Goal: Task Accomplishment & Management: Use online tool/utility

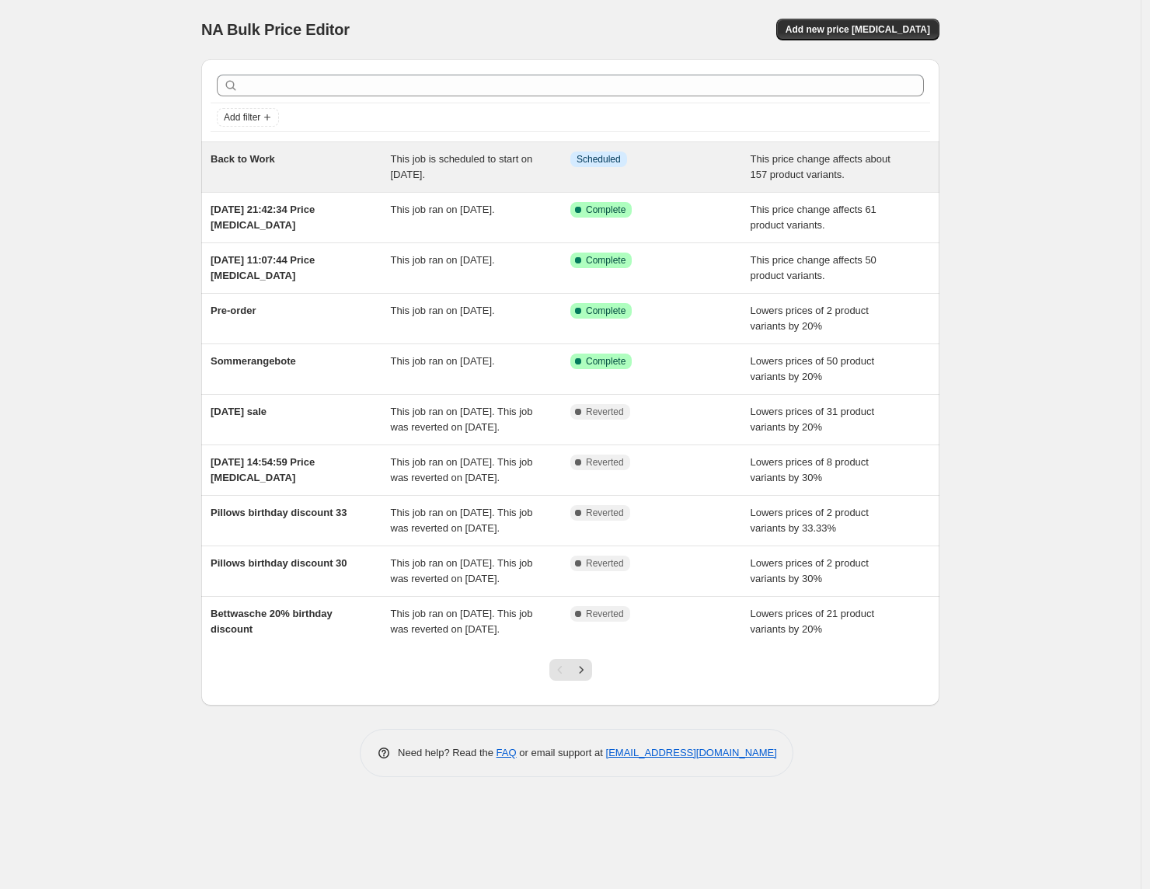
click at [366, 181] on div "Back to Work" at bounding box center [301, 167] width 180 height 31
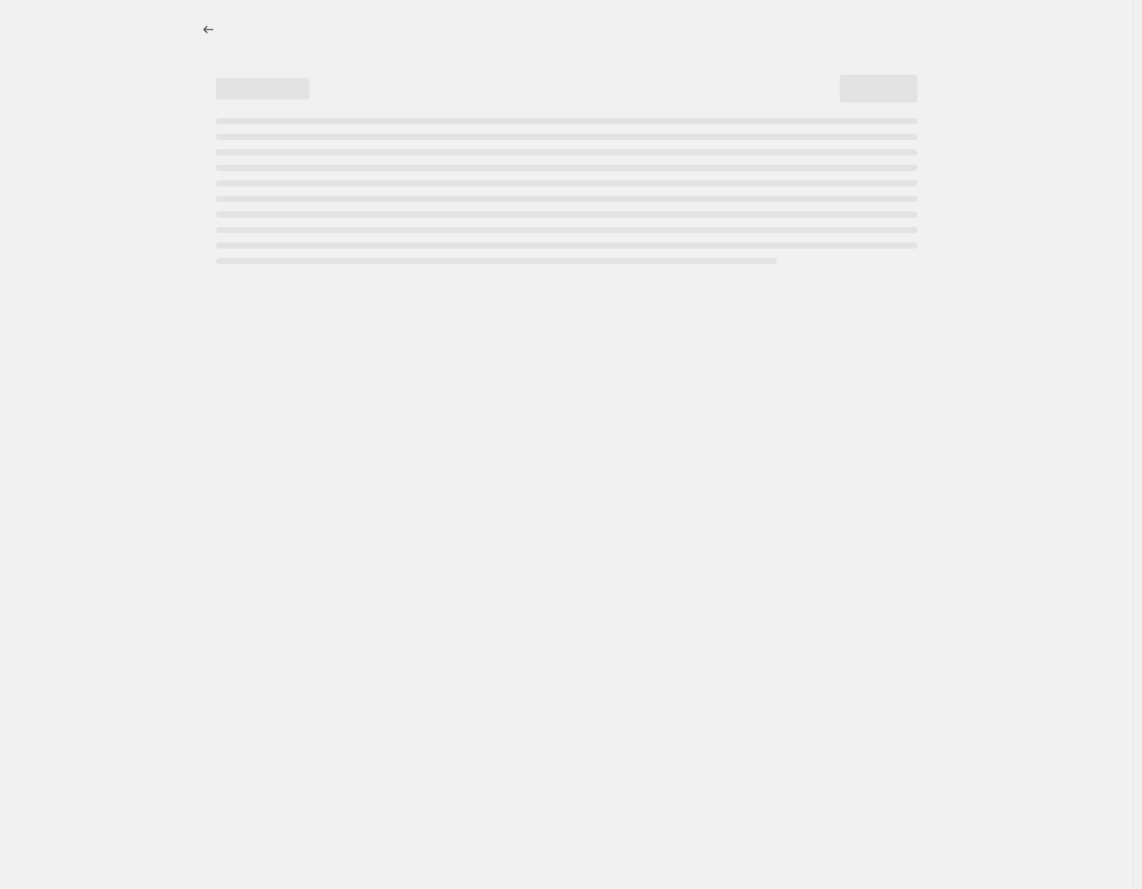
select select "pcap"
select select "no_change"
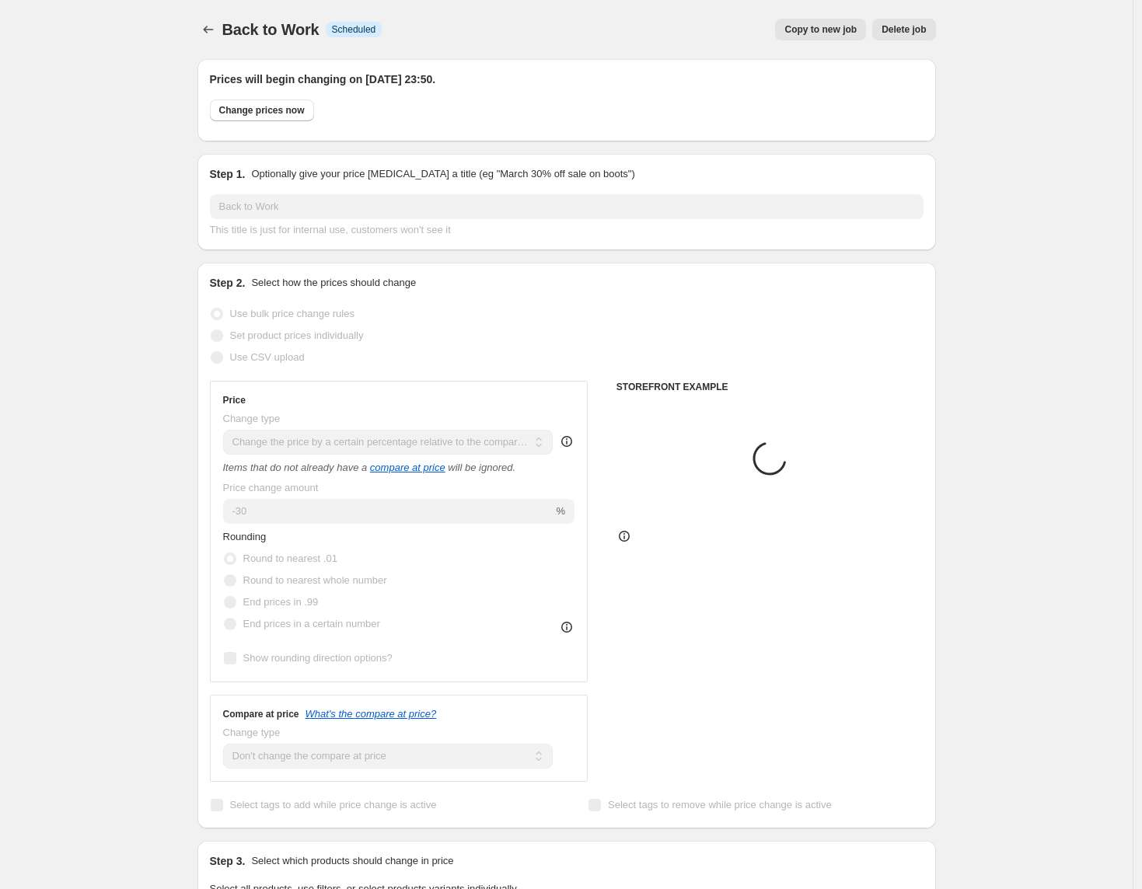
select select "collection"
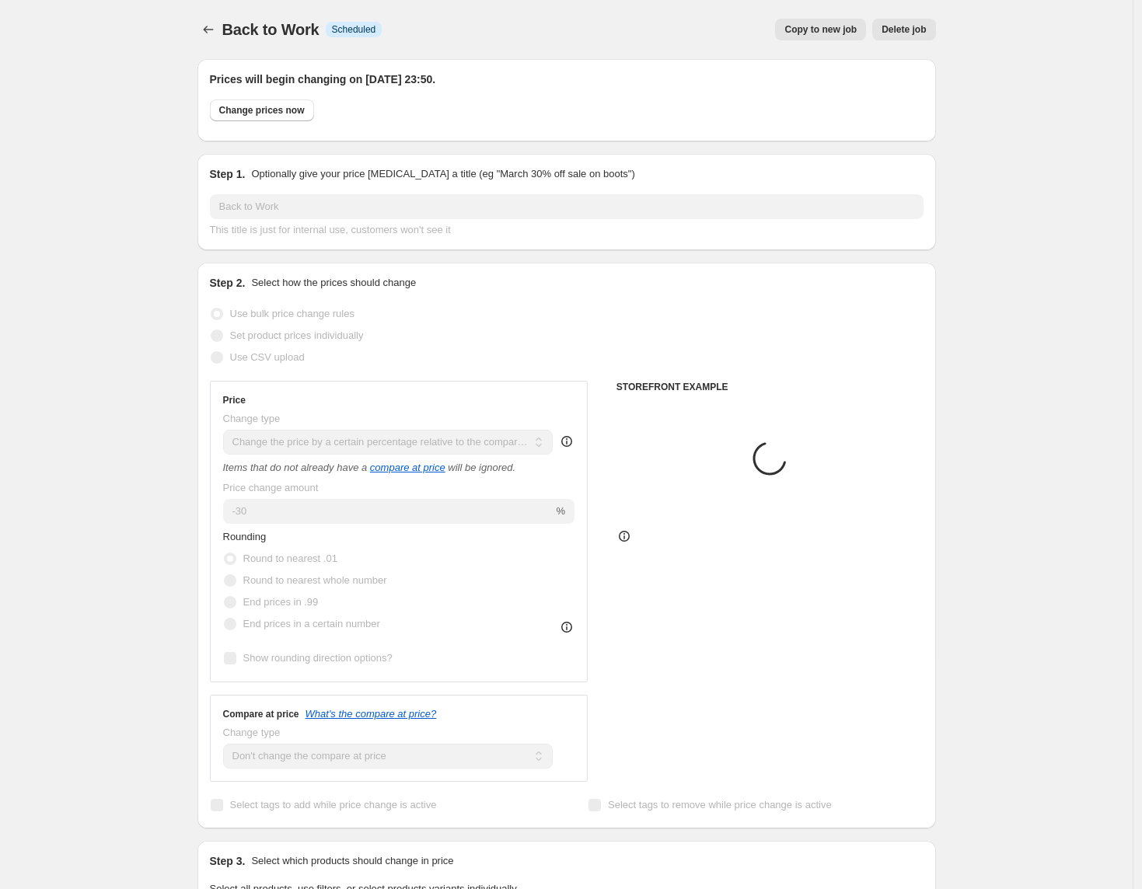
select select "collection"
select select "product"
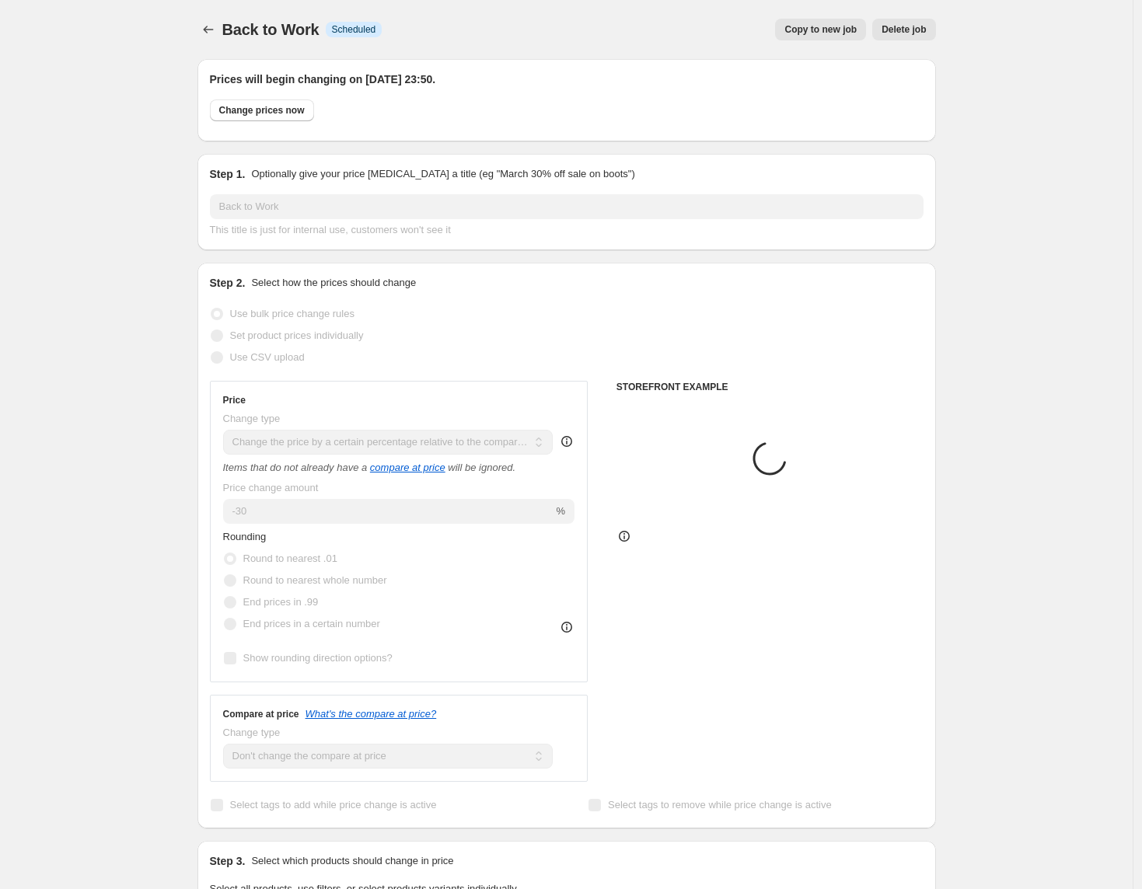
select select "product"
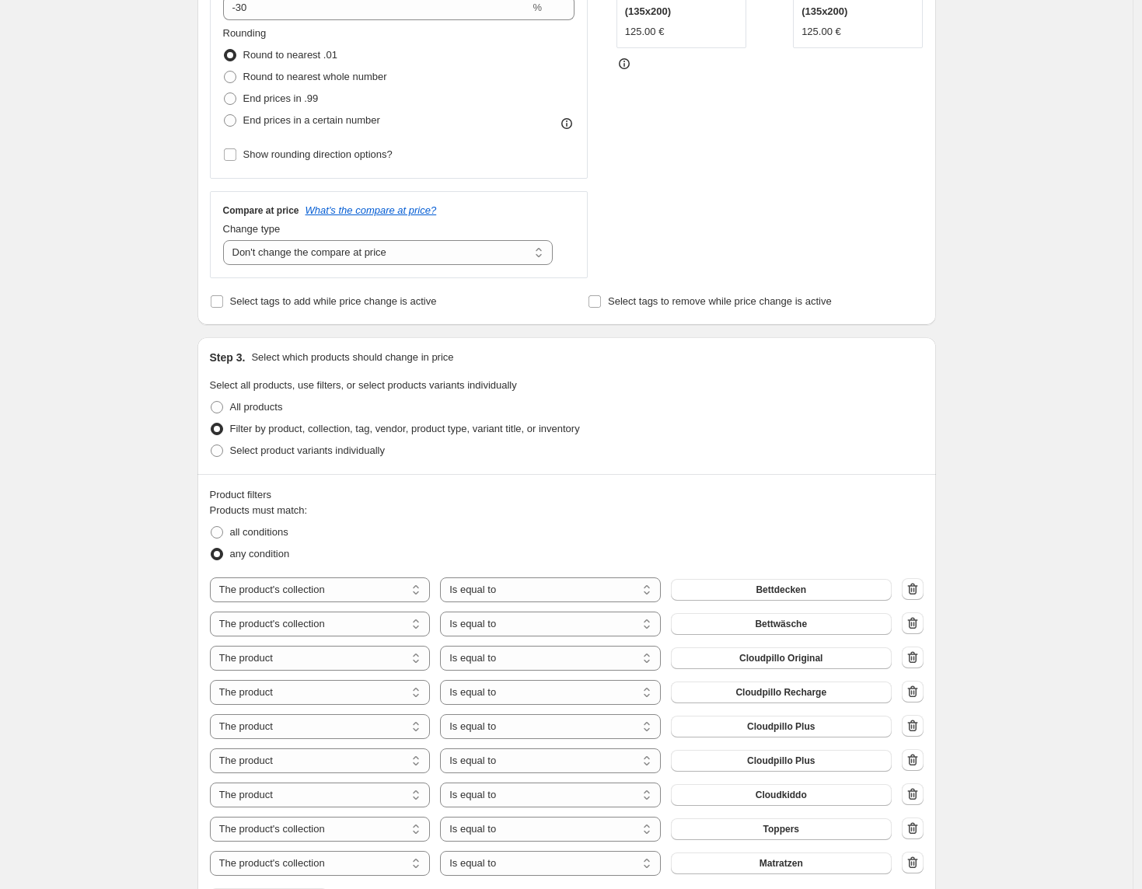
scroll to position [602, 0]
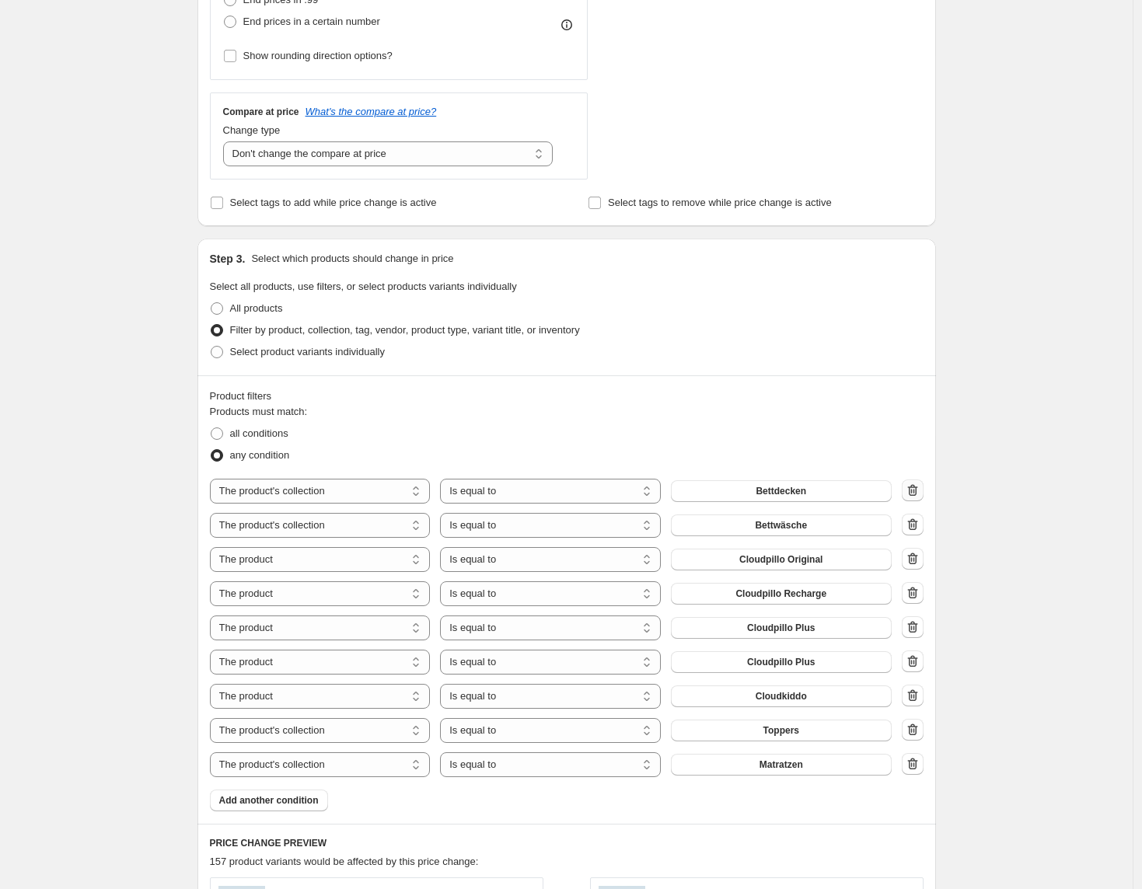
click at [913, 488] on icon "button" at bounding box center [912, 490] width 10 height 12
select select "product"
select select "collection"
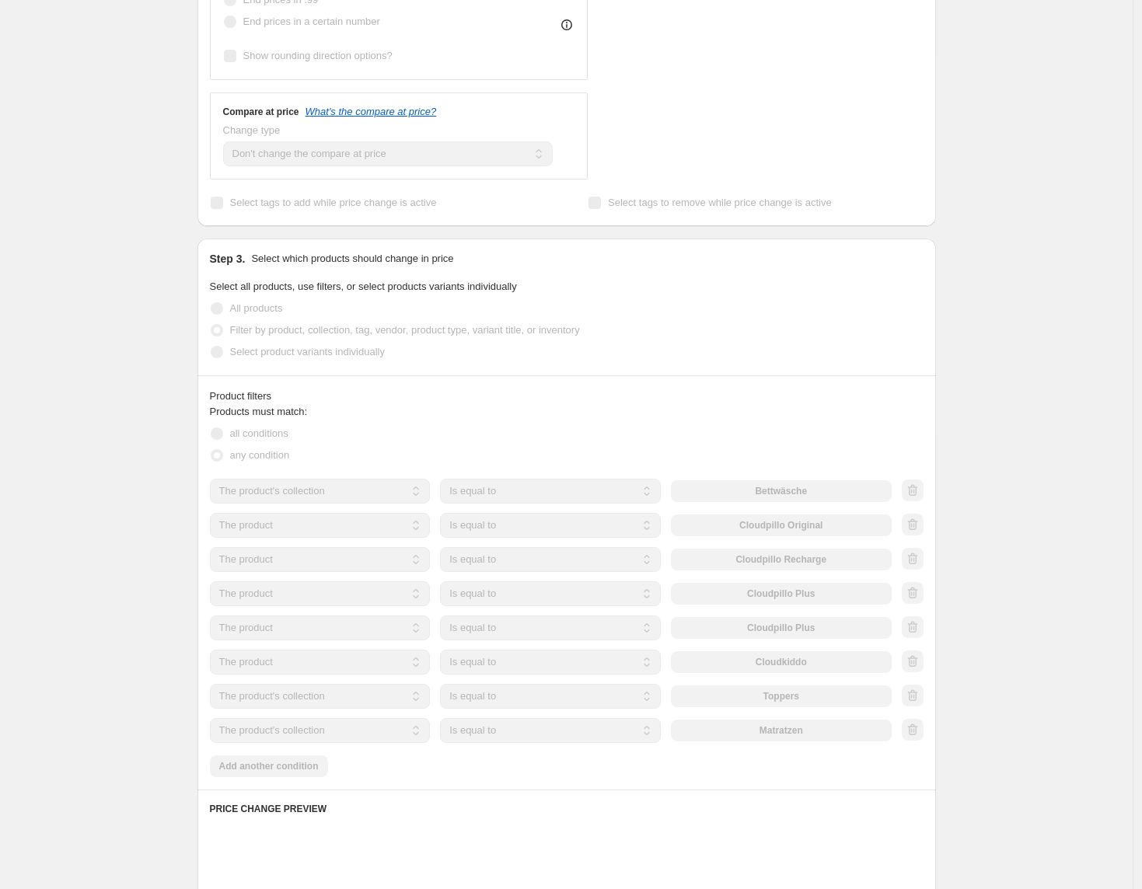
click at [918, 497] on div at bounding box center [913, 491] width 22 height 23
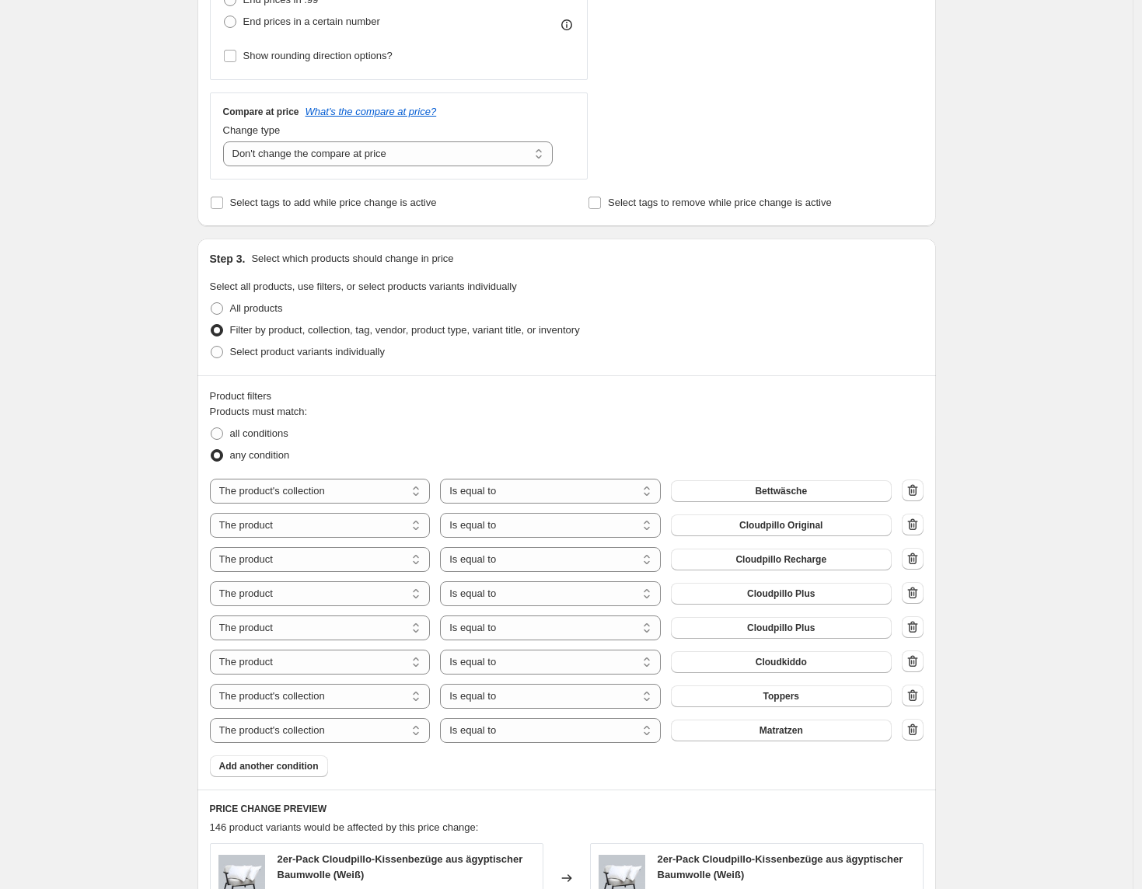
click at [918, 497] on icon "button" at bounding box center [913, 491] width 16 height 16
select select "product"
select select "collection"
click at [918, 497] on div at bounding box center [913, 491] width 22 height 23
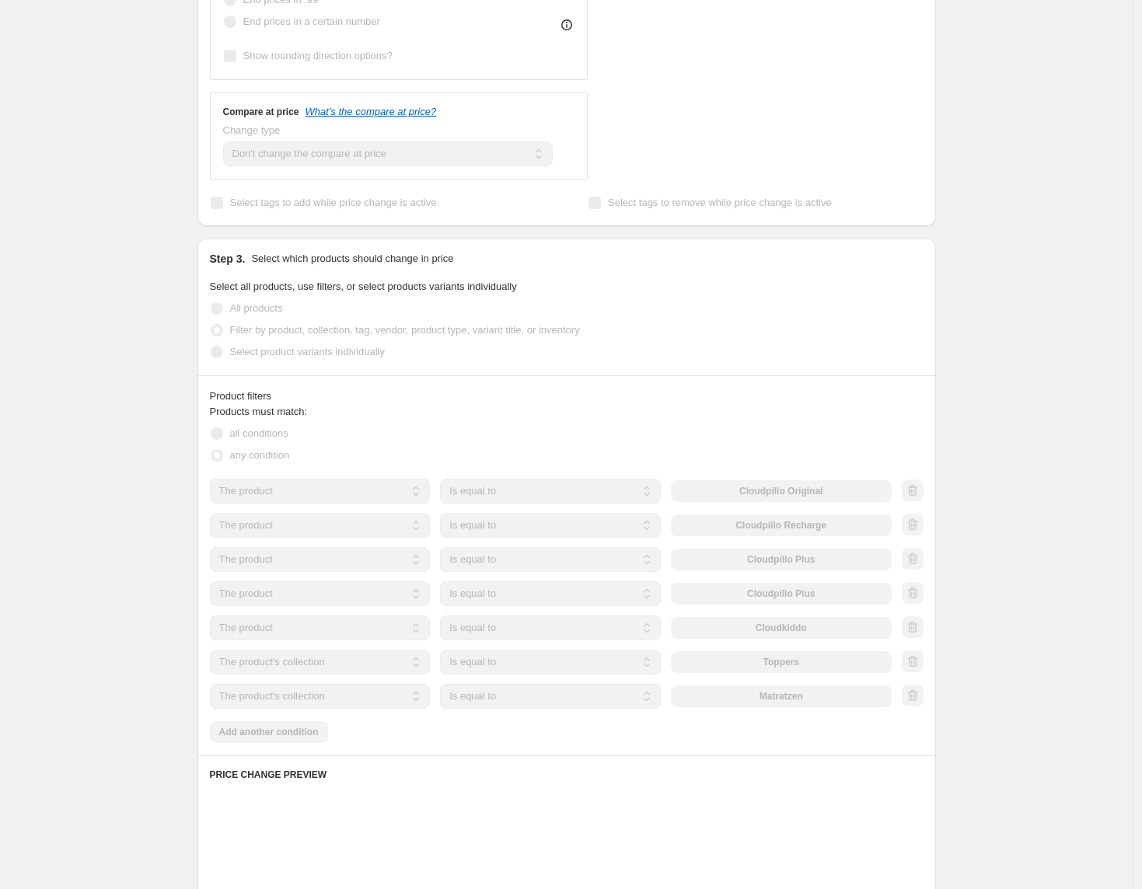
click at [918, 497] on div at bounding box center [913, 491] width 22 height 23
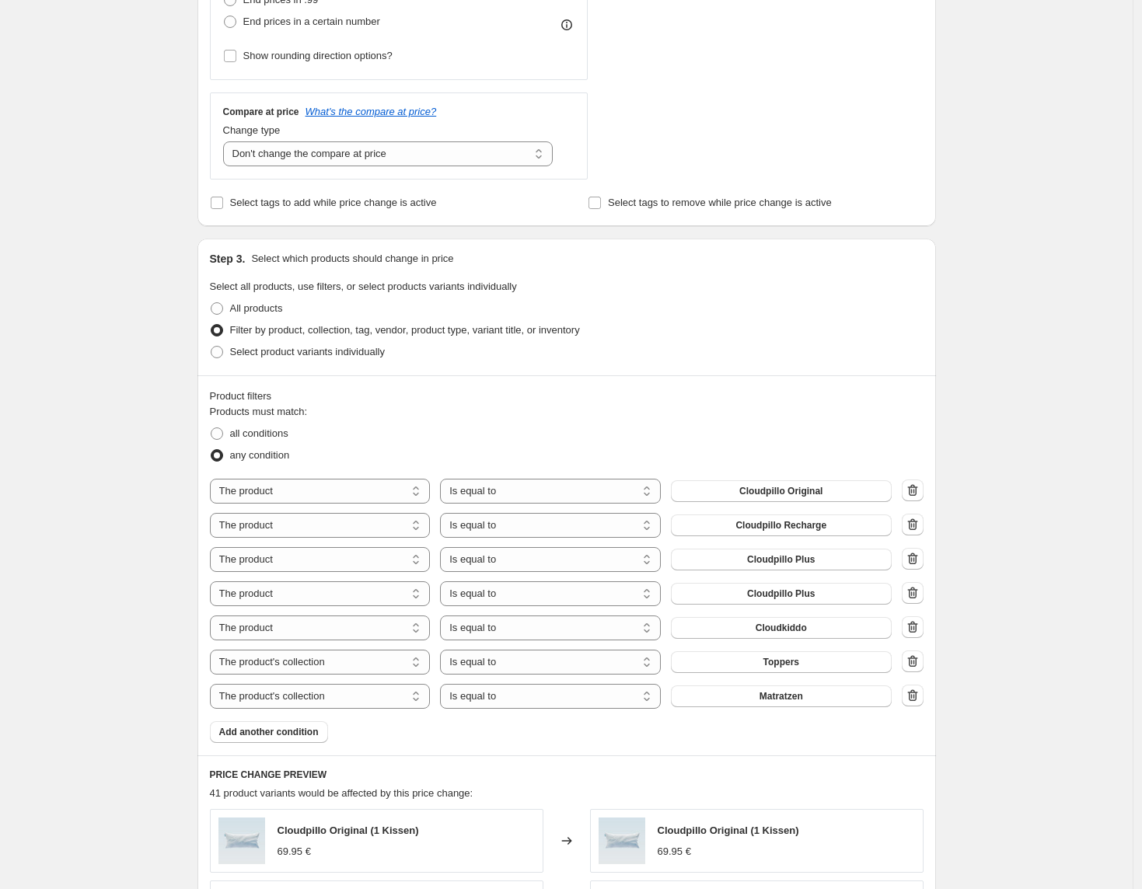
click at [918, 497] on icon "button" at bounding box center [913, 491] width 16 height 16
select select "collection"
click at [918, 497] on div at bounding box center [913, 491] width 22 height 23
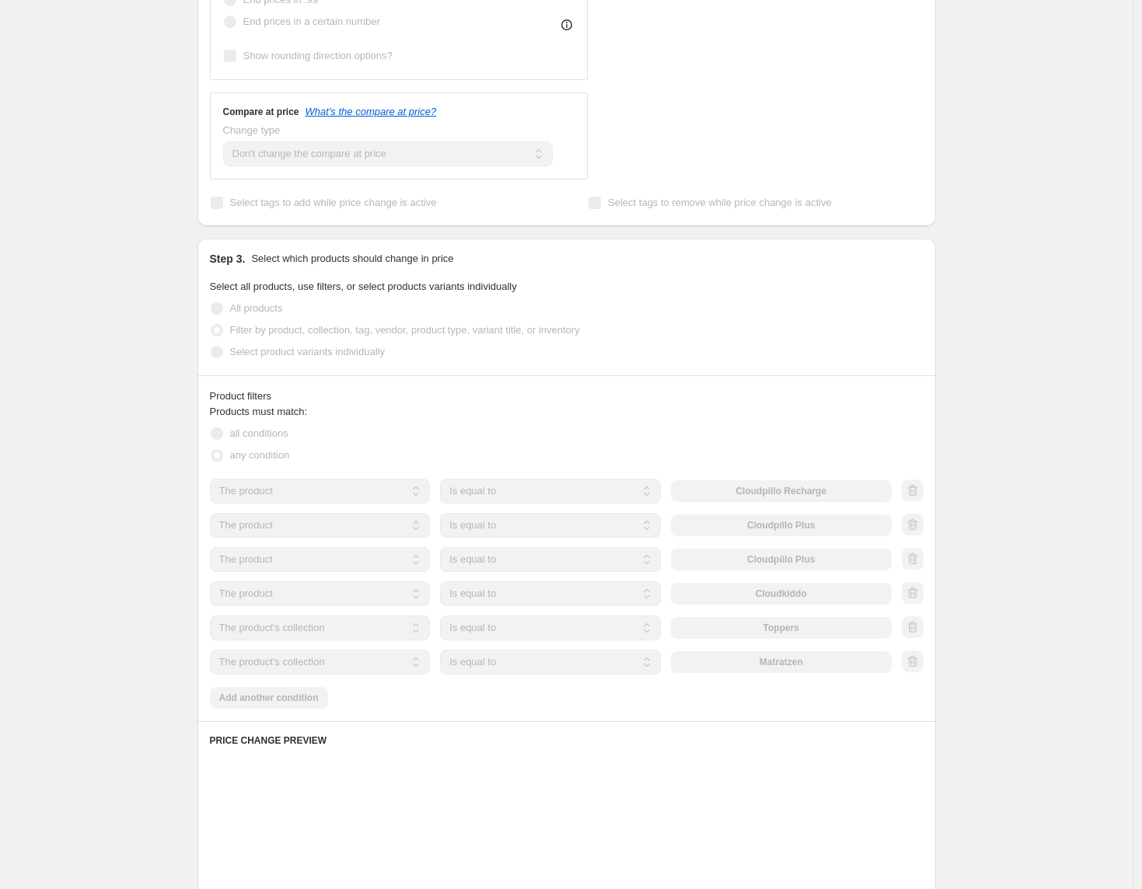
click at [918, 497] on div at bounding box center [913, 491] width 22 height 23
click at [918, 497] on icon "button" at bounding box center [913, 491] width 16 height 16
select select "collection"
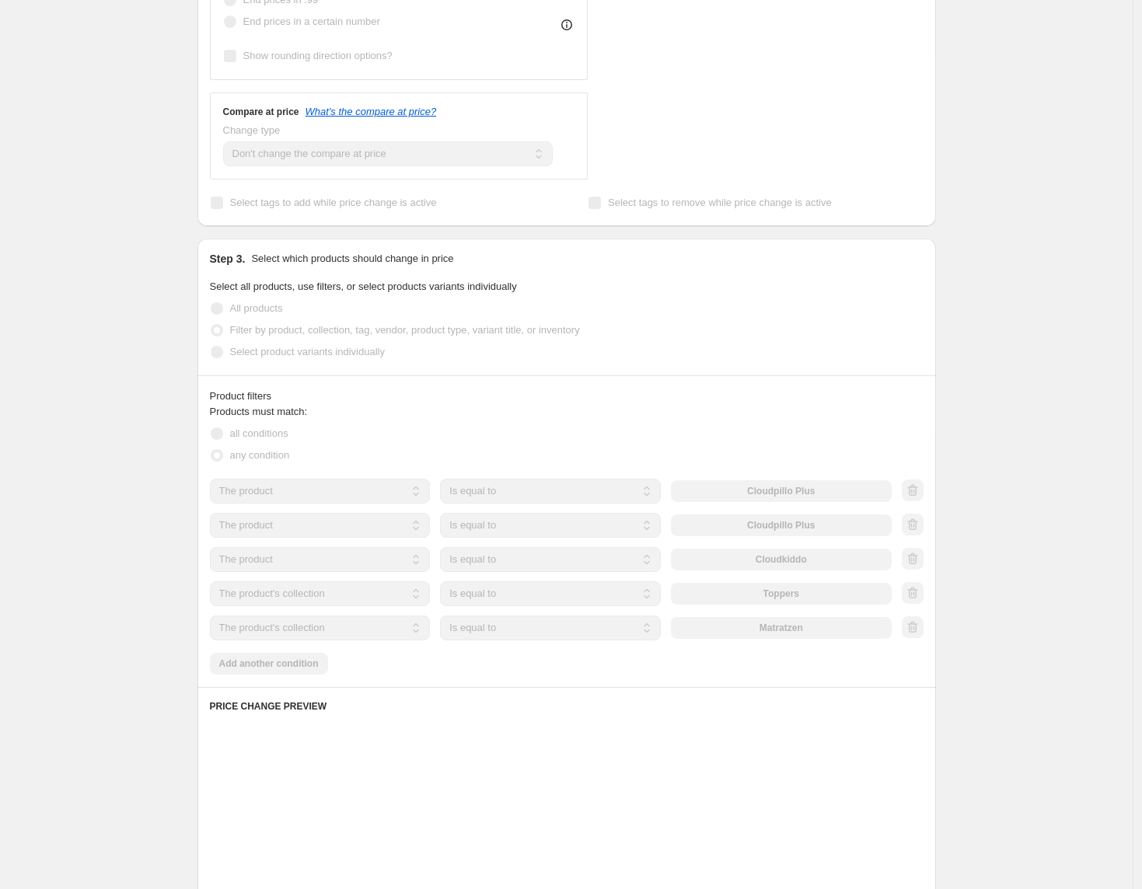
click at [918, 497] on div at bounding box center [913, 491] width 22 height 23
click at [918, 497] on icon "button" at bounding box center [913, 491] width 16 height 16
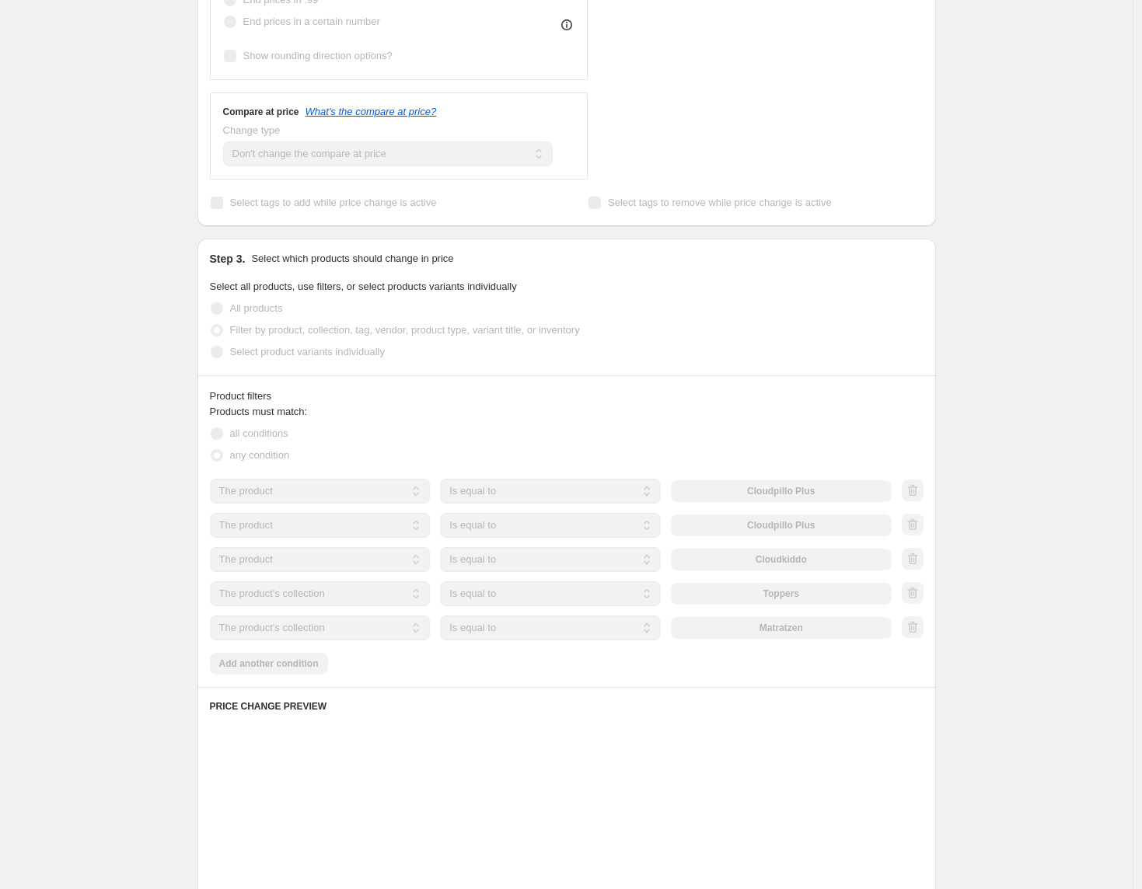
select select "collection"
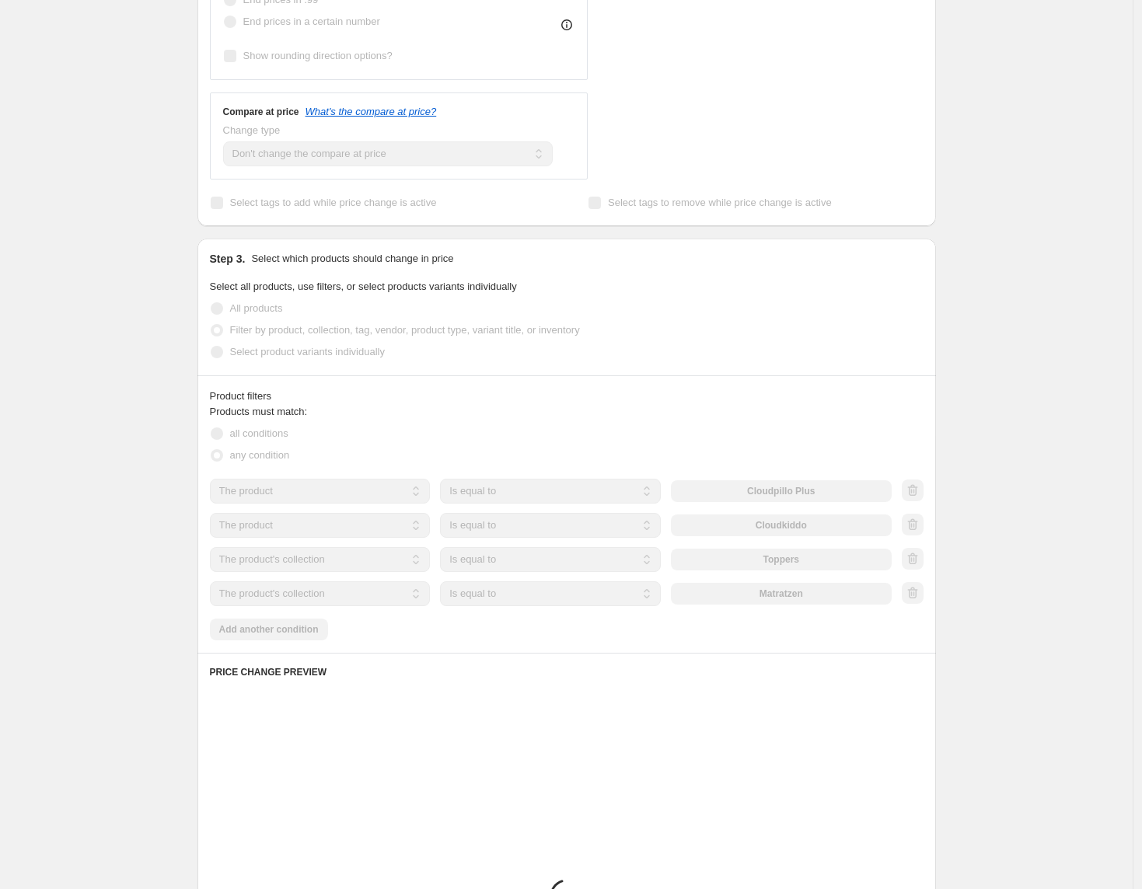
click at [918, 497] on div at bounding box center [913, 491] width 22 height 23
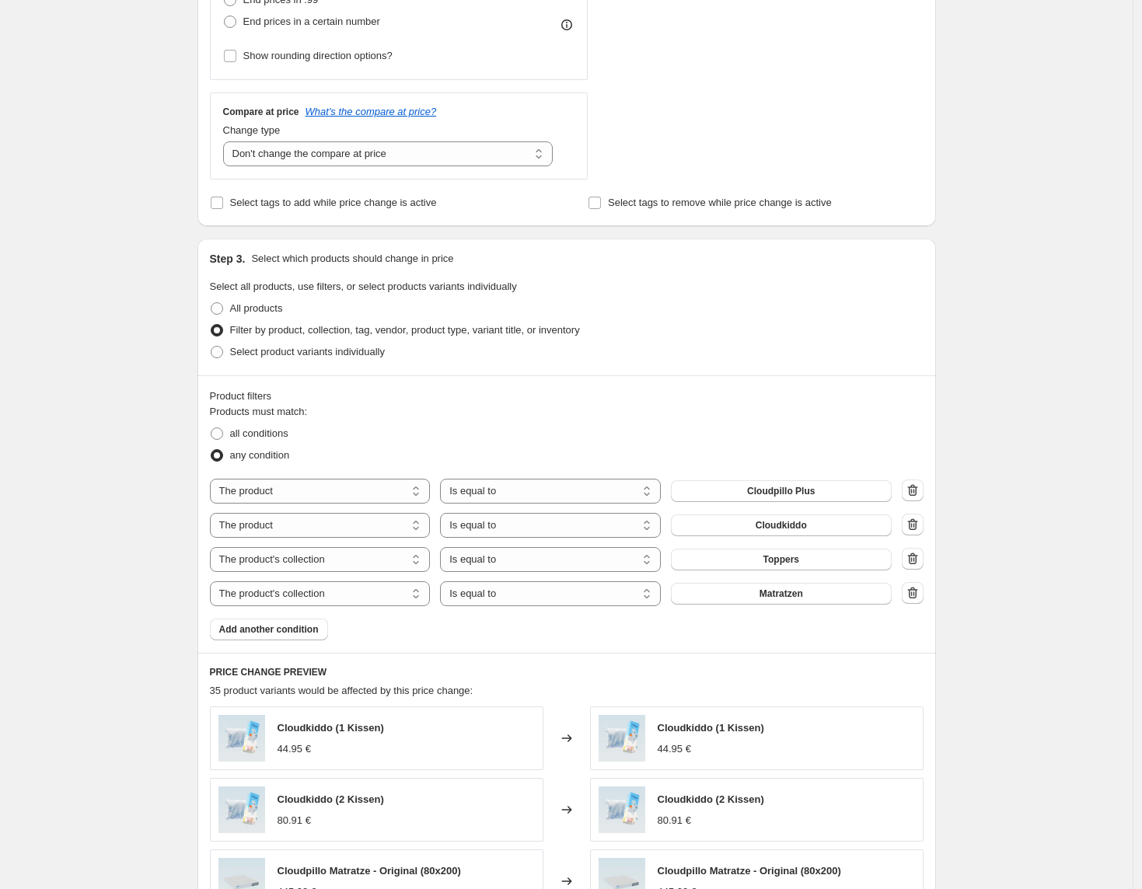
click at [918, 497] on icon "button" at bounding box center [913, 491] width 16 height 16
select select "collection"
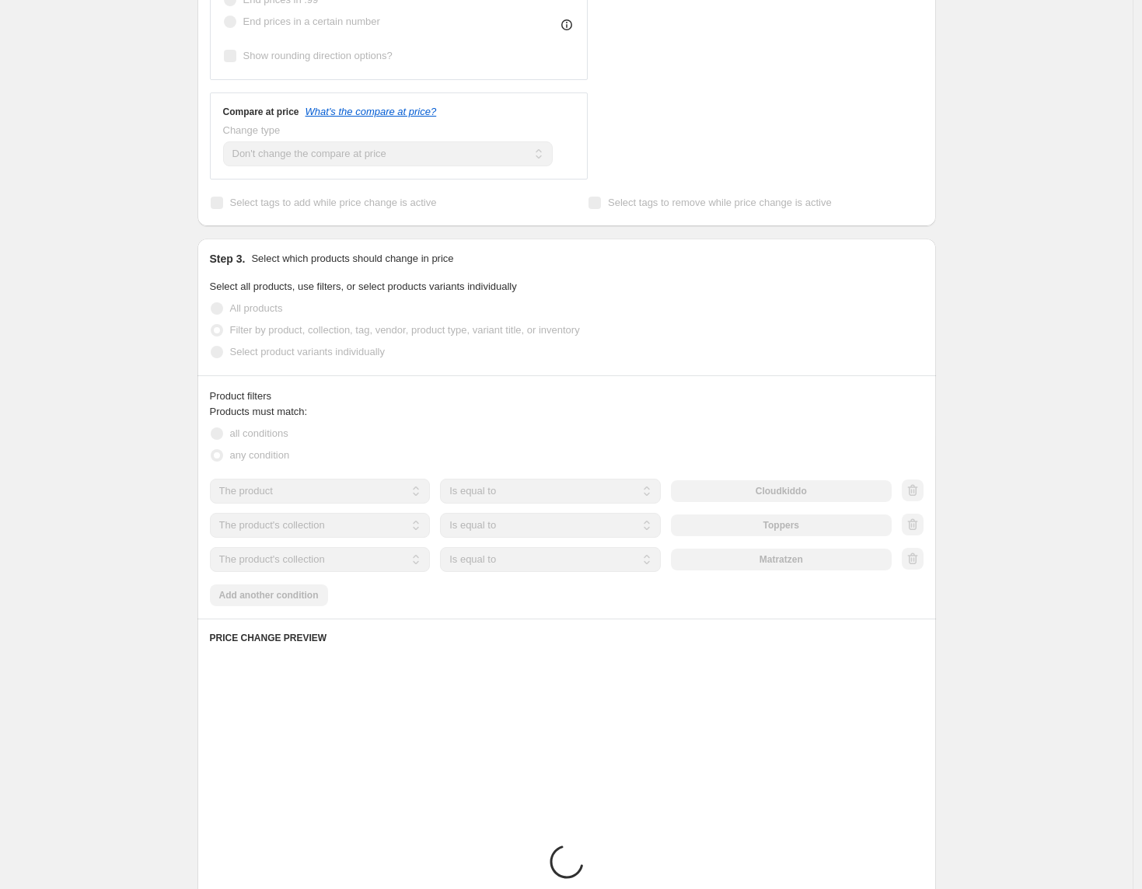
click at [918, 497] on div at bounding box center [913, 491] width 22 height 23
click at [918, 497] on icon "button" at bounding box center [913, 491] width 16 height 16
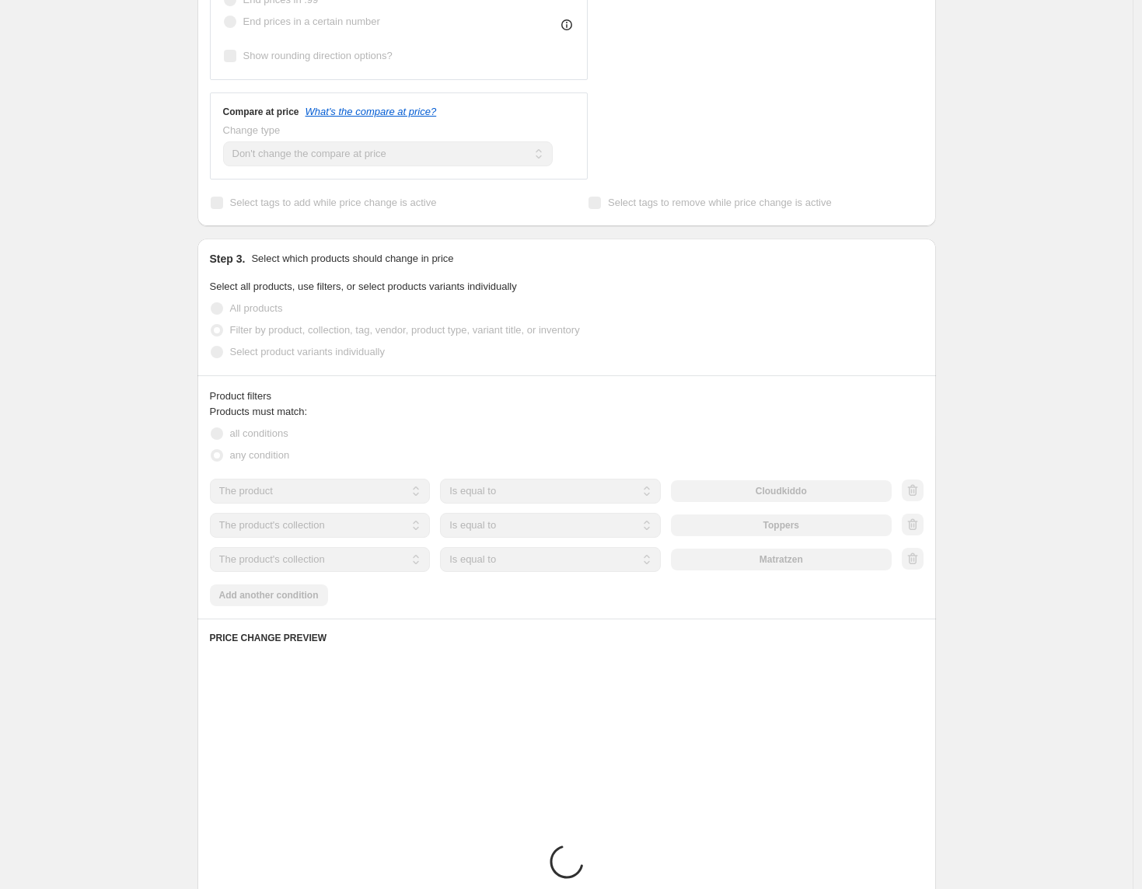
select select "collection"
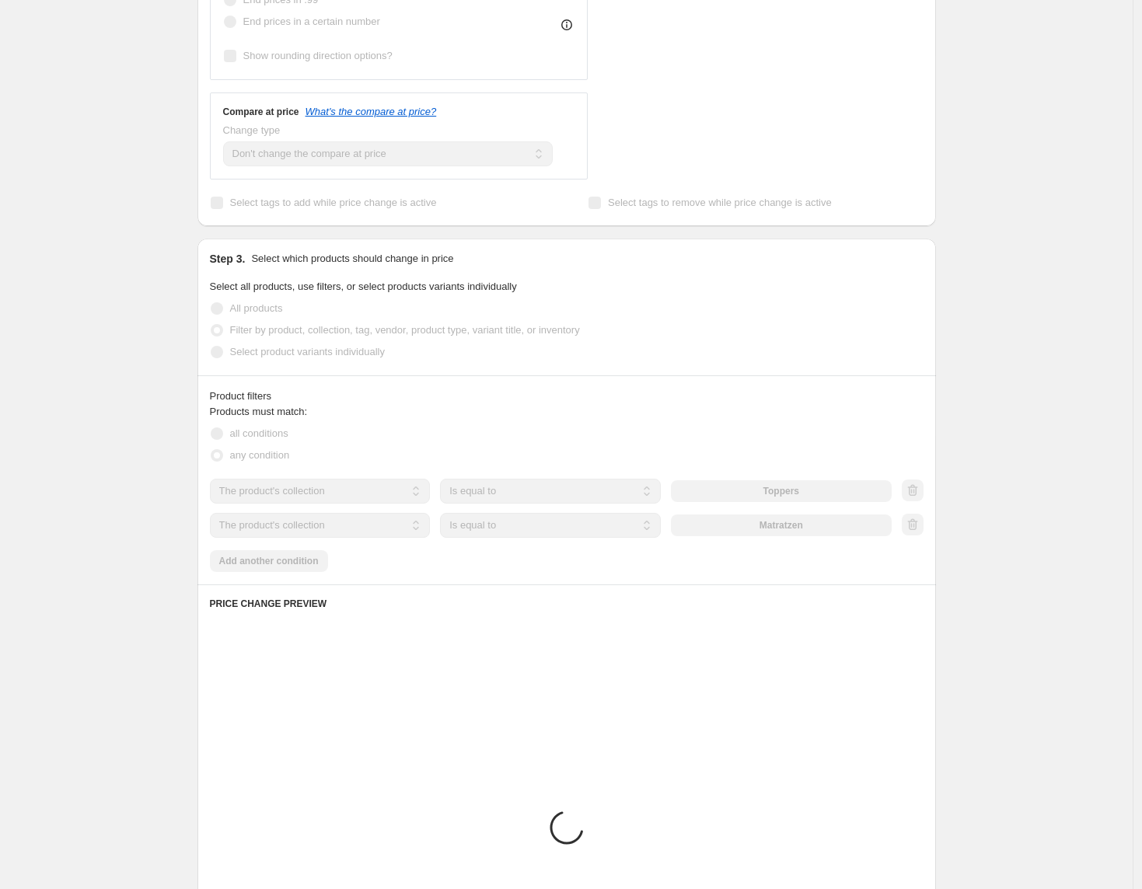
click at [918, 497] on div at bounding box center [913, 491] width 22 height 23
click at [918, 497] on icon "button" at bounding box center [913, 491] width 16 height 16
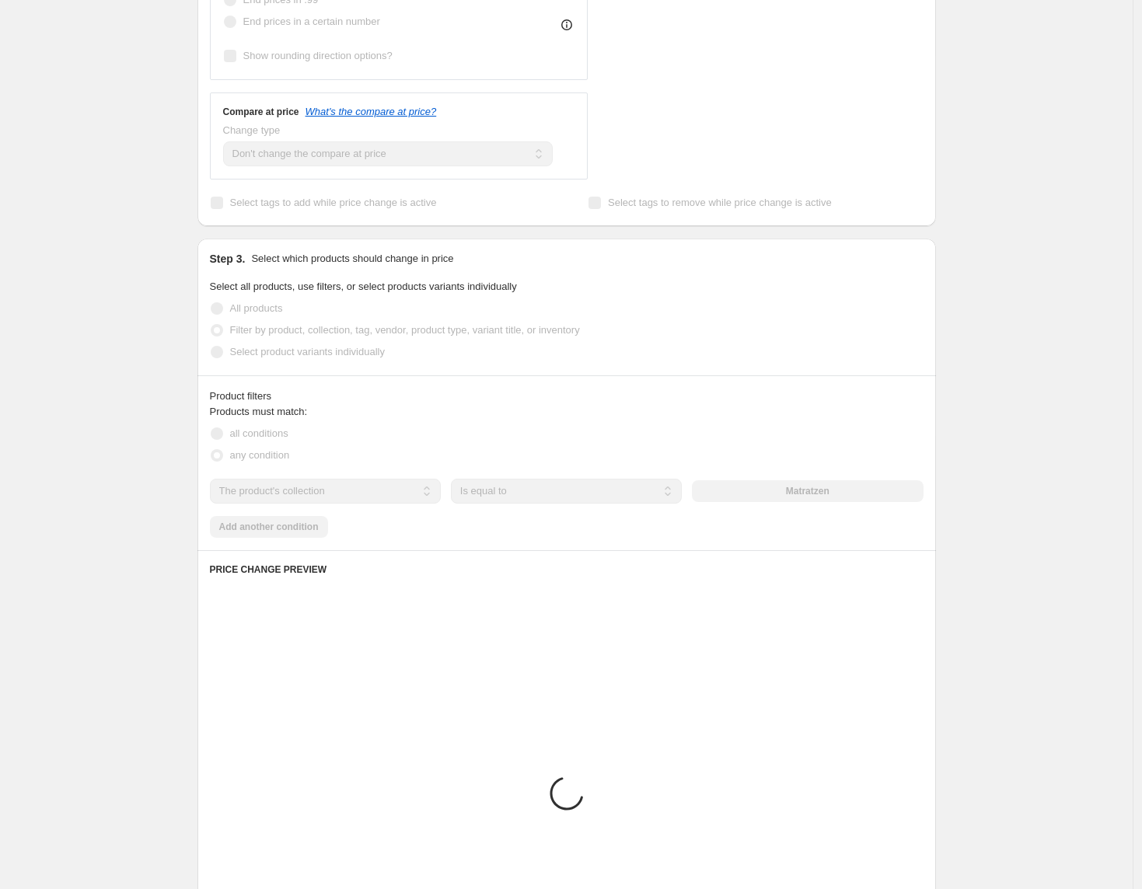
click at [918, 497] on div "The product The product's collection The product's tag The product's vendor The…" at bounding box center [566, 491] width 713 height 25
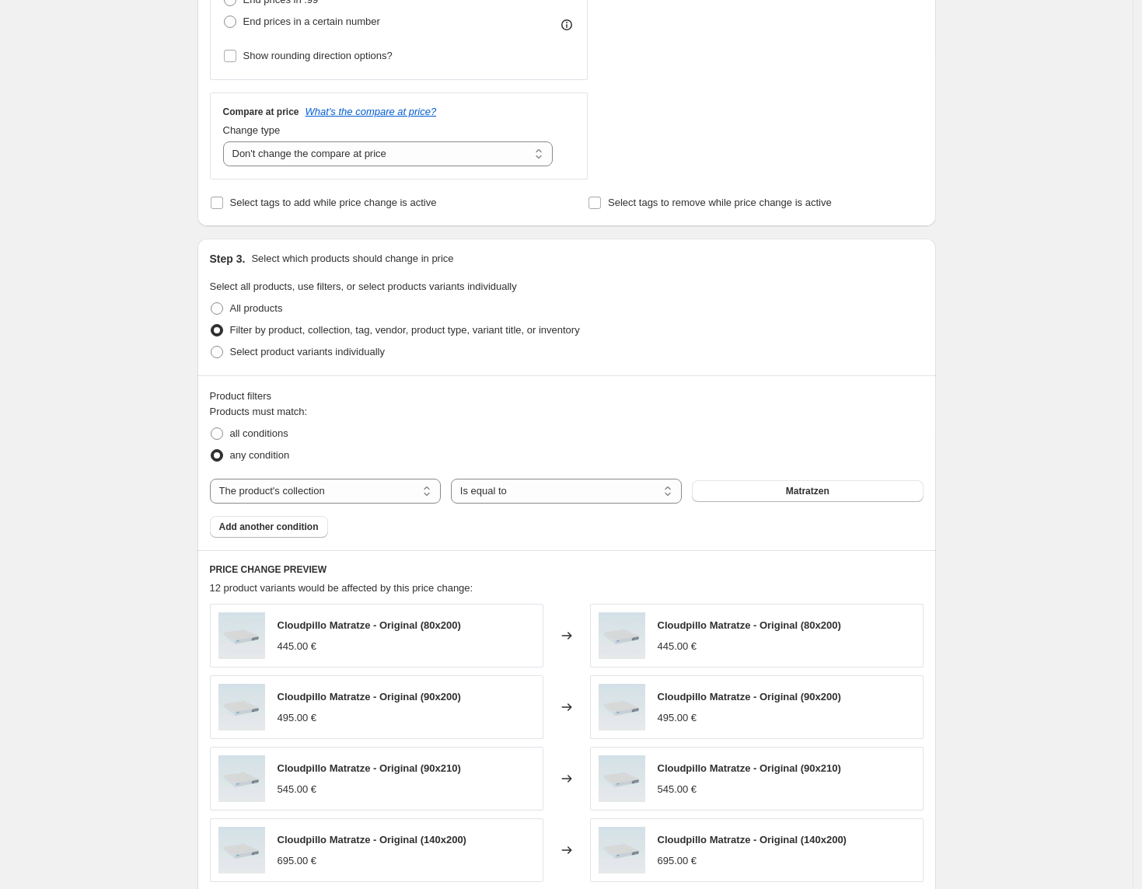
click at [814, 489] on span "Matratzen" at bounding box center [808, 491] width 44 height 12
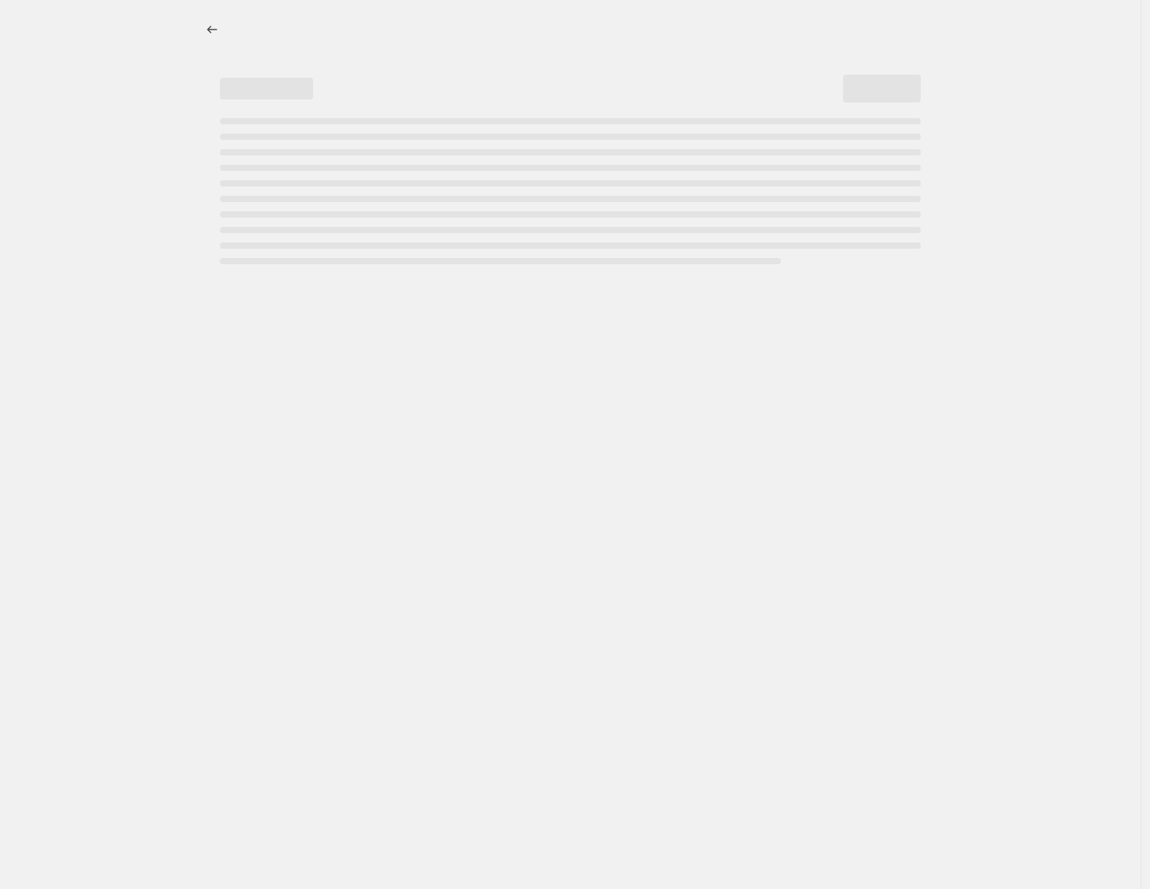
select select "pcap"
select select "no_change"
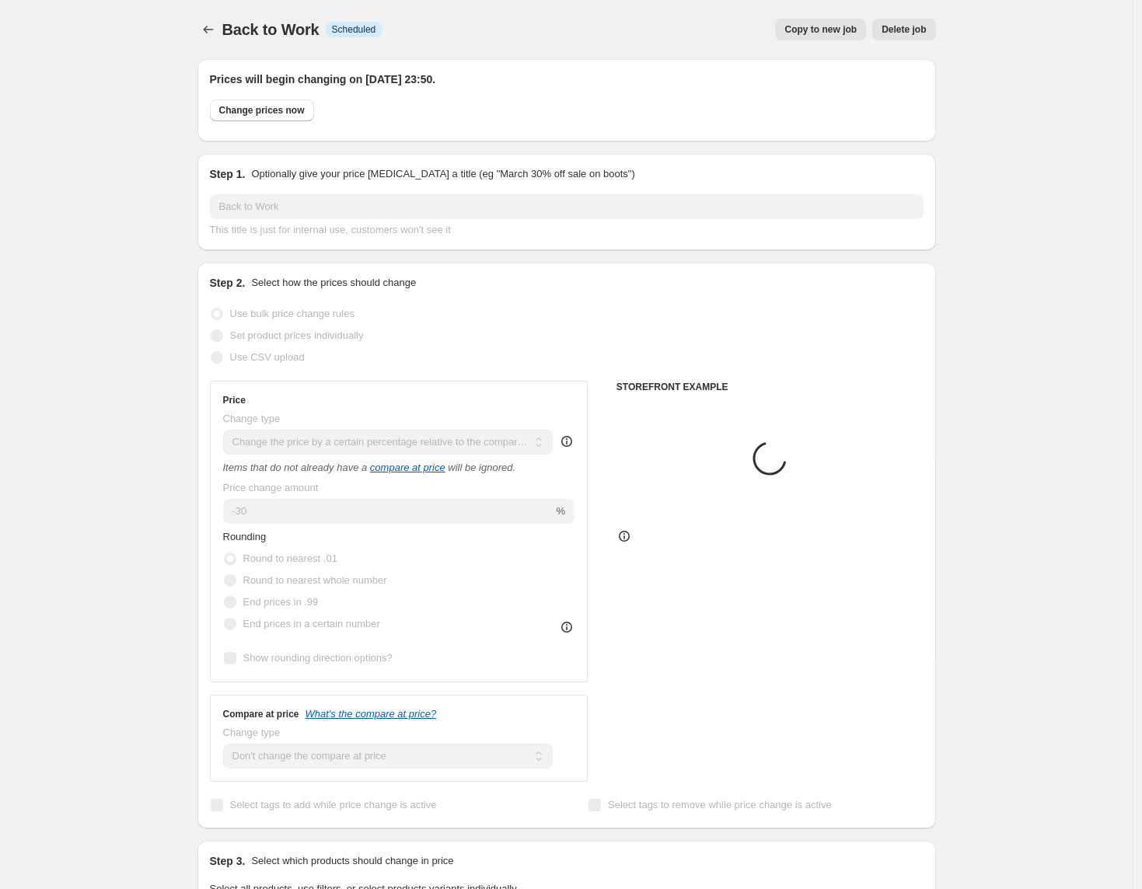
select select "collection"
select select "product"
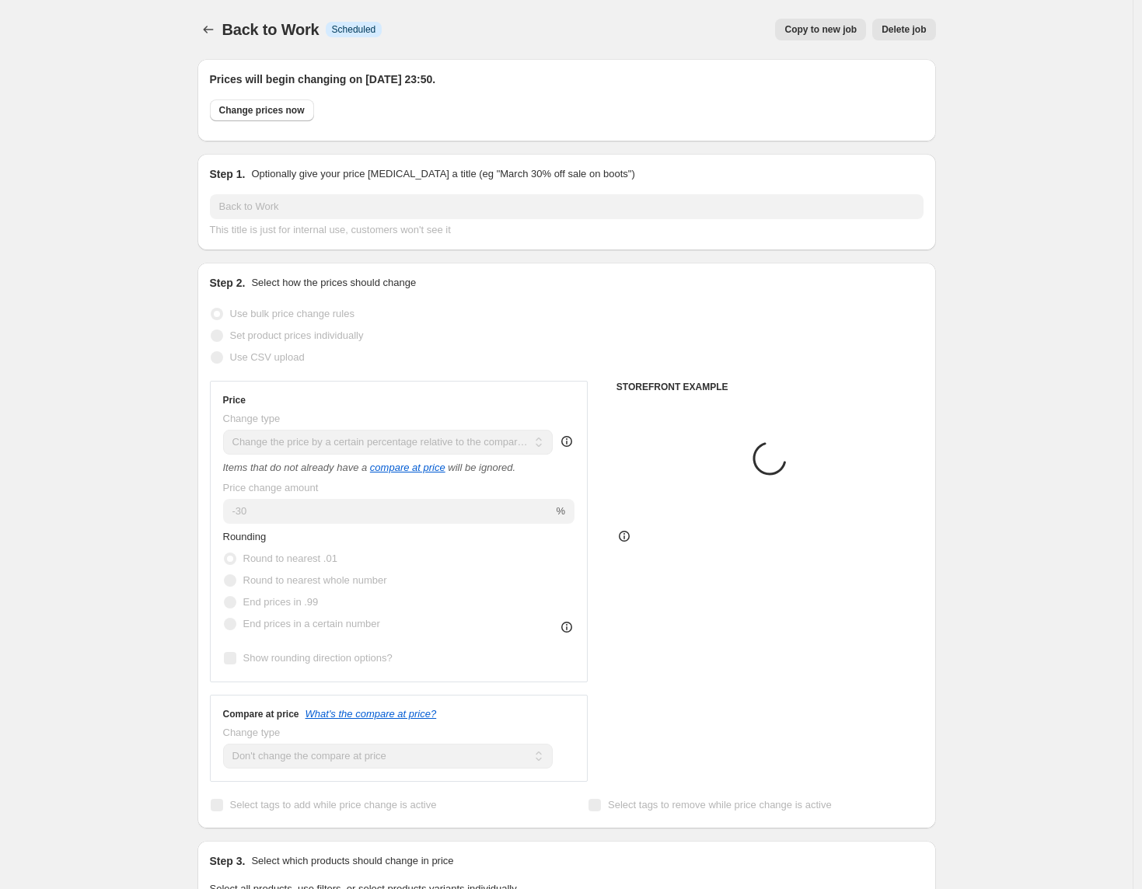
select select "product"
select select "collection"
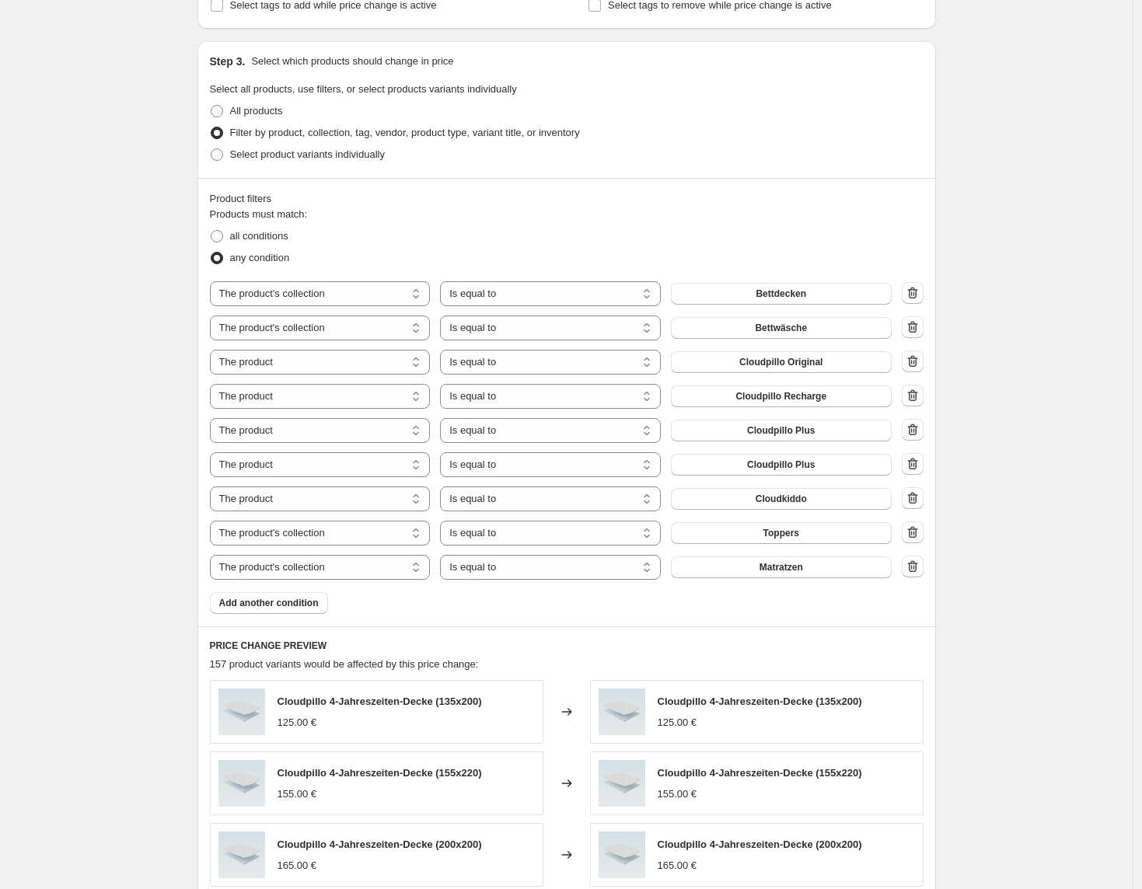
scroll to position [804, 0]
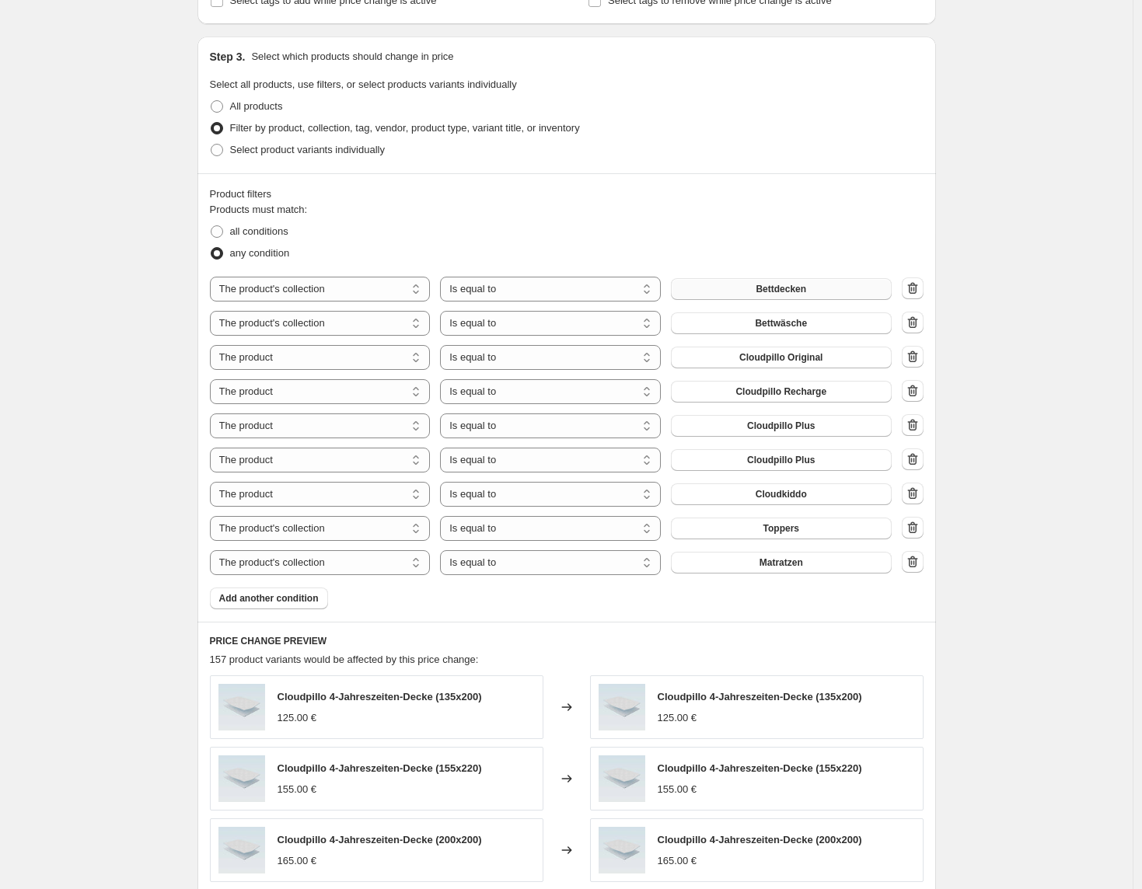
click at [856, 291] on button "Bettdecken" at bounding box center [781, 289] width 221 height 22
click at [918, 326] on icon "button" at bounding box center [913, 323] width 16 height 16
select select "product"
select select "collection"
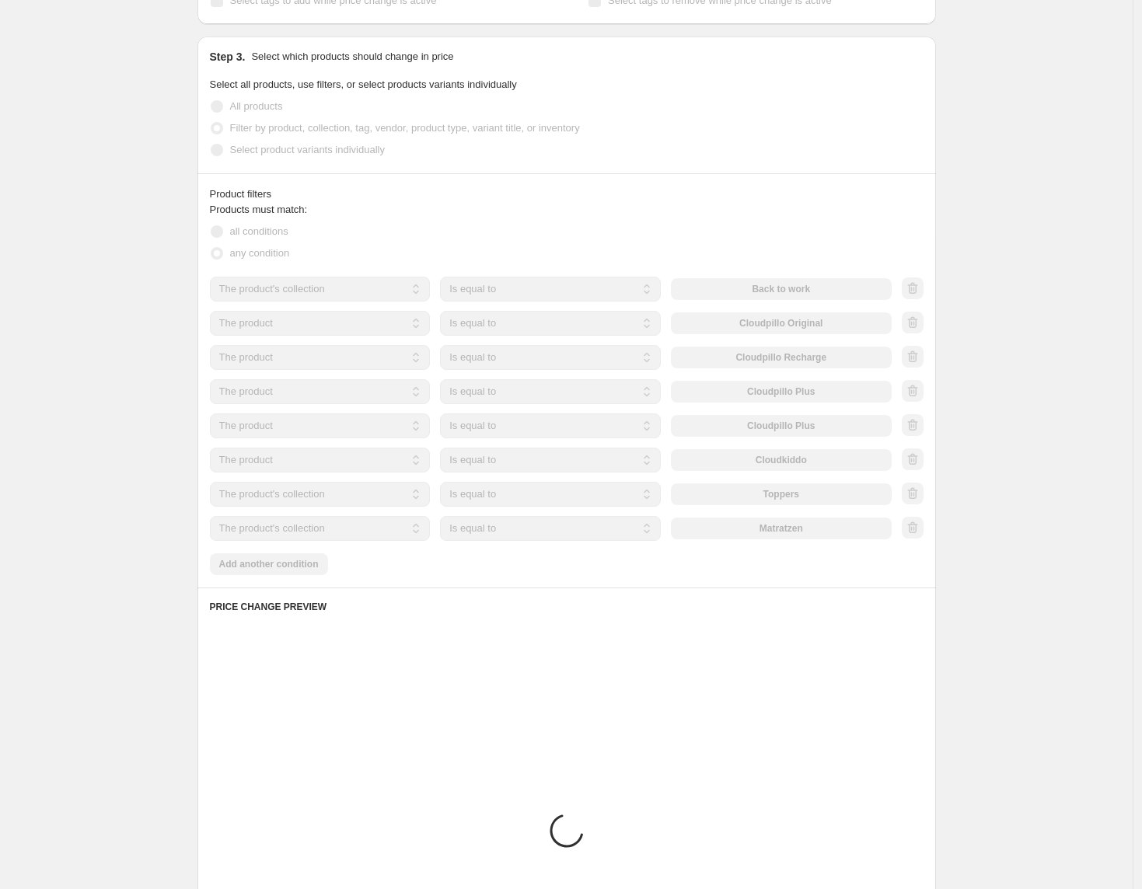
click at [919, 330] on div at bounding box center [913, 323] width 22 height 23
click at [919, 330] on icon "button" at bounding box center [913, 323] width 16 height 16
select select "collection"
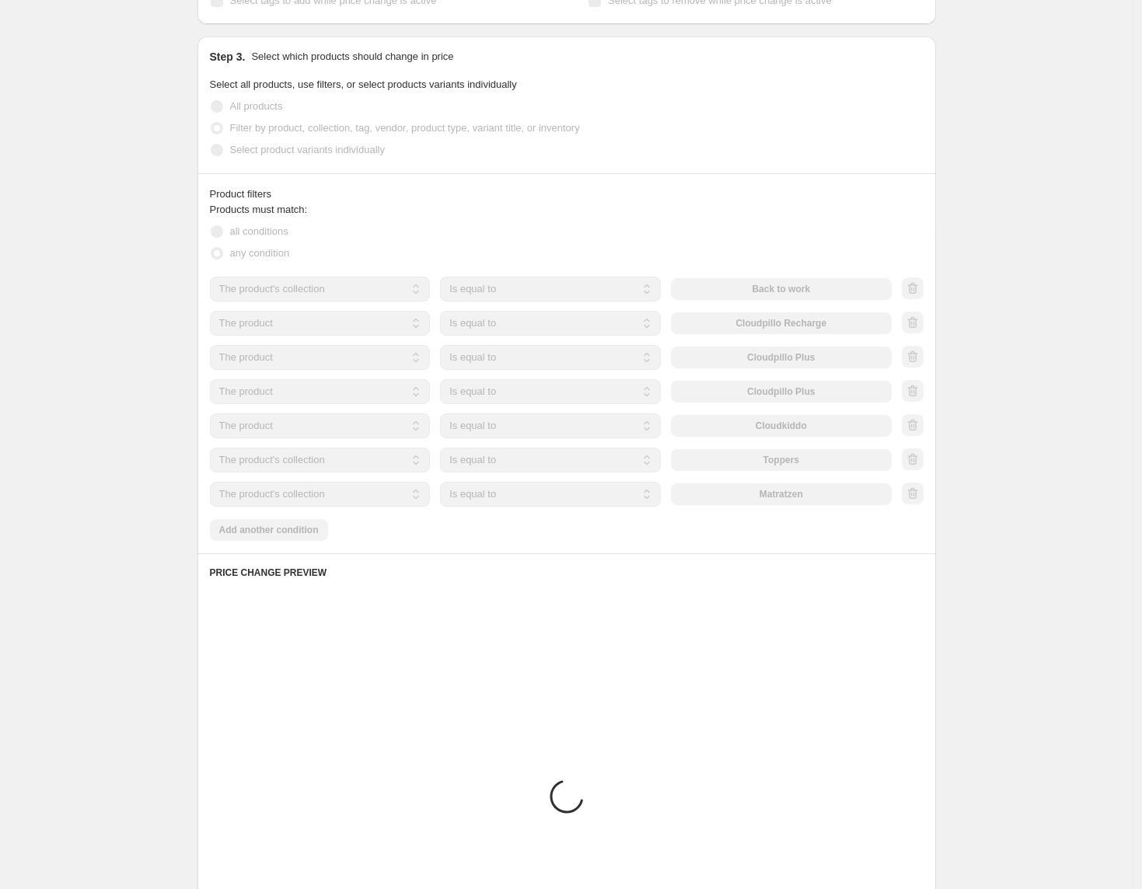
click at [919, 330] on div at bounding box center [913, 323] width 22 height 23
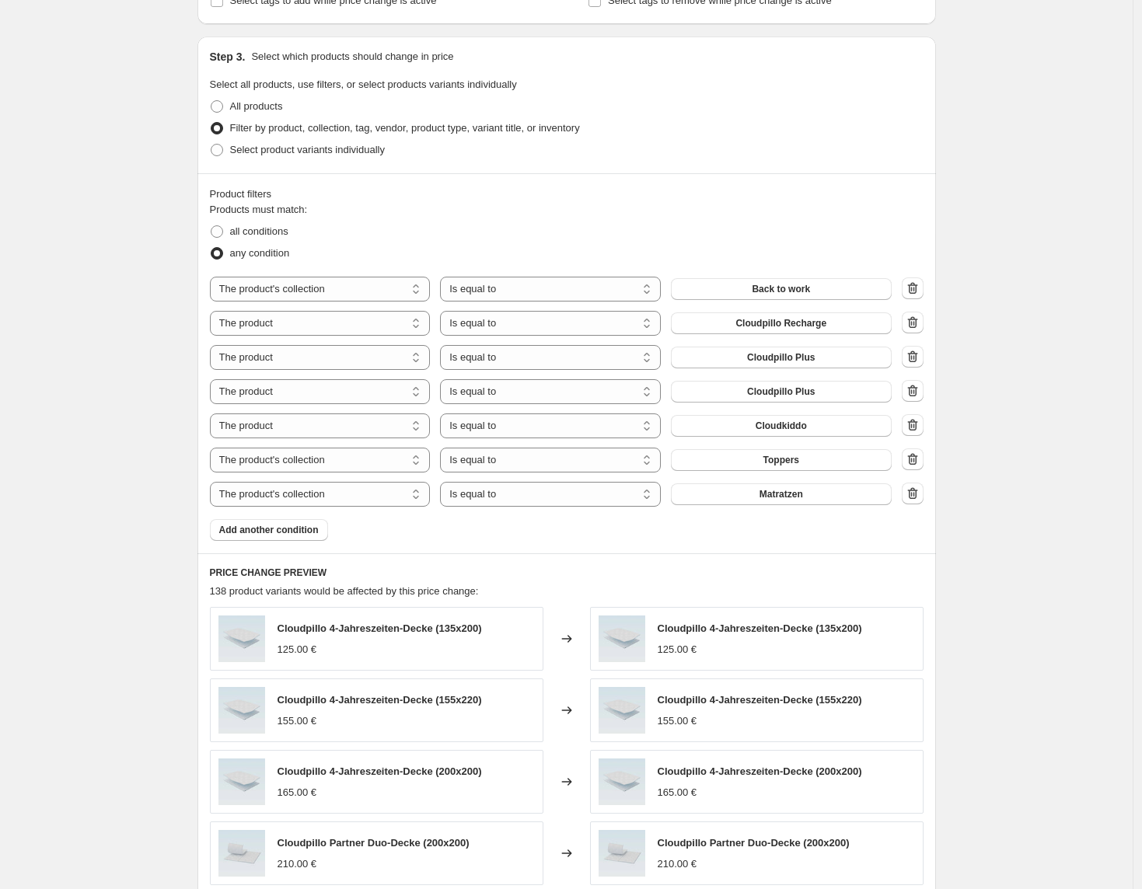
click at [919, 330] on div at bounding box center [913, 323] width 22 height 23
click at [919, 330] on icon "button" at bounding box center [913, 323] width 16 height 16
select select "collection"
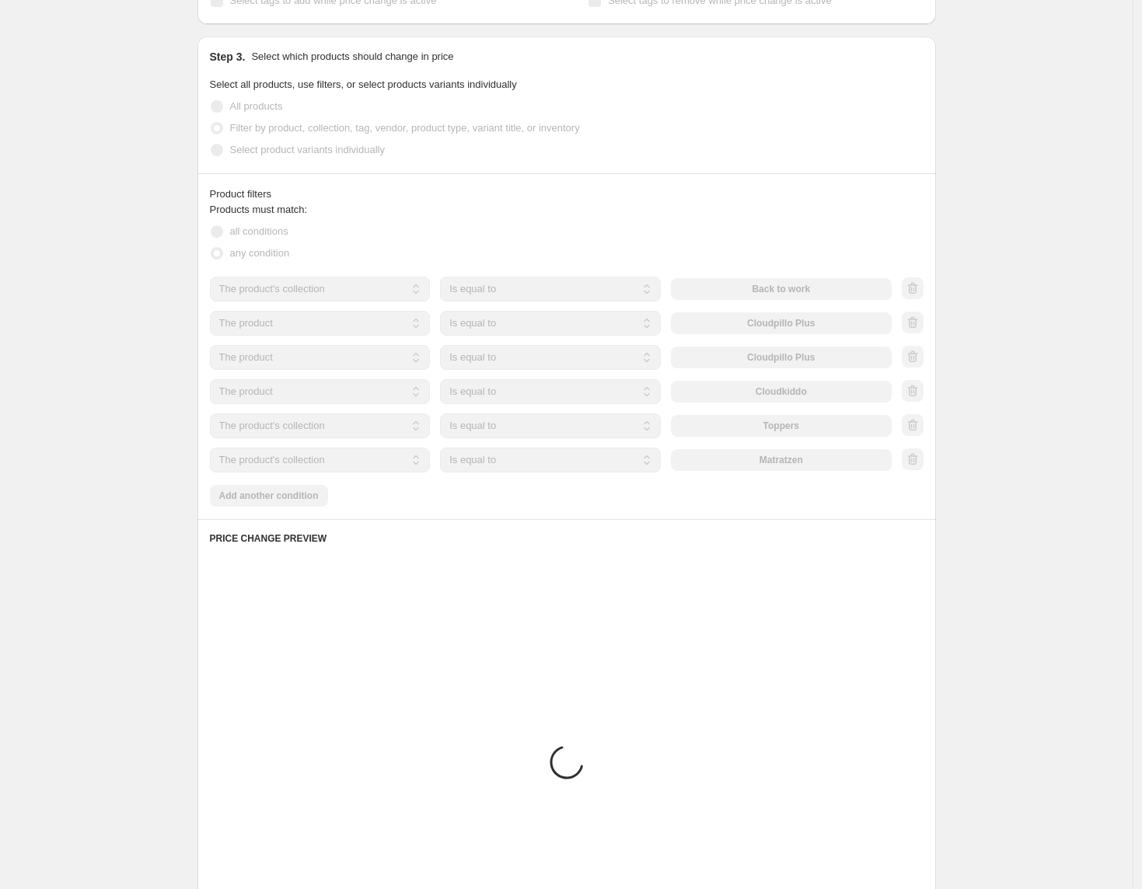
click at [919, 330] on div at bounding box center [913, 323] width 22 height 23
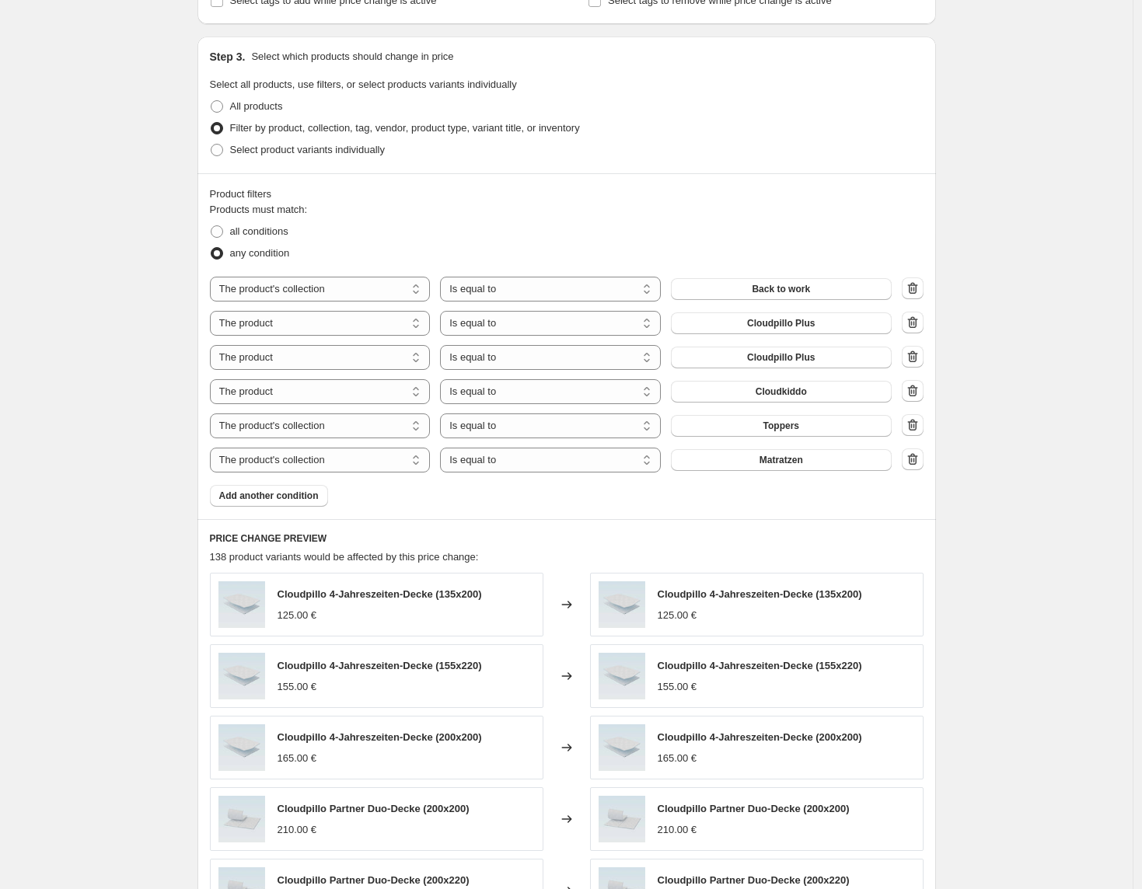
click at [919, 330] on icon "button" at bounding box center [913, 323] width 16 height 16
select select "collection"
click at [919, 330] on div at bounding box center [913, 323] width 22 height 23
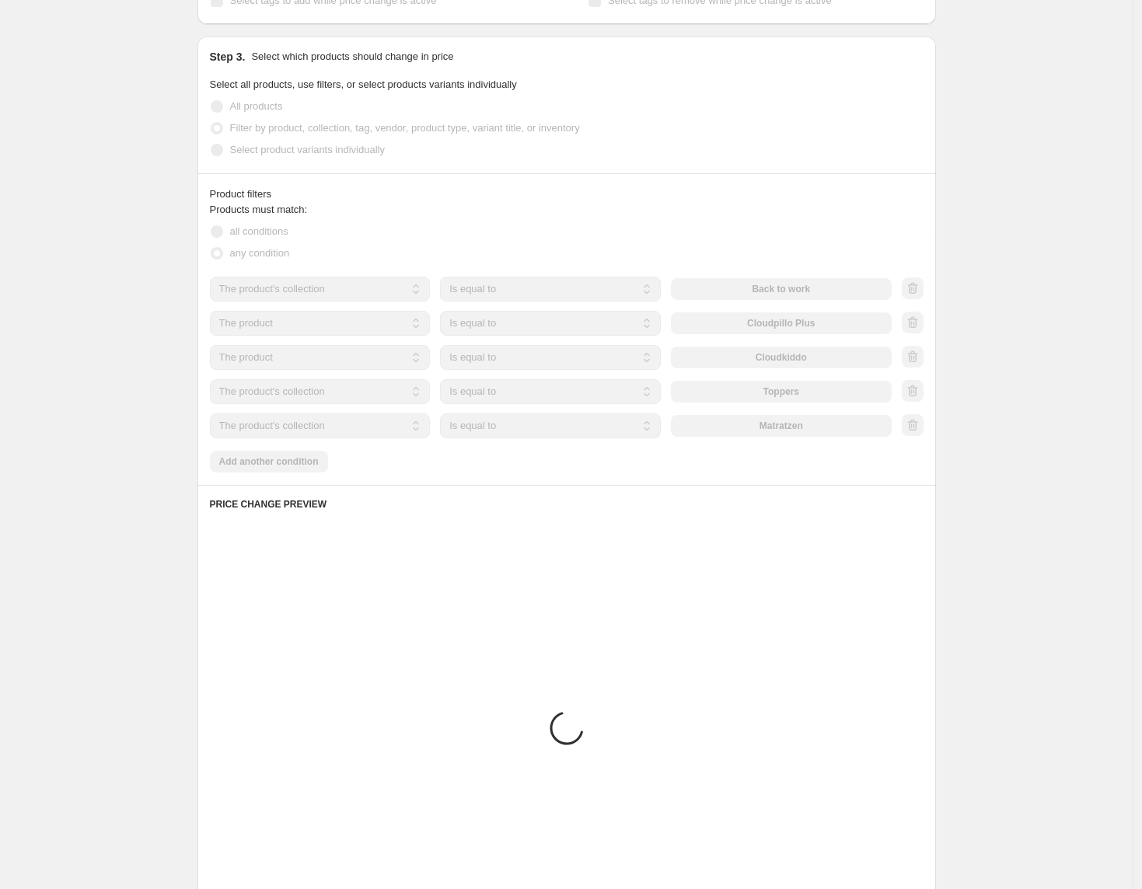
click at [919, 330] on div at bounding box center [913, 323] width 22 height 23
click at [919, 330] on icon "button" at bounding box center [913, 323] width 16 height 16
select select "collection"
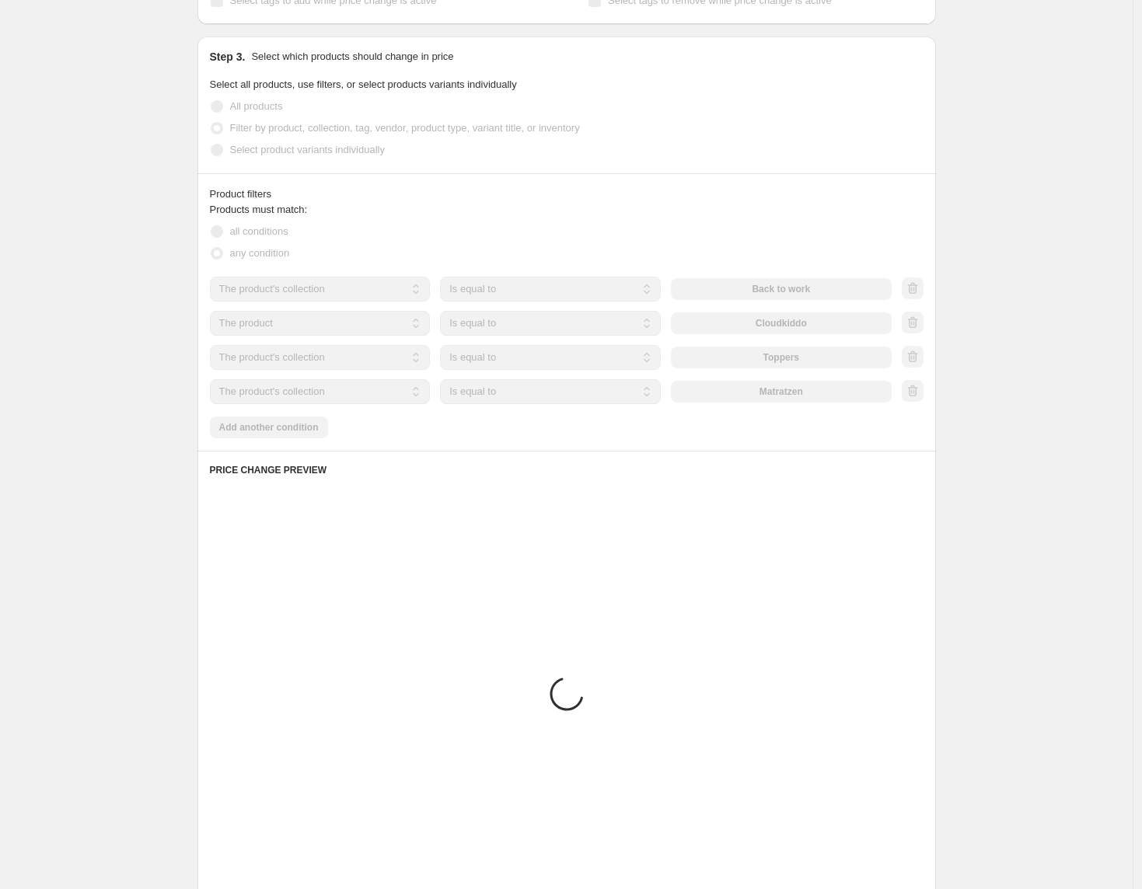
click at [919, 330] on div at bounding box center [913, 323] width 22 height 23
click at [919, 330] on icon "button" at bounding box center [913, 323] width 16 height 16
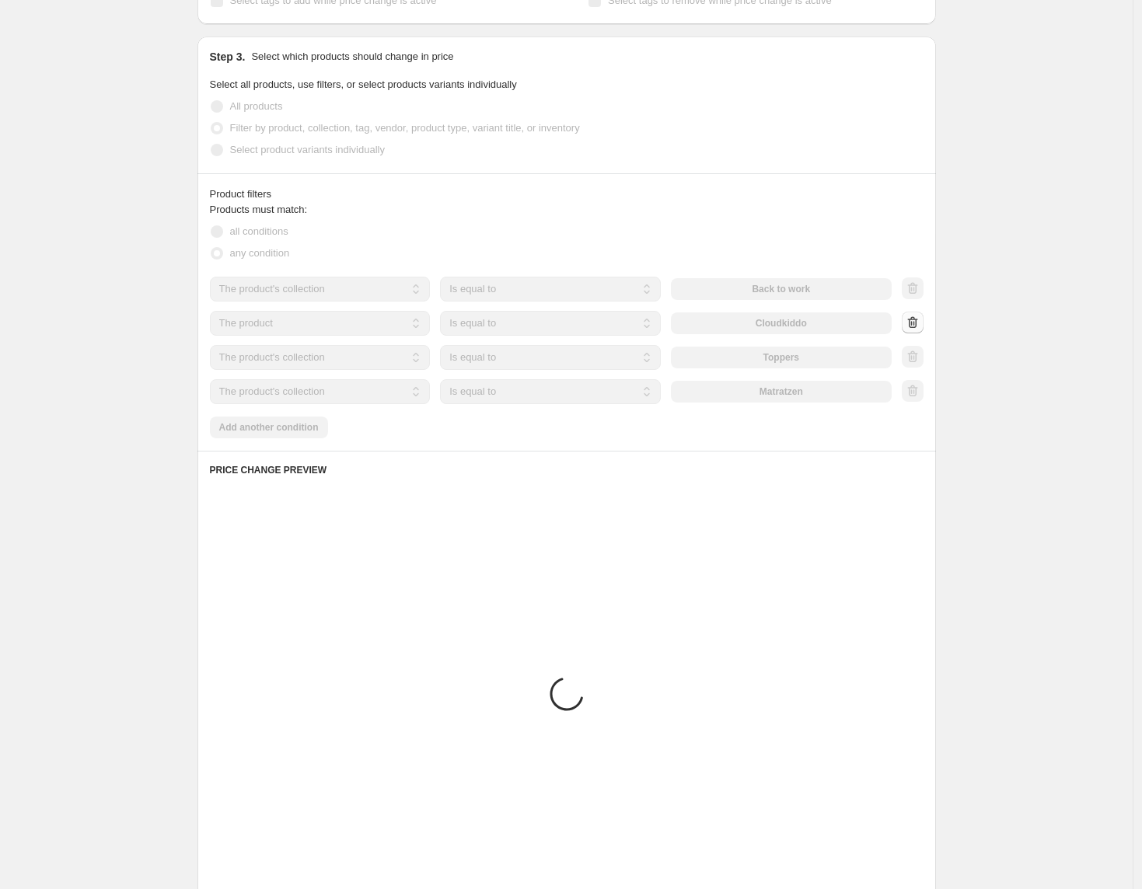
select select "collection"
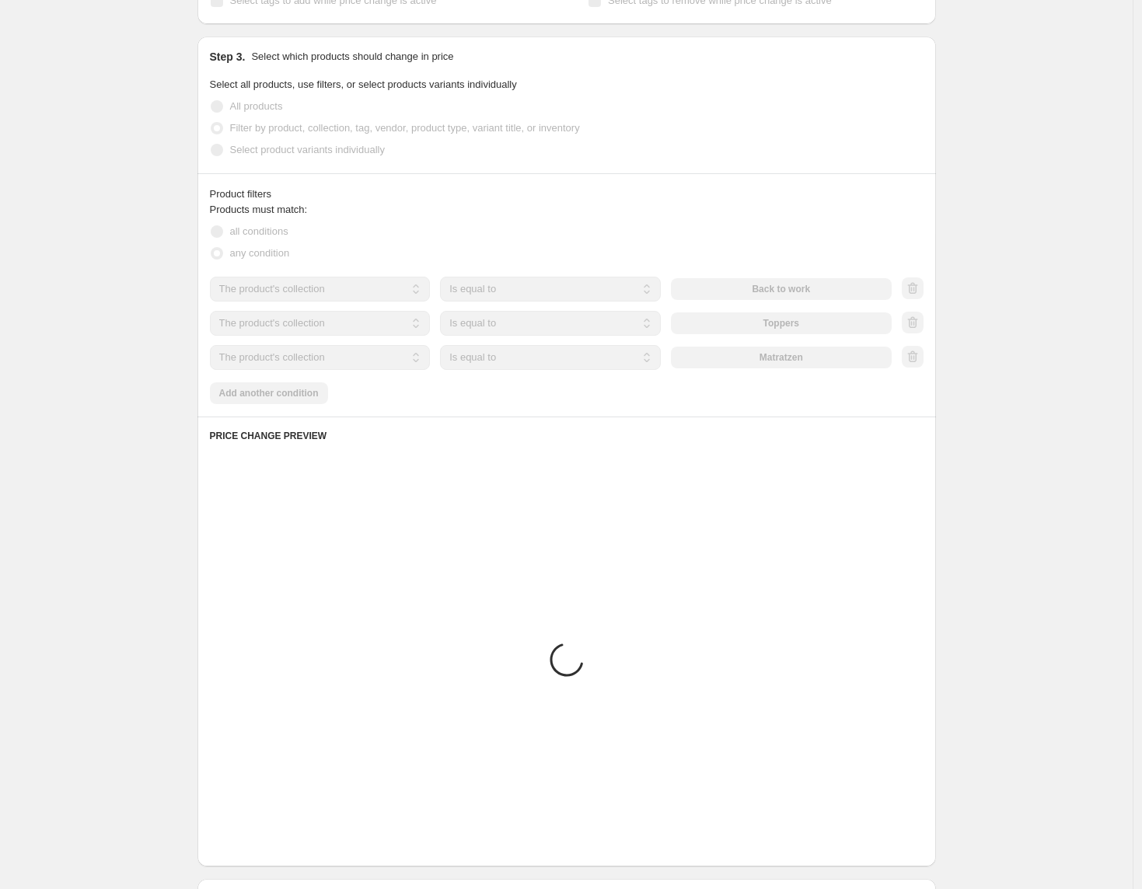
click at [919, 330] on div at bounding box center [913, 323] width 22 height 23
click at [919, 330] on icon "button" at bounding box center [913, 323] width 16 height 16
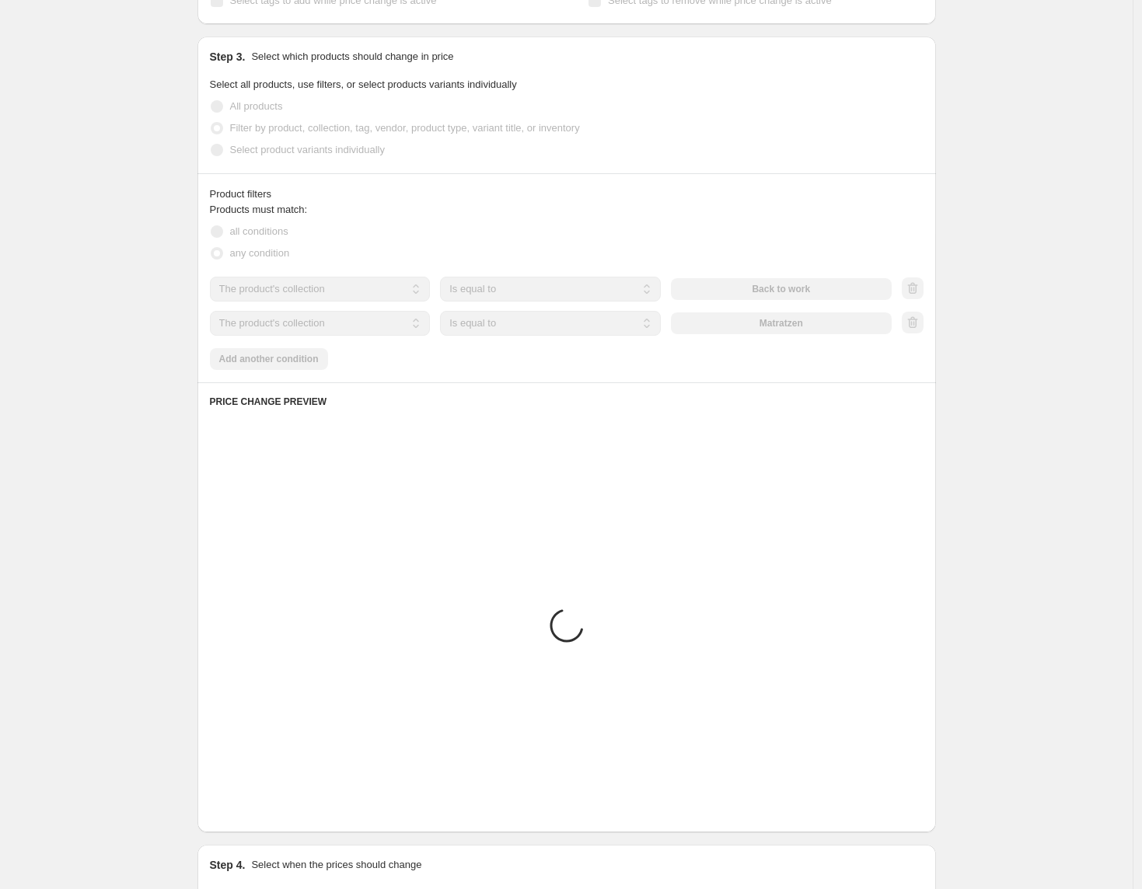
click at [919, 330] on div at bounding box center [913, 323] width 22 height 23
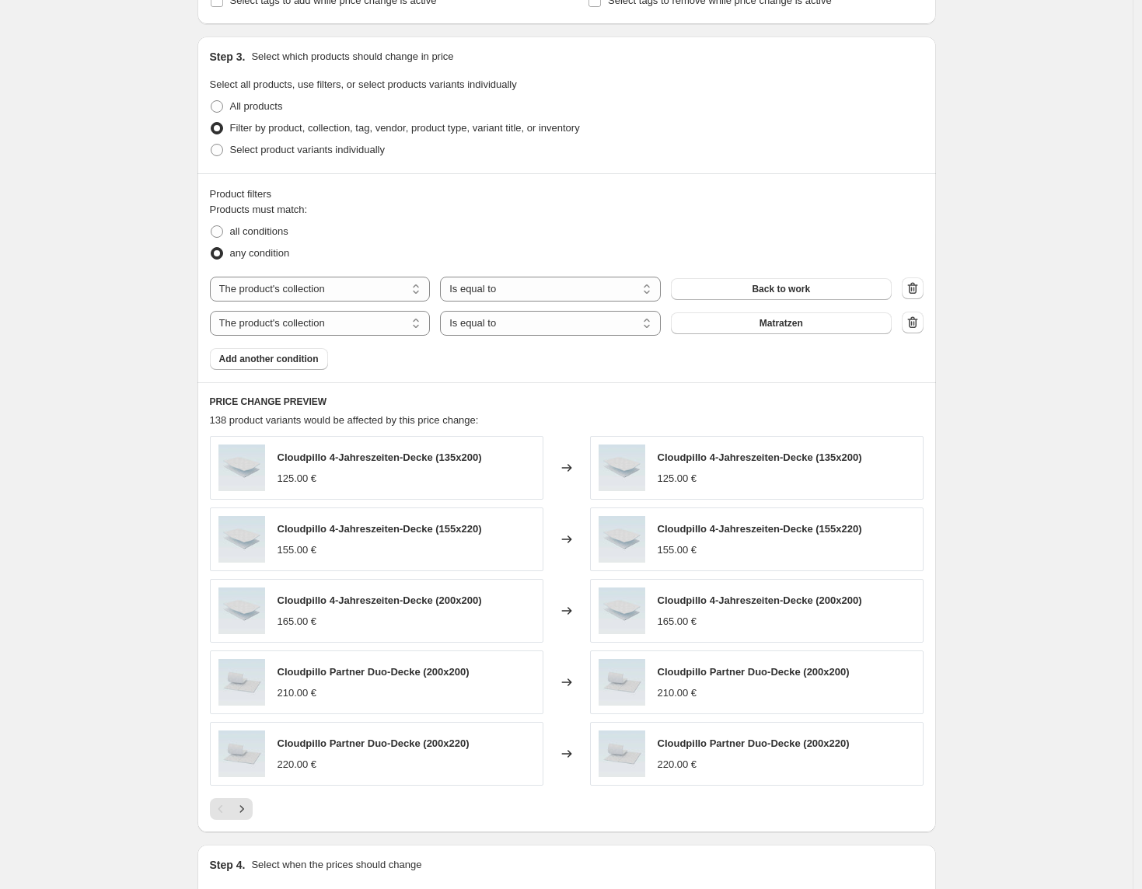
click at [919, 330] on icon "button" at bounding box center [913, 323] width 16 height 16
click at [919, 330] on div "Products must match: all conditions any condition The product The product's col…" at bounding box center [566, 286] width 713 height 168
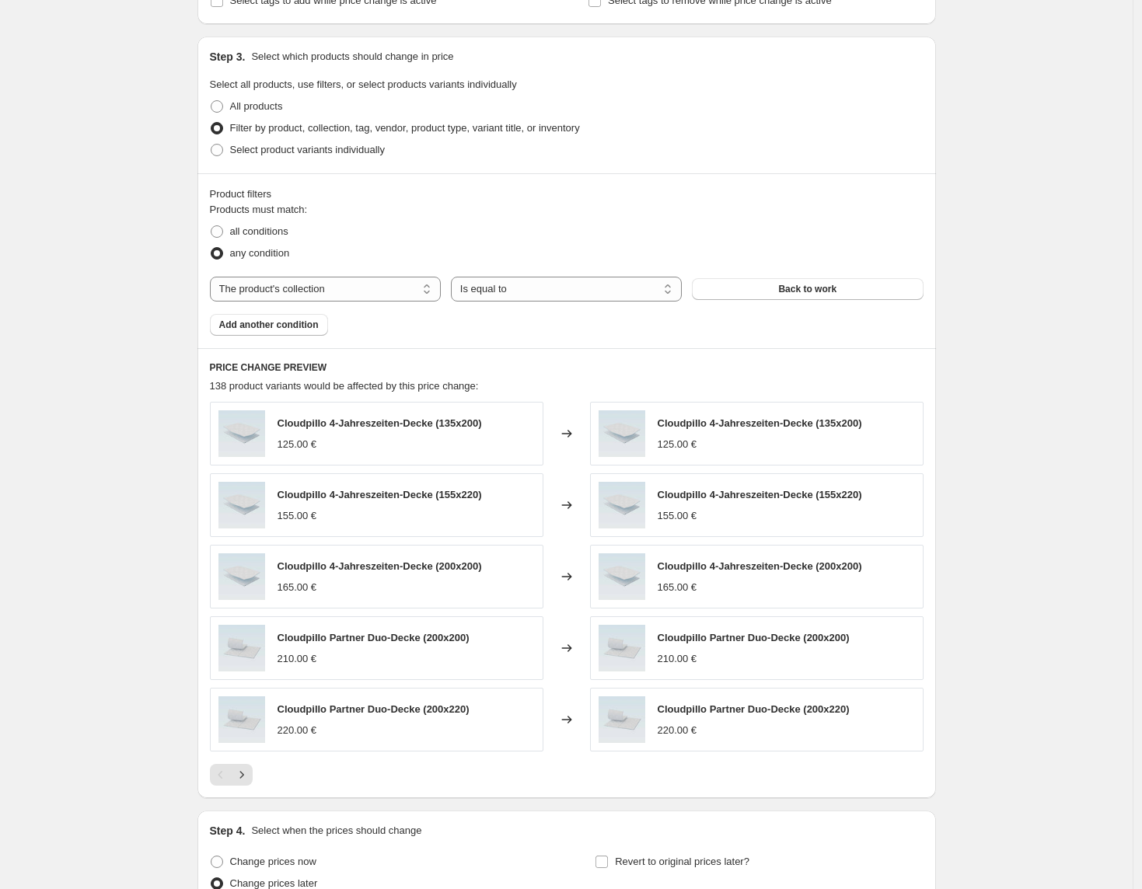
click at [1031, 323] on div "Back to Work. This page is ready Back to Work Info Scheduled Copy to new job De…" at bounding box center [566, 263] width 1132 height 2134
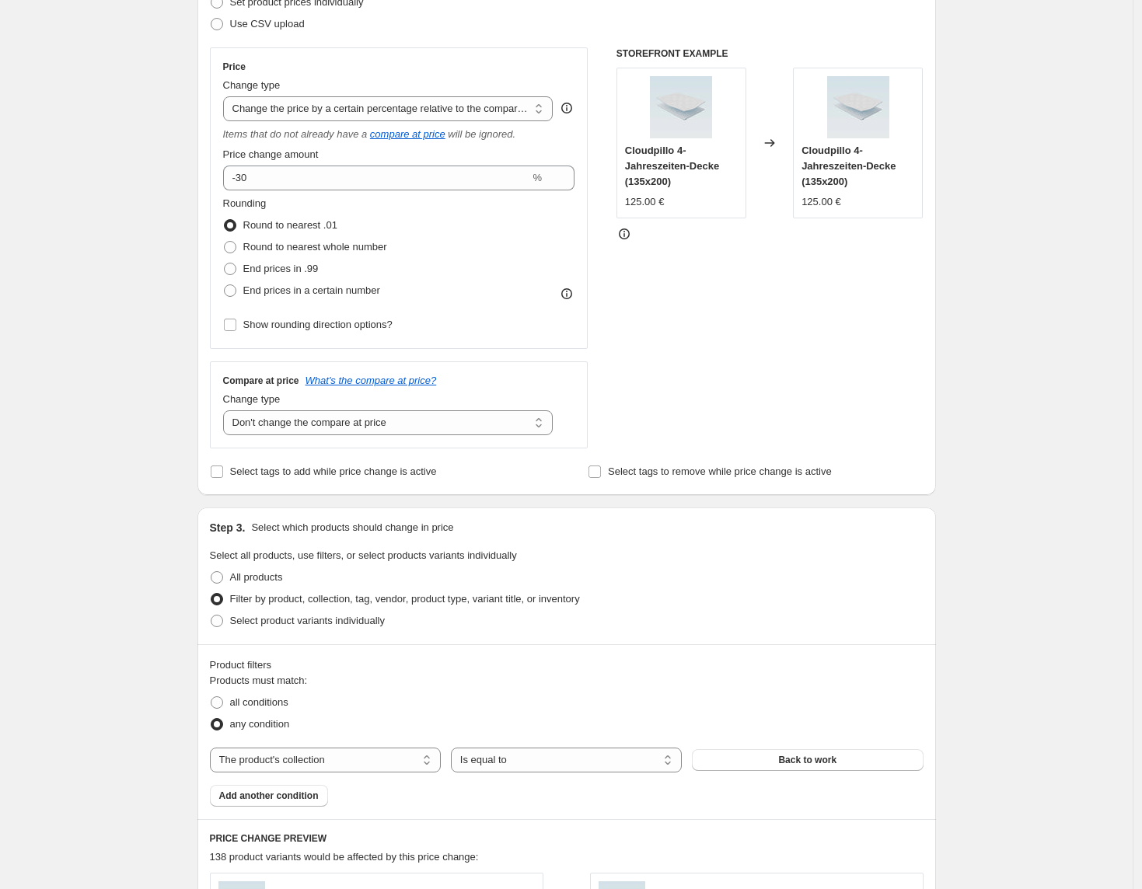
scroll to position [314, 0]
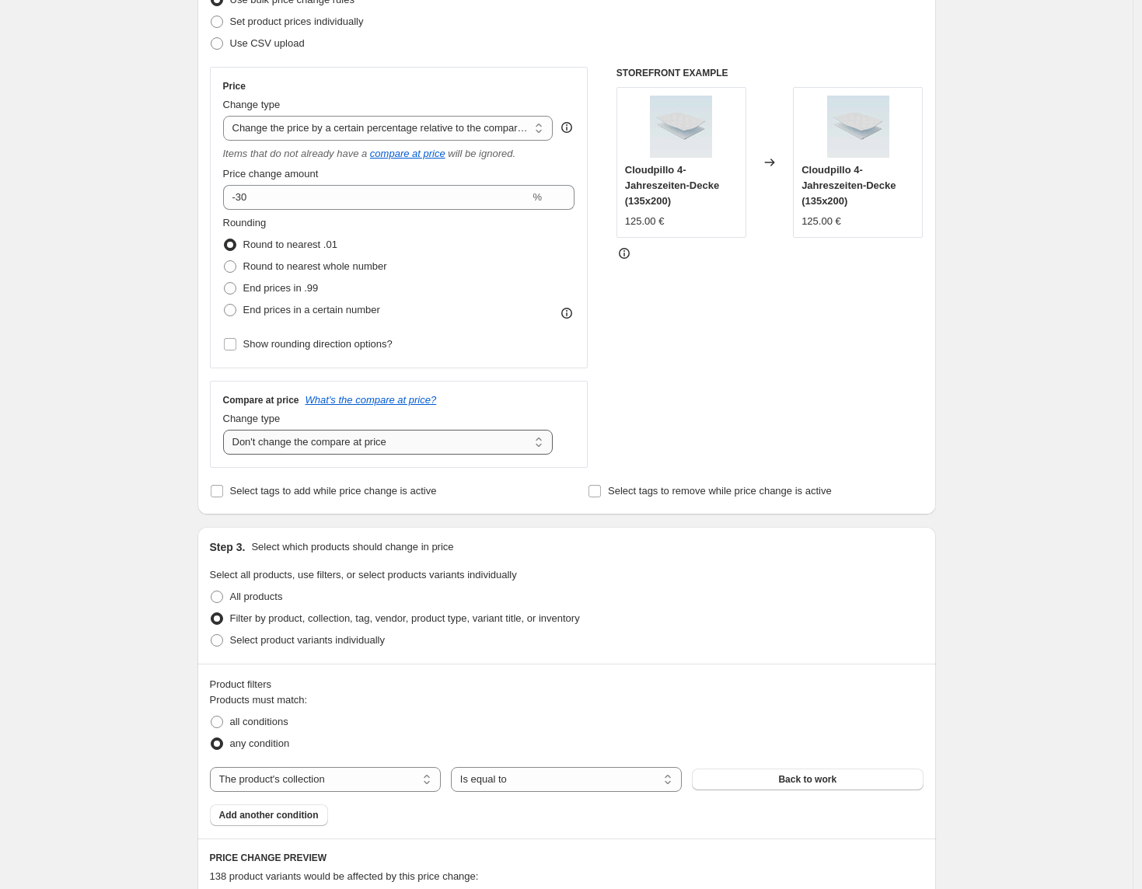
click at [494, 449] on select "Change the compare at price to the current price (sale) Change the compare at p…" at bounding box center [388, 442] width 330 height 25
select select "ep"
click at [227, 430] on select "Change the compare at price to the current price (sale) Change the compare at p…" at bounding box center [388, 442] width 330 height 25
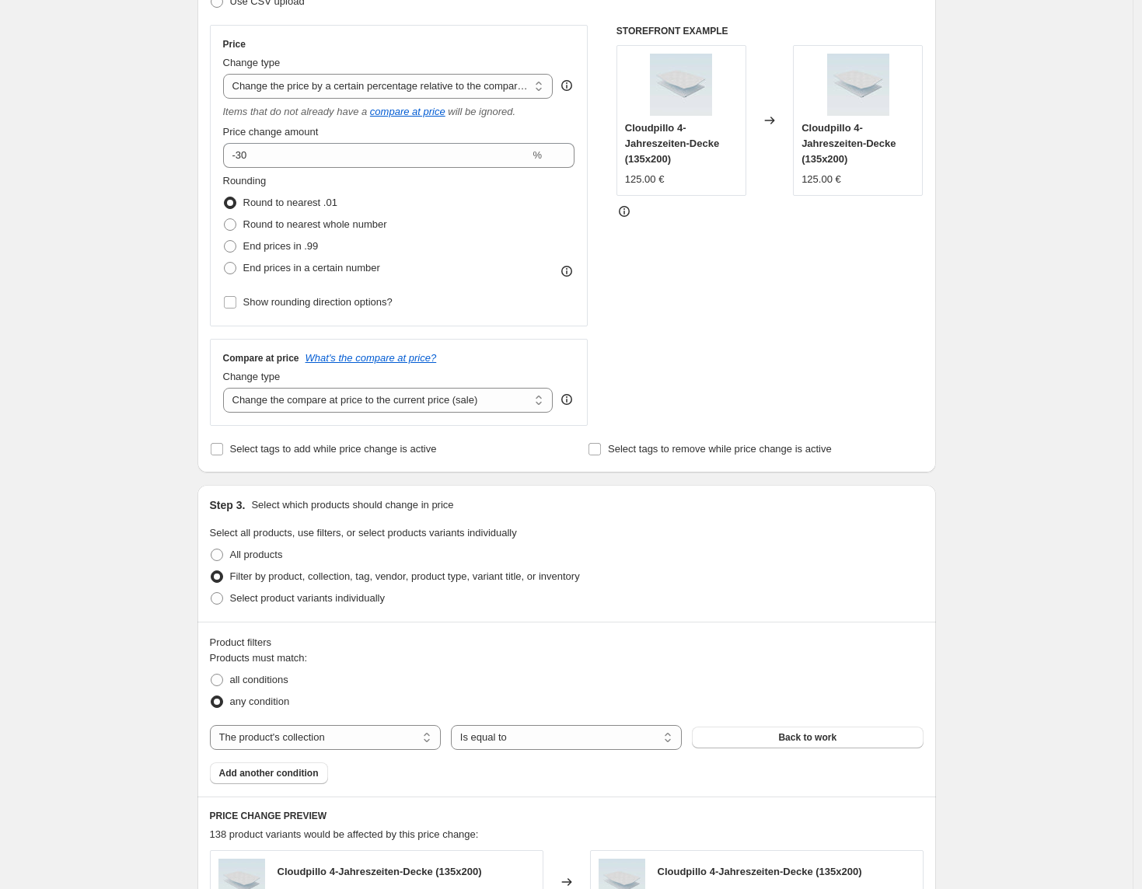
scroll to position [308, 0]
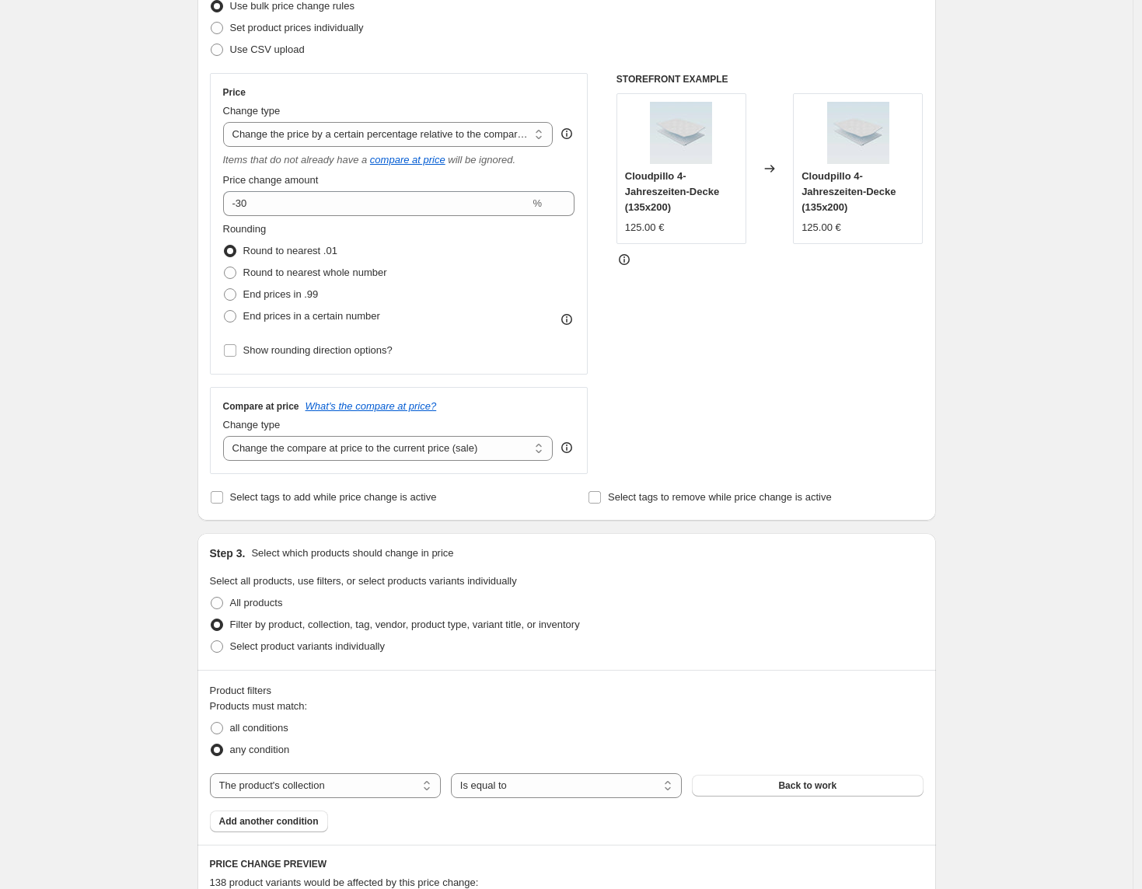
click at [524, 150] on div "Price Change type Change the price to a certain amount Change the price by a ce…" at bounding box center [399, 223] width 352 height 275
click at [525, 141] on select "Change the price to a certain amount Change the price by a certain amount Chang…" at bounding box center [388, 134] width 330 height 25
select select "percentage"
click at [227, 122] on select "Change the price to a certain amount Change the price by a certain amount Chang…" at bounding box center [388, 134] width 330 height 25
type input "-15"
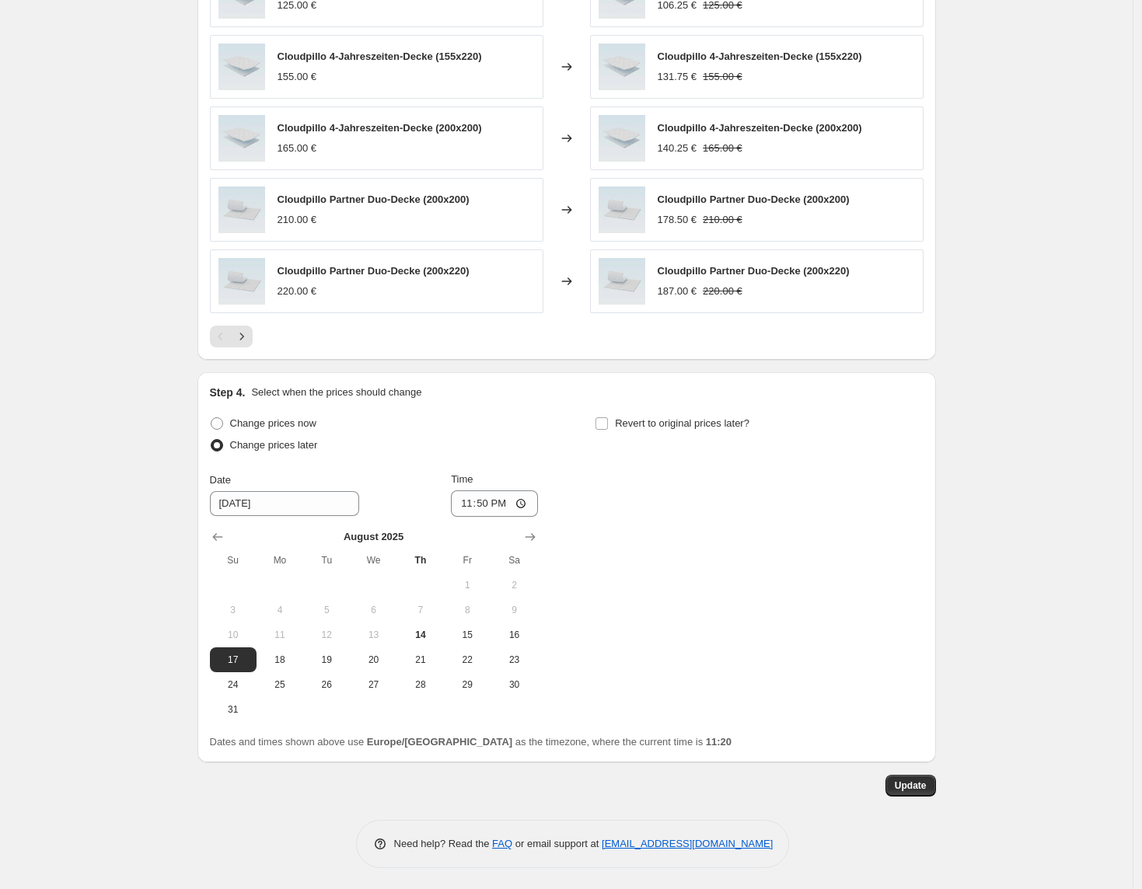
scroll to position [1225, 0]
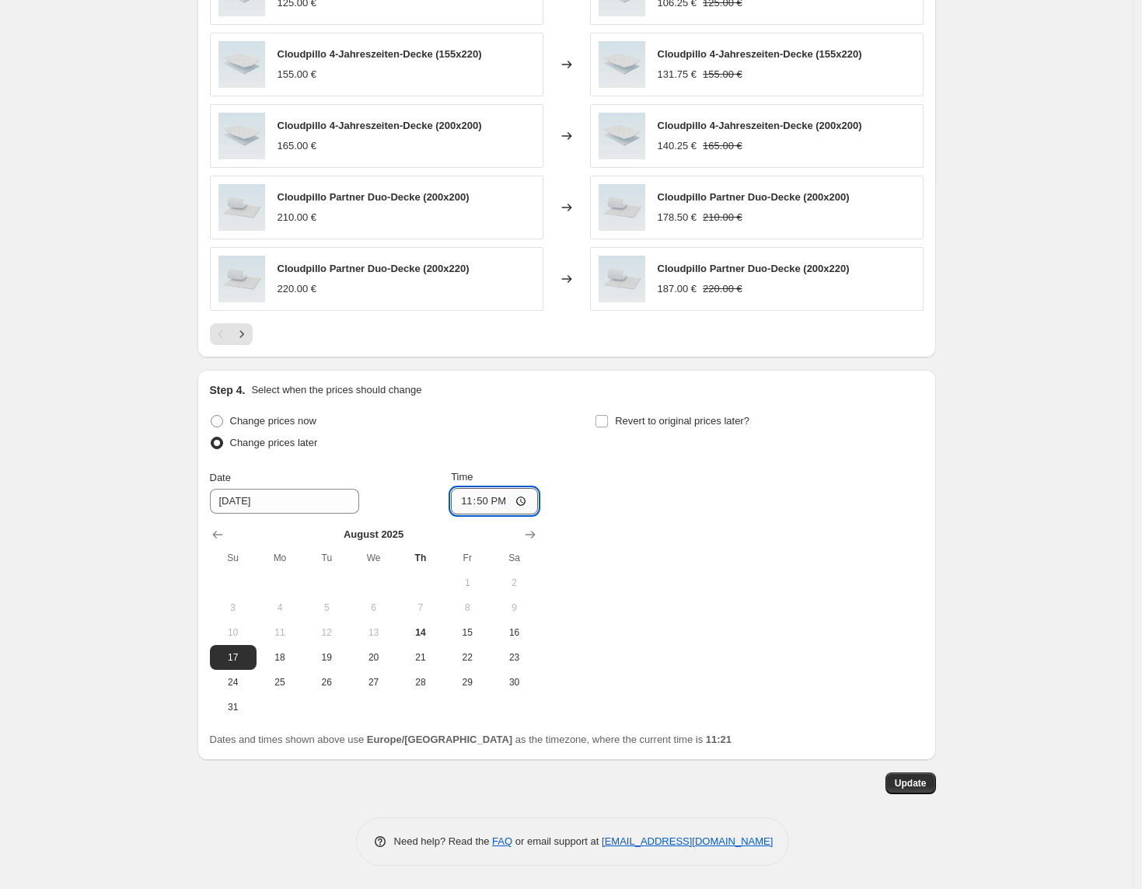
click at [504, 500] on input "23:50" at bounding box center [494, 501] width 87 height 26
type input "23:59"
click at [866, 560] on div "Change prices now Change prices later Date [DATE] Time 23:59 [DATE] Su Mo Tu We…" at bounding box center [566, 564] width 713 height 309
click at [899, 786] on span "Update" at bounding box center [911, 783] width 32 height 12
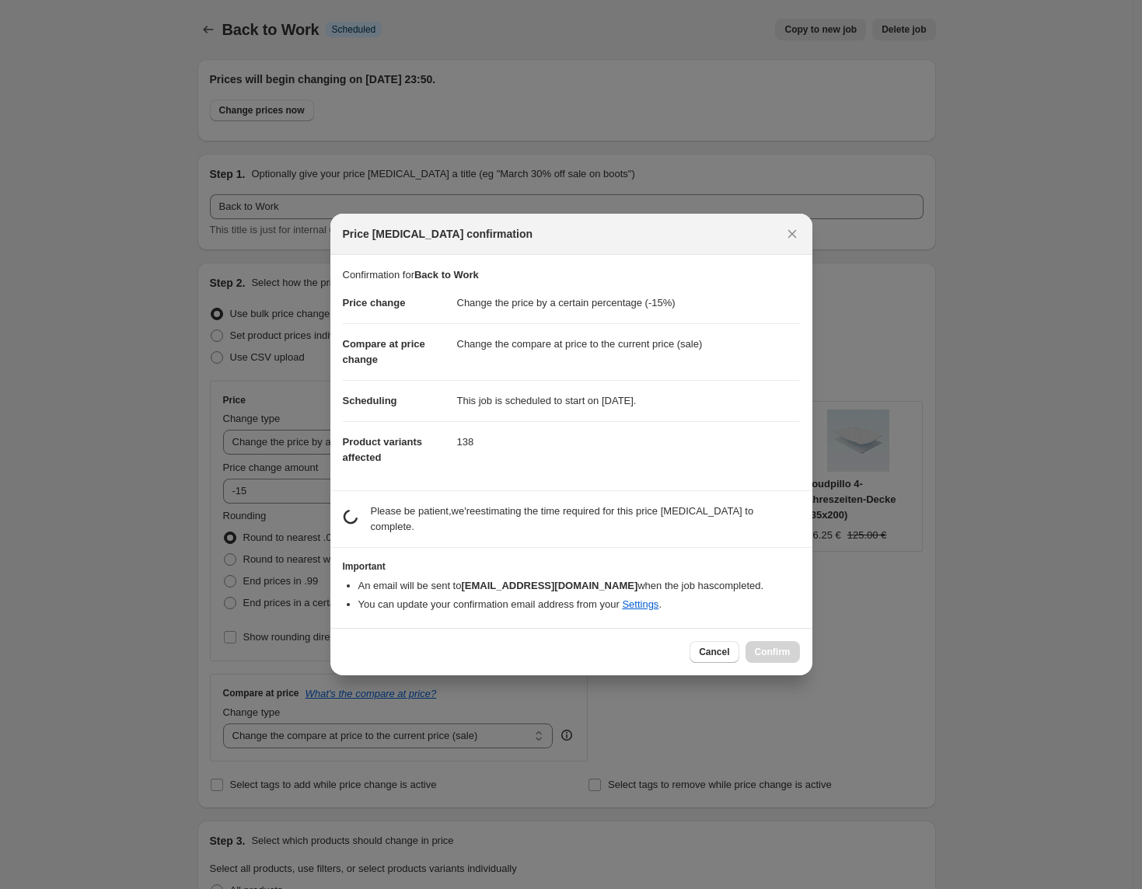
scroll to position [0, 0]
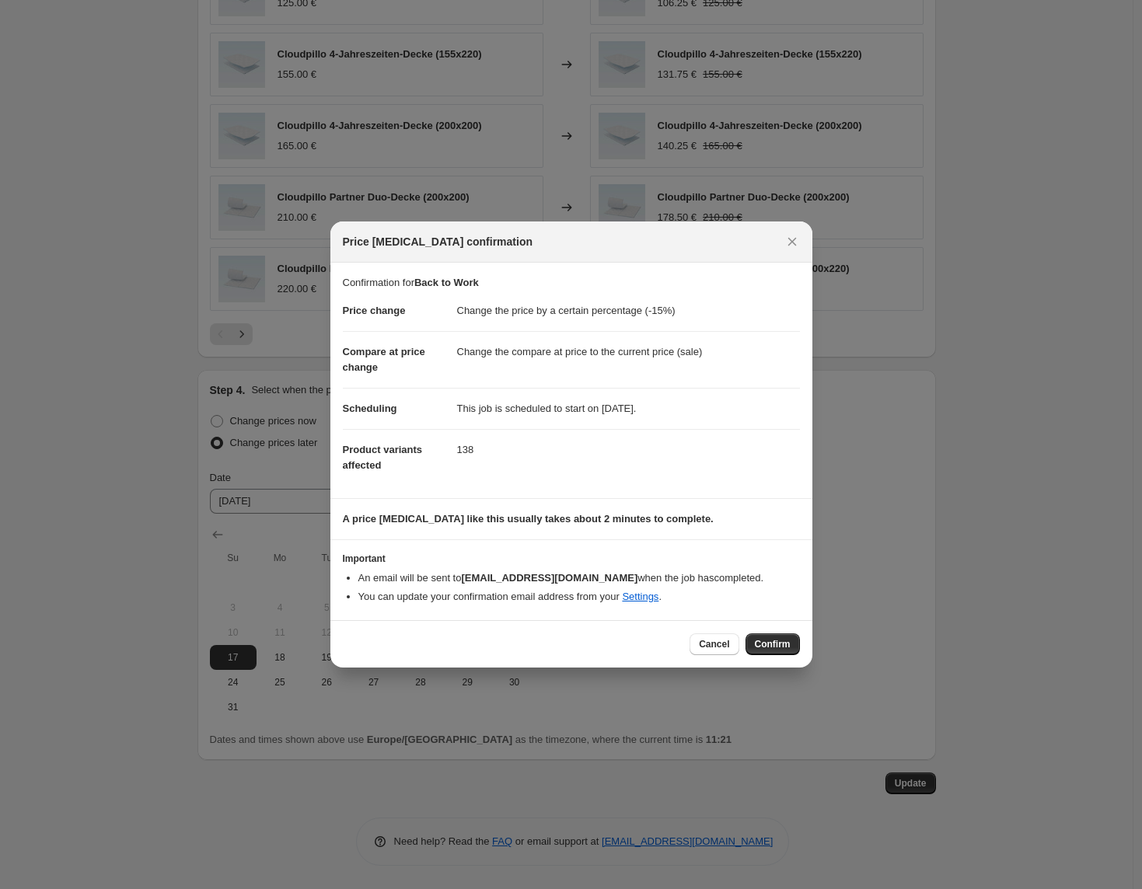
click at [788, 253] on div "Price [MEDICAL_DATA] confirmation" at bounding box center [571, 242] width 482 height 41
click at [790, 247] on icon "Close" at bounding box center [792, 242] width 16 height 16
select select "pcap"
select select "no_change"
select select "collection"
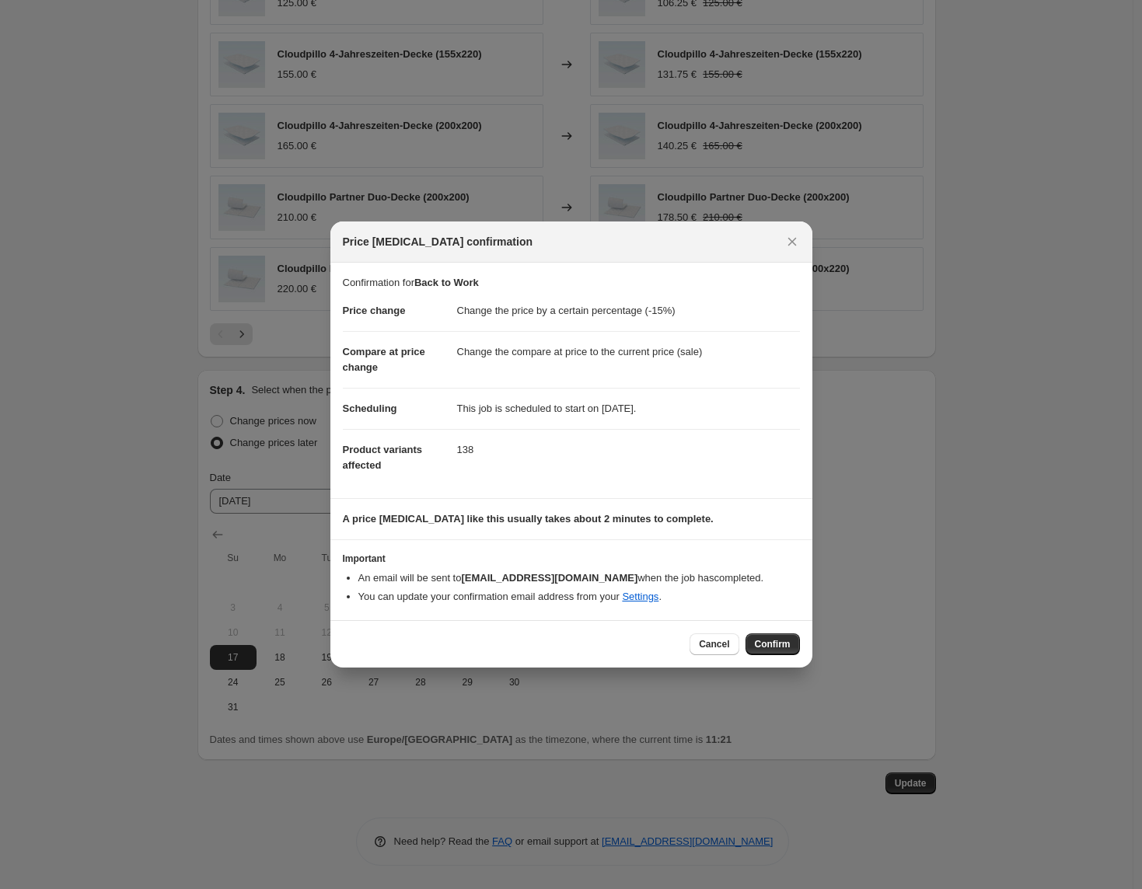
select select "collection"
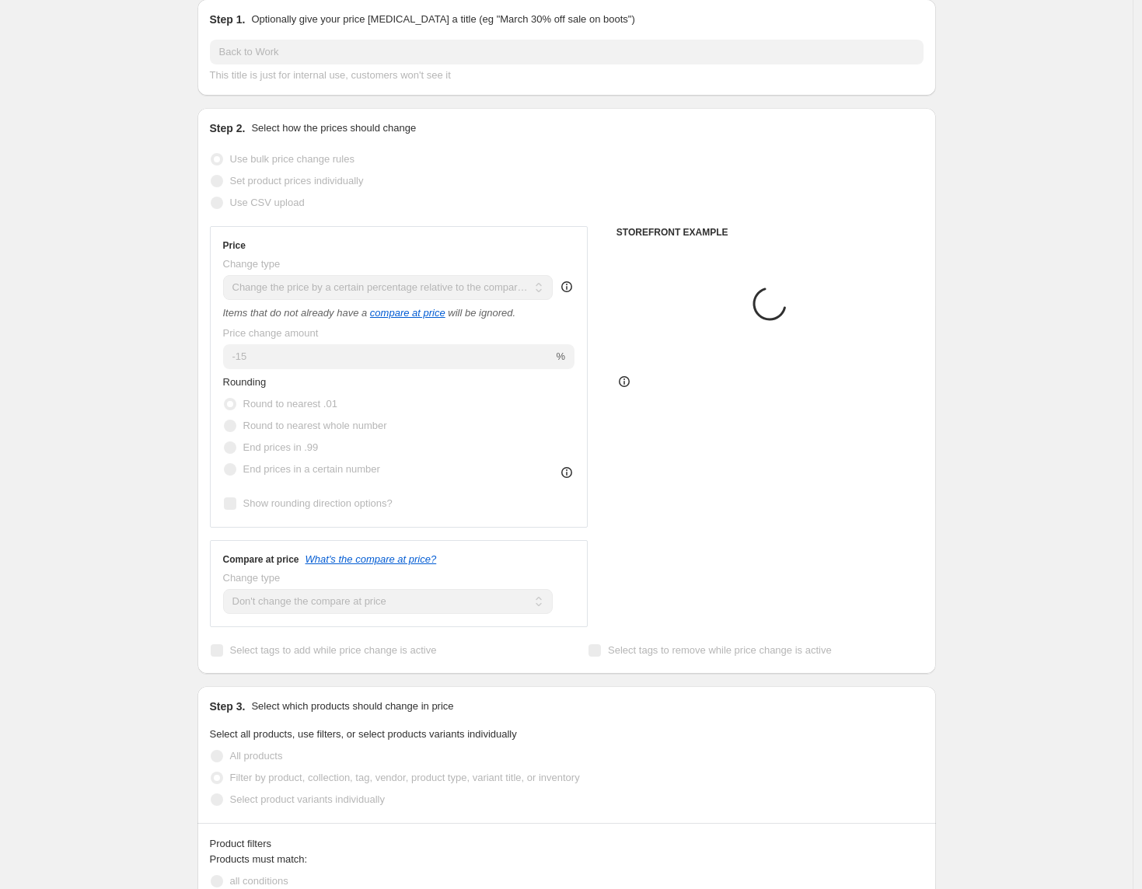
scroll to position [153, 0]
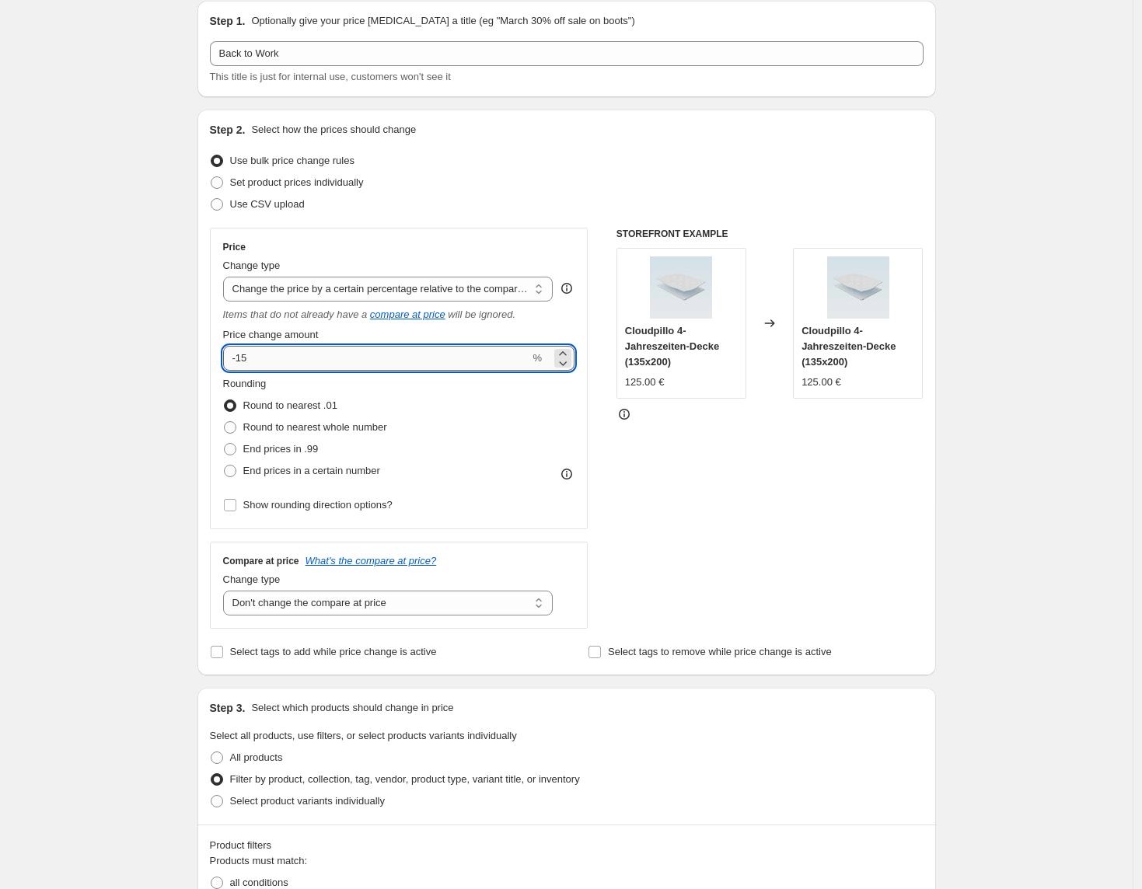
click at [317, 358] on input "-15" at bounding box center [376, 358] width 307 height 25
drag, startPoint x: 242, startPoint y: 358, endPoint x: 260, endPoint y: 358, distance: 17.9
click at [260, 358] on input "-15" at bounding box center [376, 358] width 307 height 25
type input "-30"
click at [755, 473] on div "STOREFRONT EXAMPLE Cloudpillo 4-Jahreszeiten-Decke (135x200) 125.00 € Changed t…" at bounding box center [769, 428] width 307 height 401
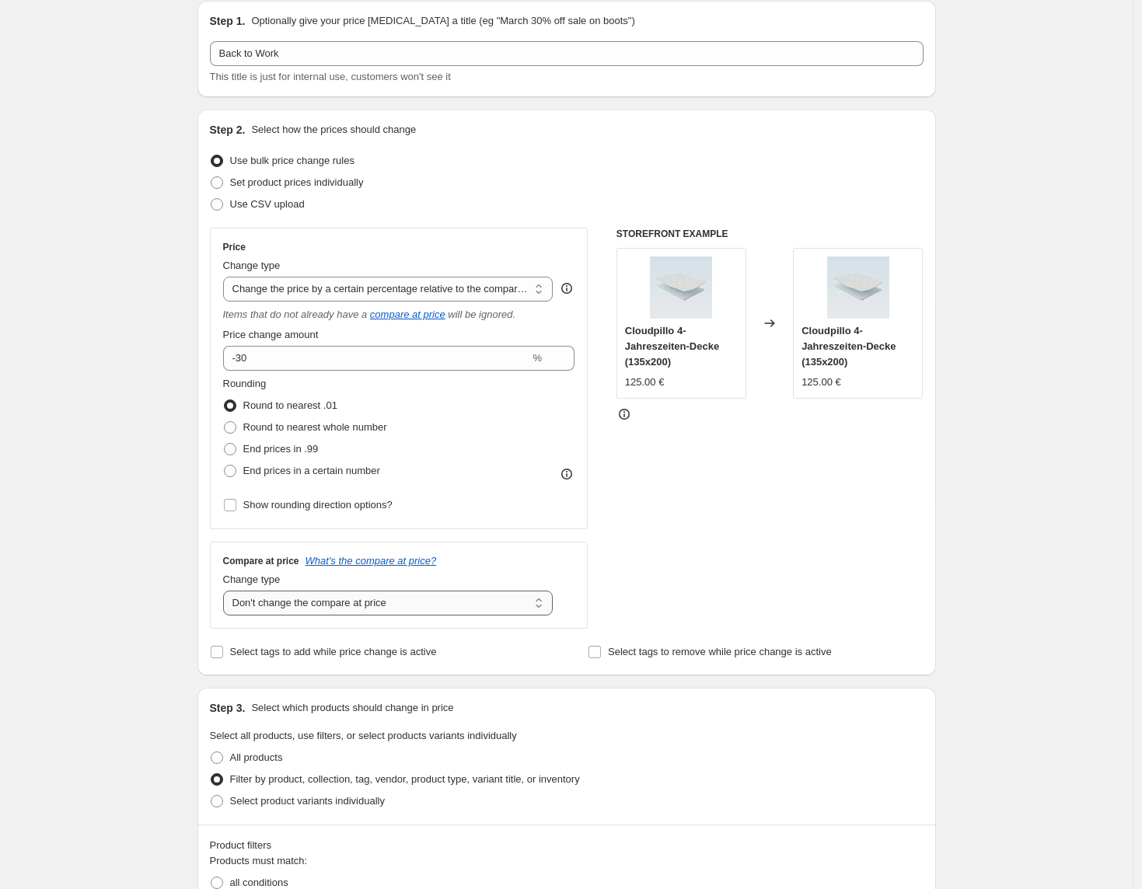
click at [406, 605] on select "Change the compare at price to the current price (sale) Change the compare at p…" at bounding box center [388, 603] width 330 height 25
select select "ep"
click at [227, 591] on select "Change the compare at price to the current price (sale) Change the compare at p…" at bounding box center [388, 603] width 330 height 25
click at [491, 307] on div "Items that do not already have a compare at price will be ignored." at bounding box center [399, 315] width 352 height 16
click at [490, 298] on select "Change the price to a certain amount Change the price by a certain amount Chang…" at bounding box center [388, 289] width 330 height 25
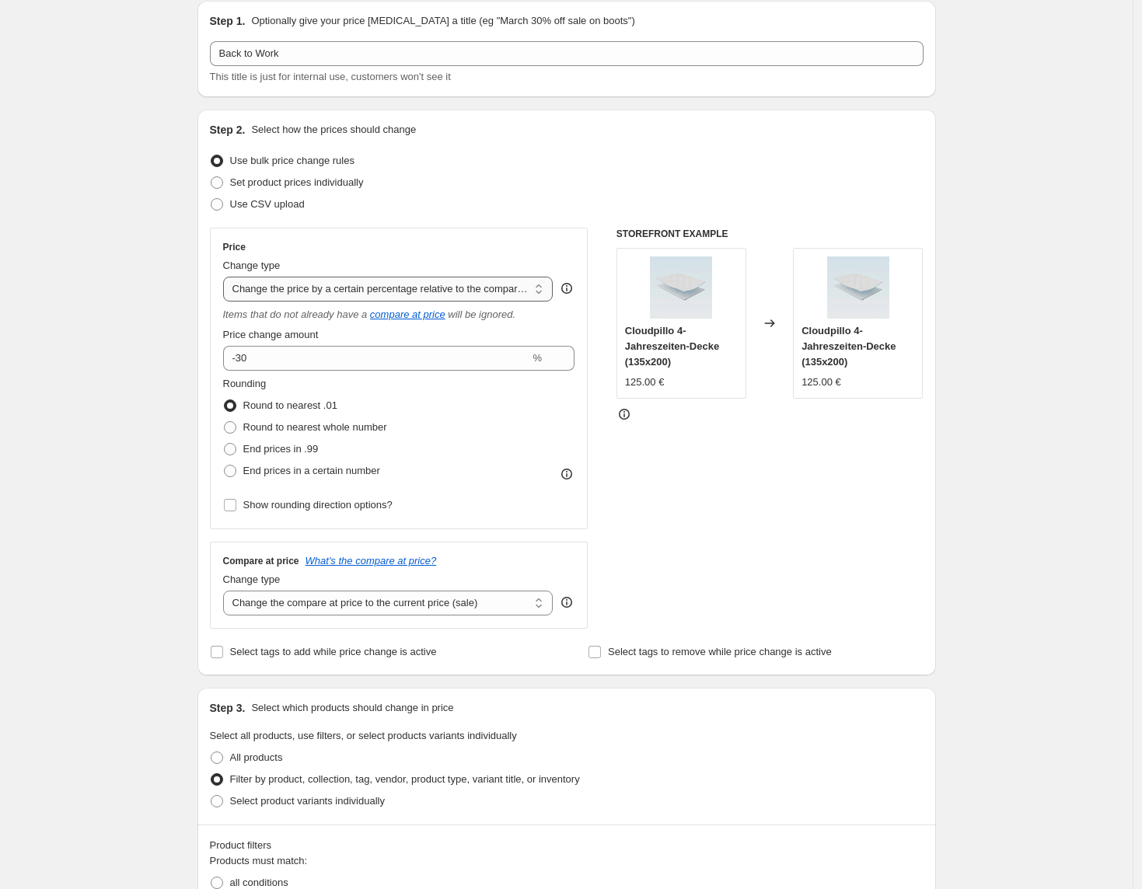
select select "percentage"
click at [227, 277] on select "Change the price to a certain amount Change the price by a certain amount Chang…" at bounding box center [388, 289] width 330 height 25
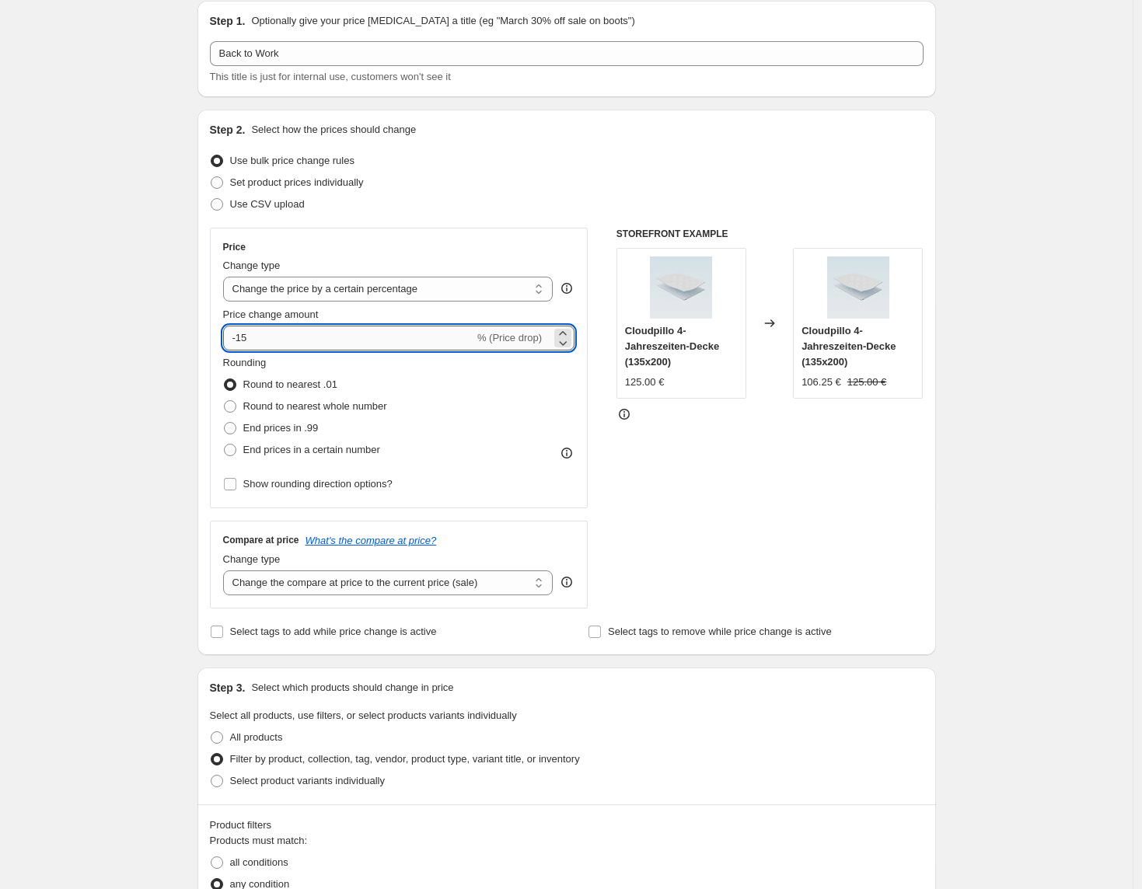
click at [240, 330] on input "-15" at bounding box center [348, 338] width 251 height 25
click at [246, 330] on input "-15" at bounding box center [348, 338] width 251 height 25
type input "-30"
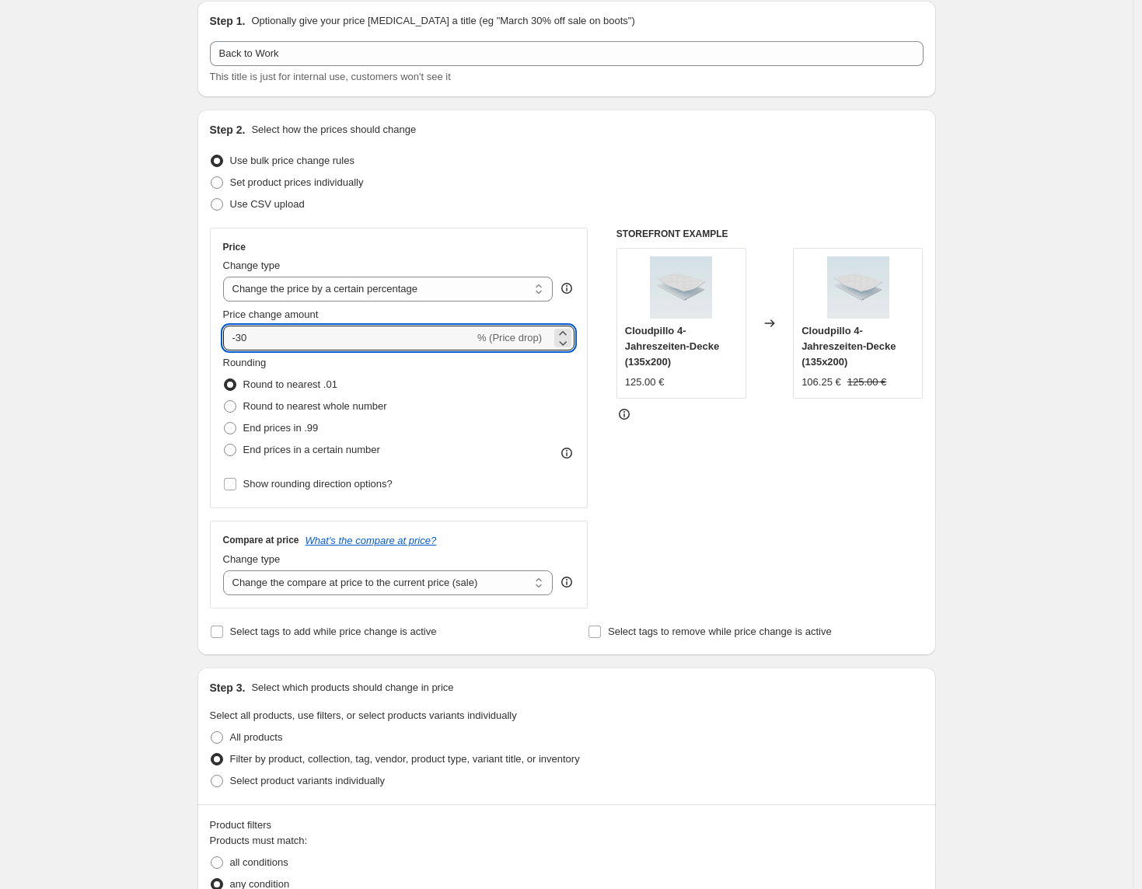
click at [759, 484] on div "STOREFRONT EXAMPLE Cloudpillo 4-Jahreszeiten-Decke (135x200) 125.00 € Changed t…" at bounding box center [769, 418] width 307 height 381
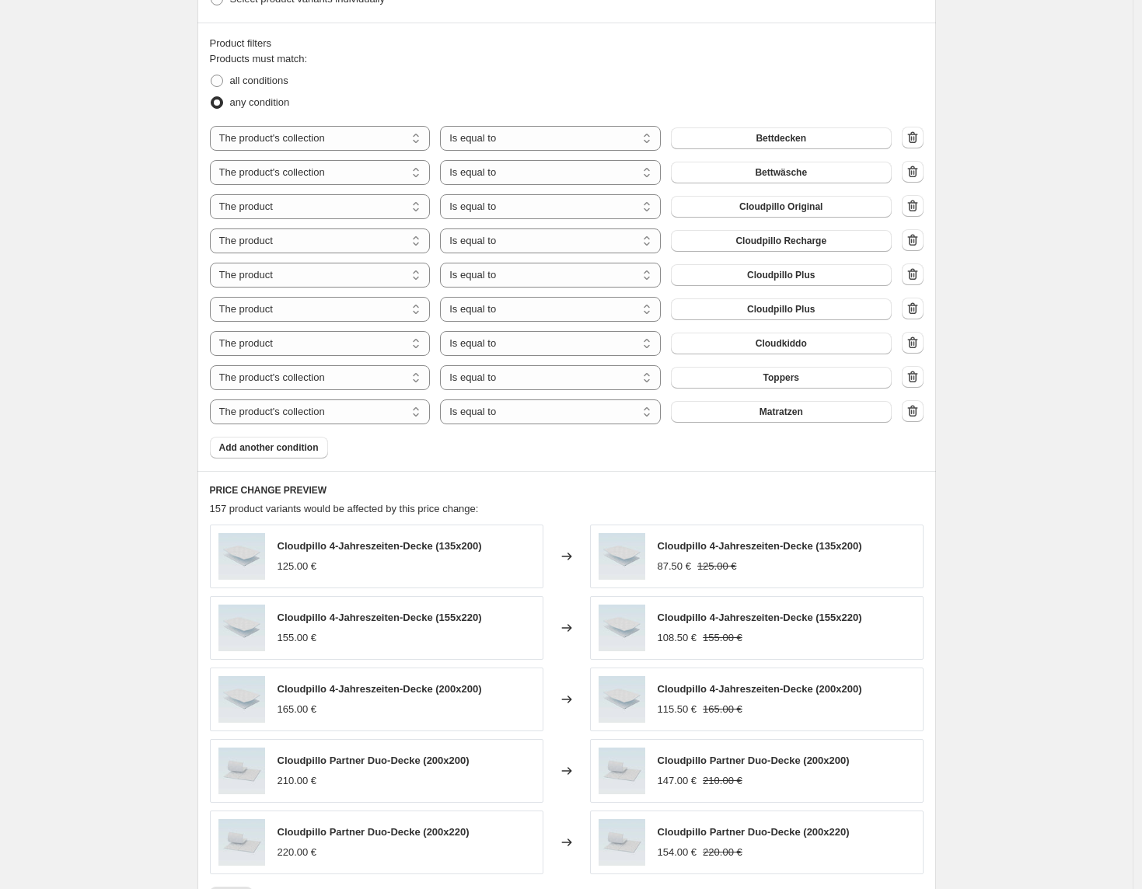
scroll to position [933, 0]
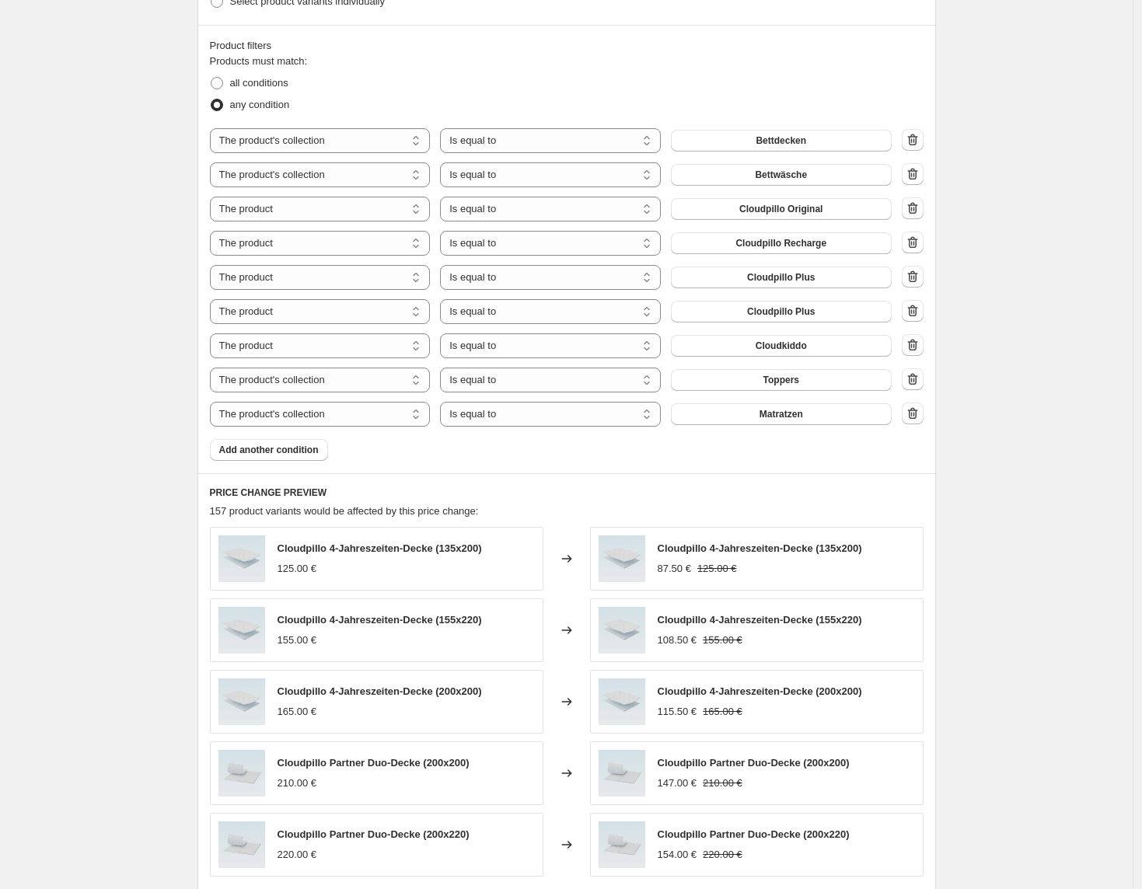
click at [923, 149] on div at bounding box center [913, 140] width 22 height 23
click at [920, 146] on icon "button" at bounding box center [913, 140] width 16 height 16
select select "product"
select select "collection"
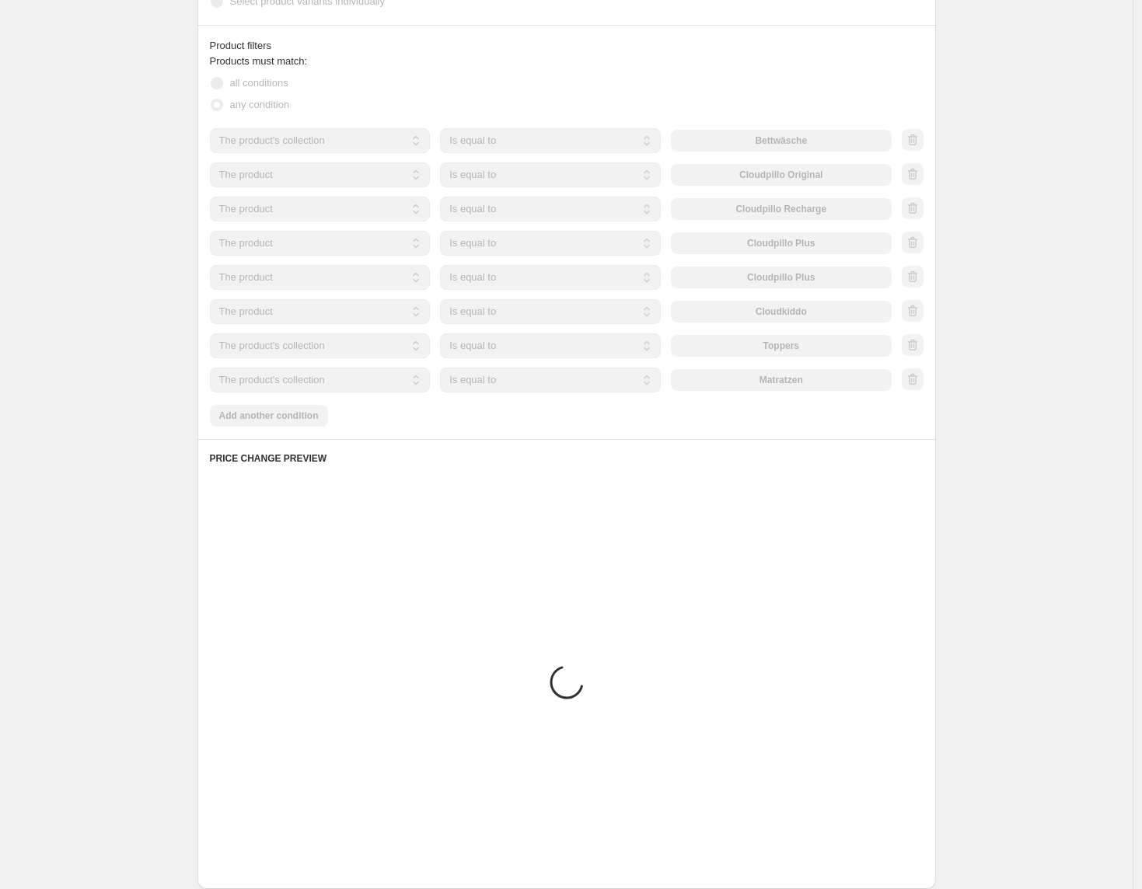
click at [922, 146] on div at bounding box center [913, 140] width 22 height 23
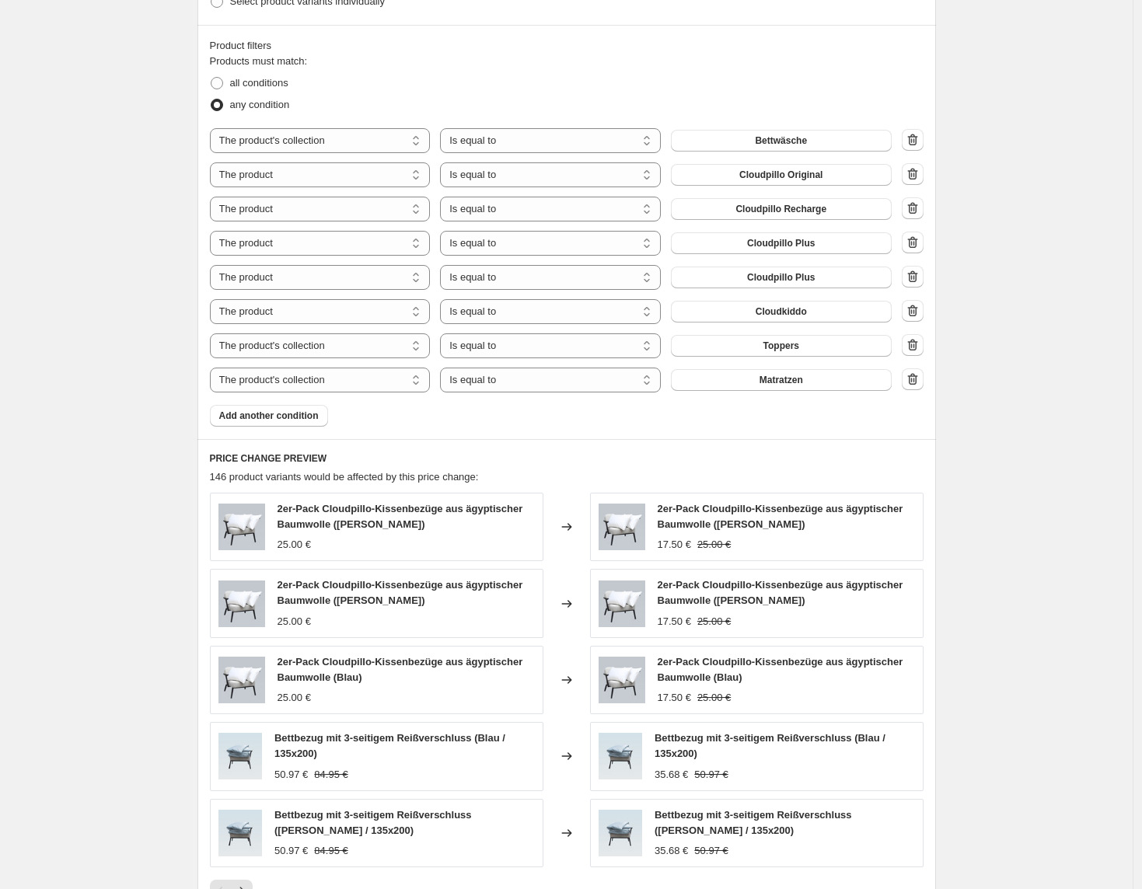
click at [920, 146] on icon "button" at bounding box center [913, 140] width 16 height 16
select select "product"
select select "collection"
click at [922, 146] on div at bounding box center [913, 140] width 22 height 23
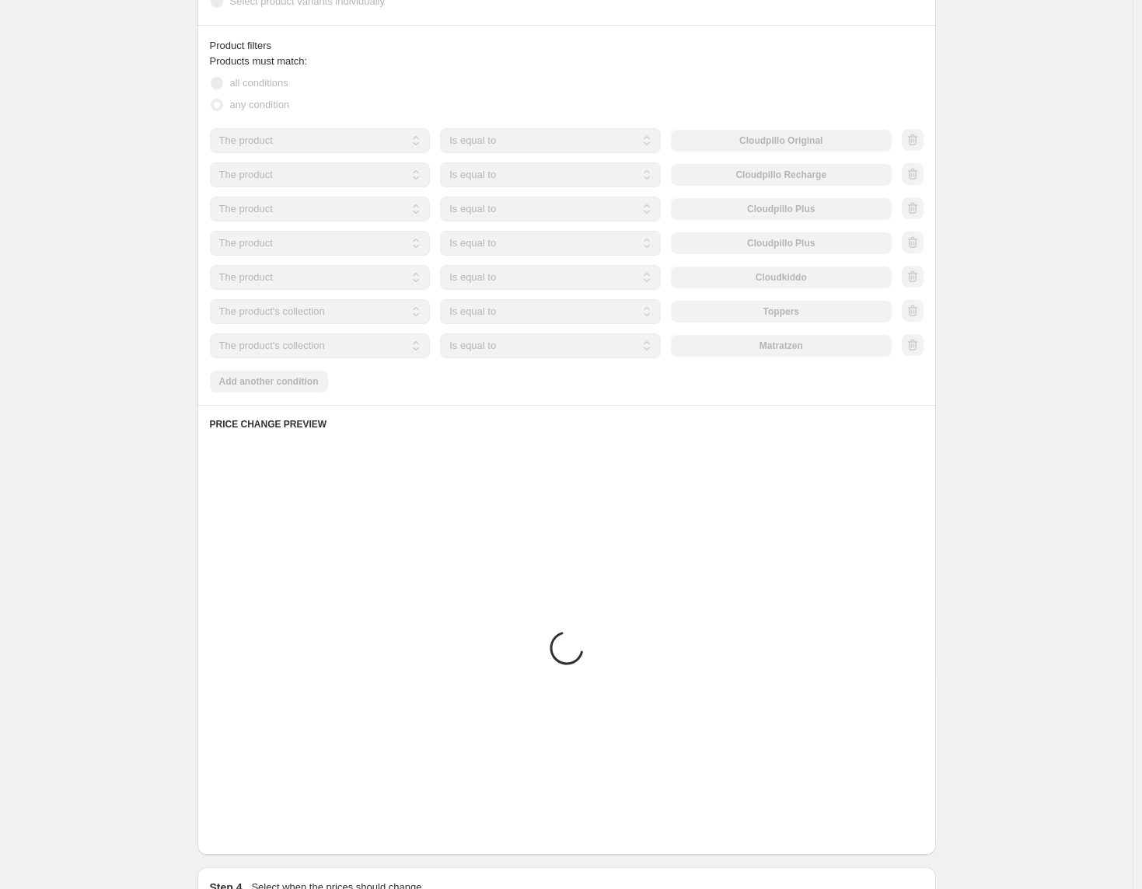
click at [922, 146] on div at bounding box center [913, 140] width 22 height 23
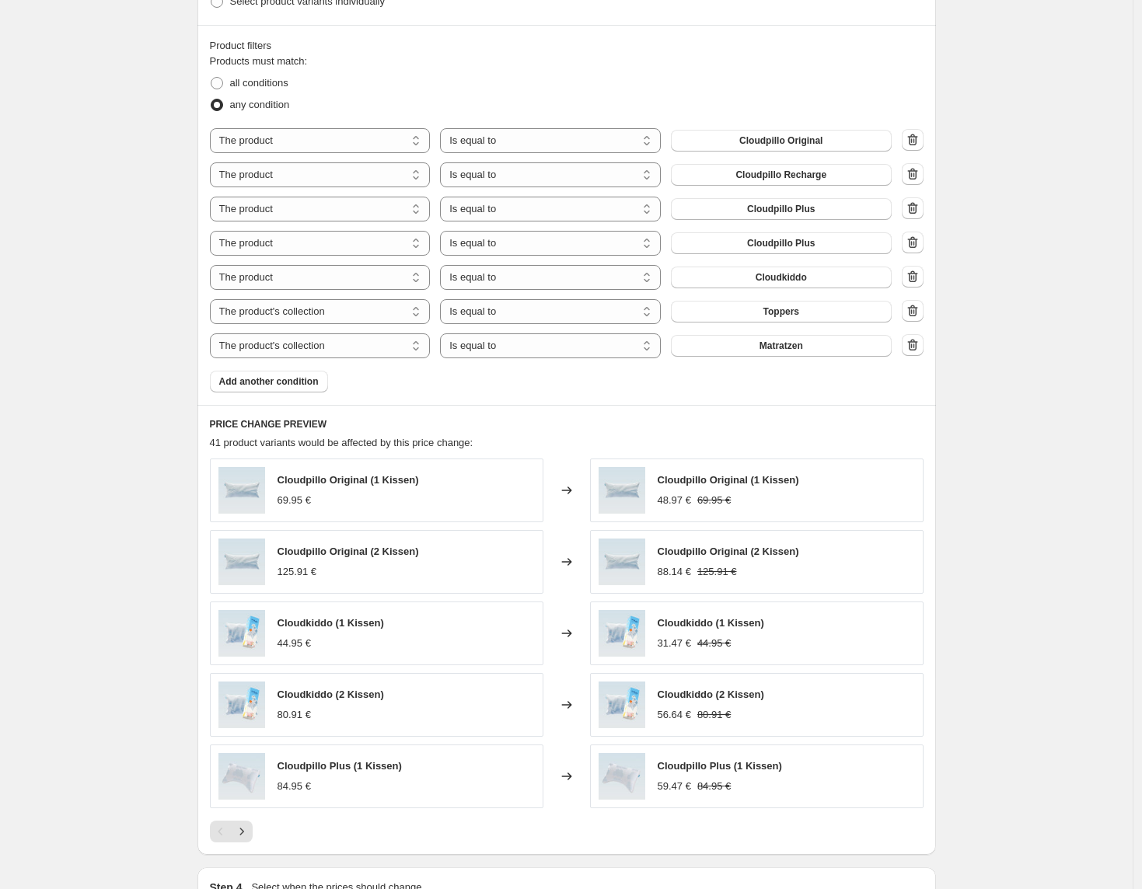
click at [920, 146] on icon "button" at bounding box center [913, 140] width 16 height 16
select select "collection"
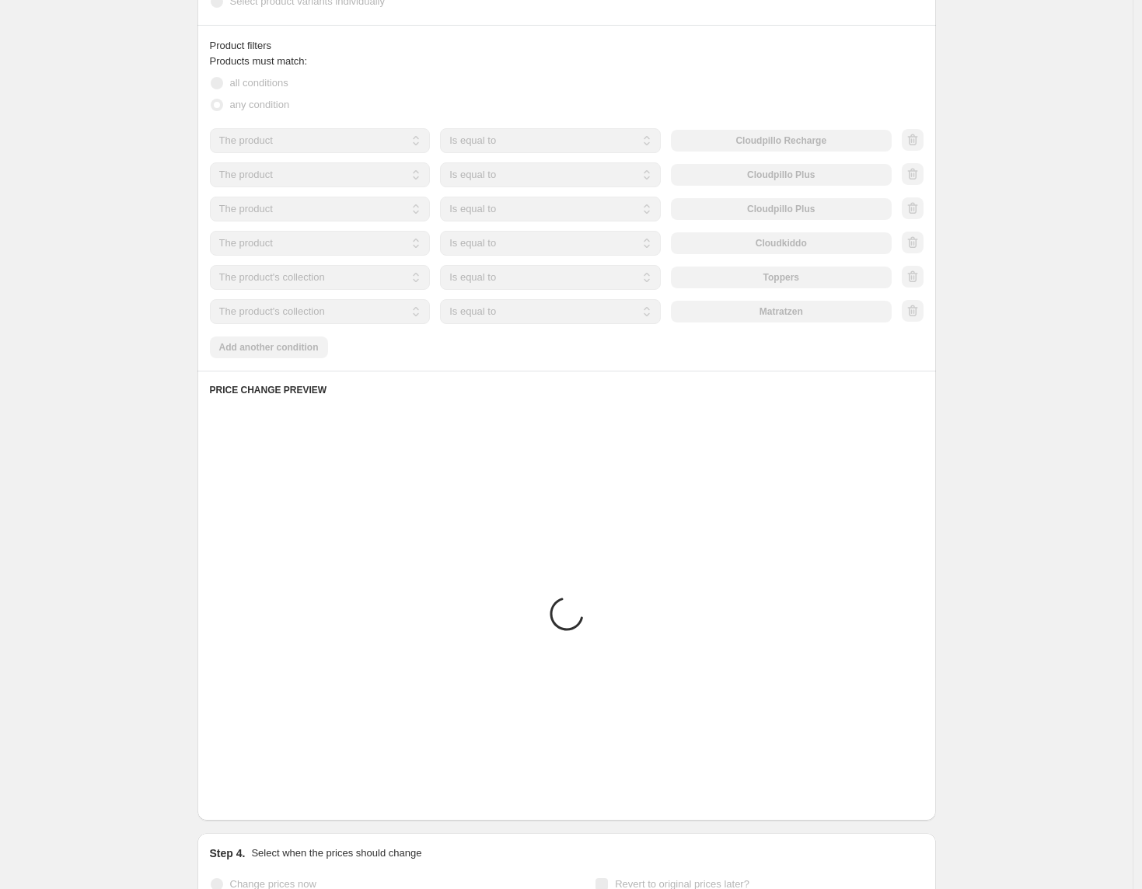
click at [922, 146] on div at bounding box center [913, 140] width 22 height 23
click at [920, 146] on icon "button" at bounding box center [913, 140] width 16 height 16
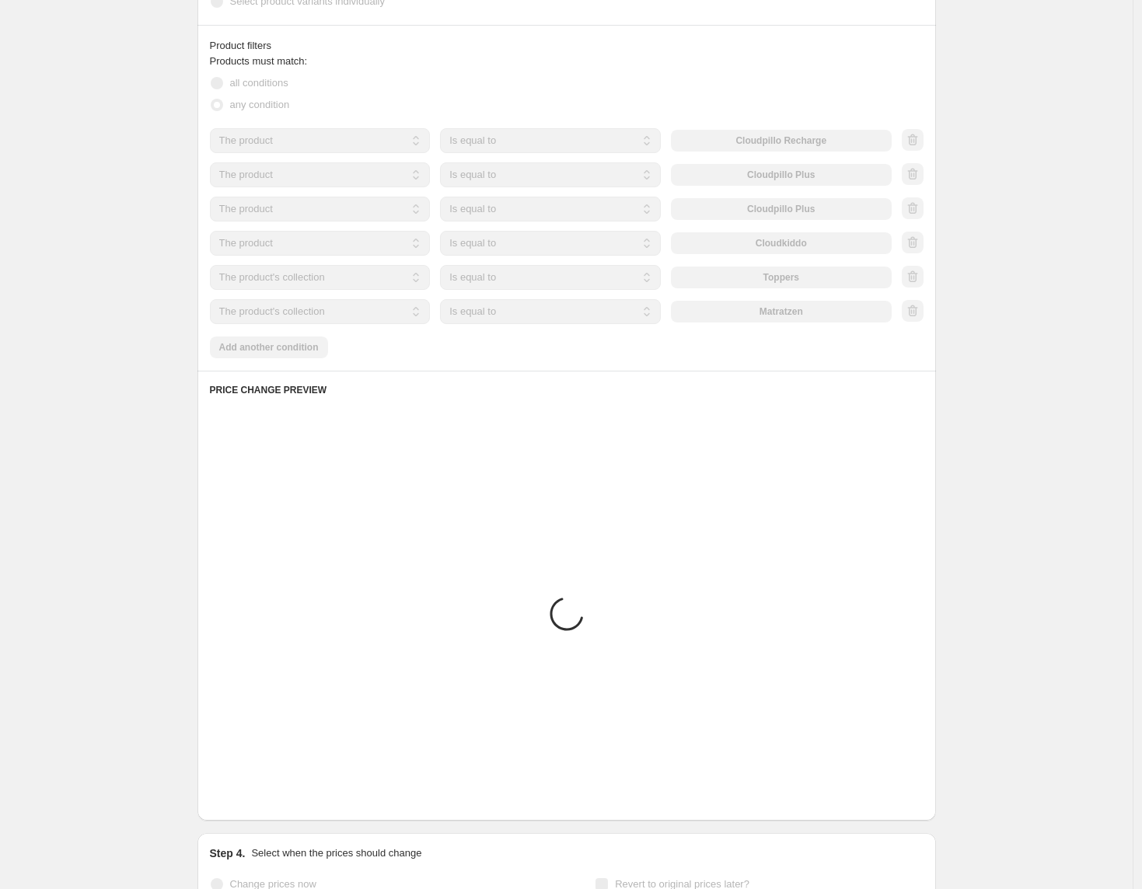
select select "collection"
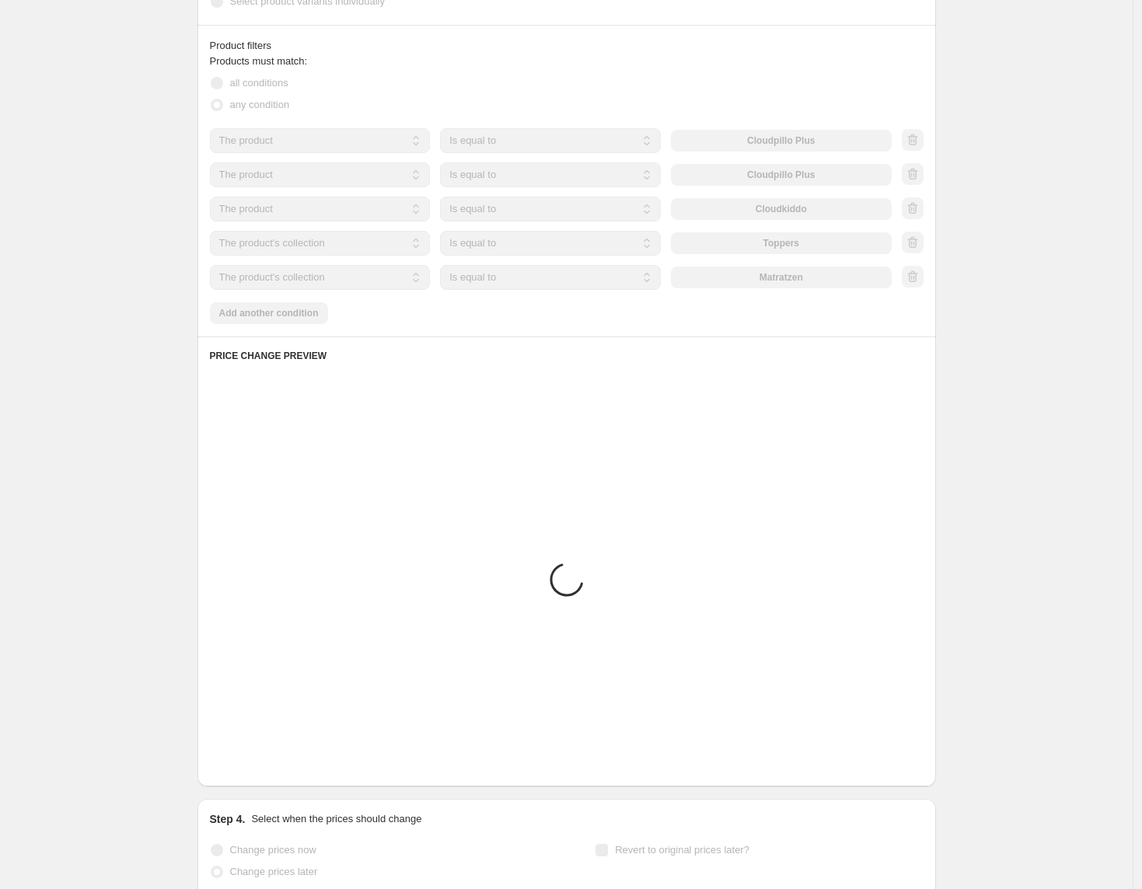
click at [922, 146] on div at bounding box center [913, 140] width 22 height 23
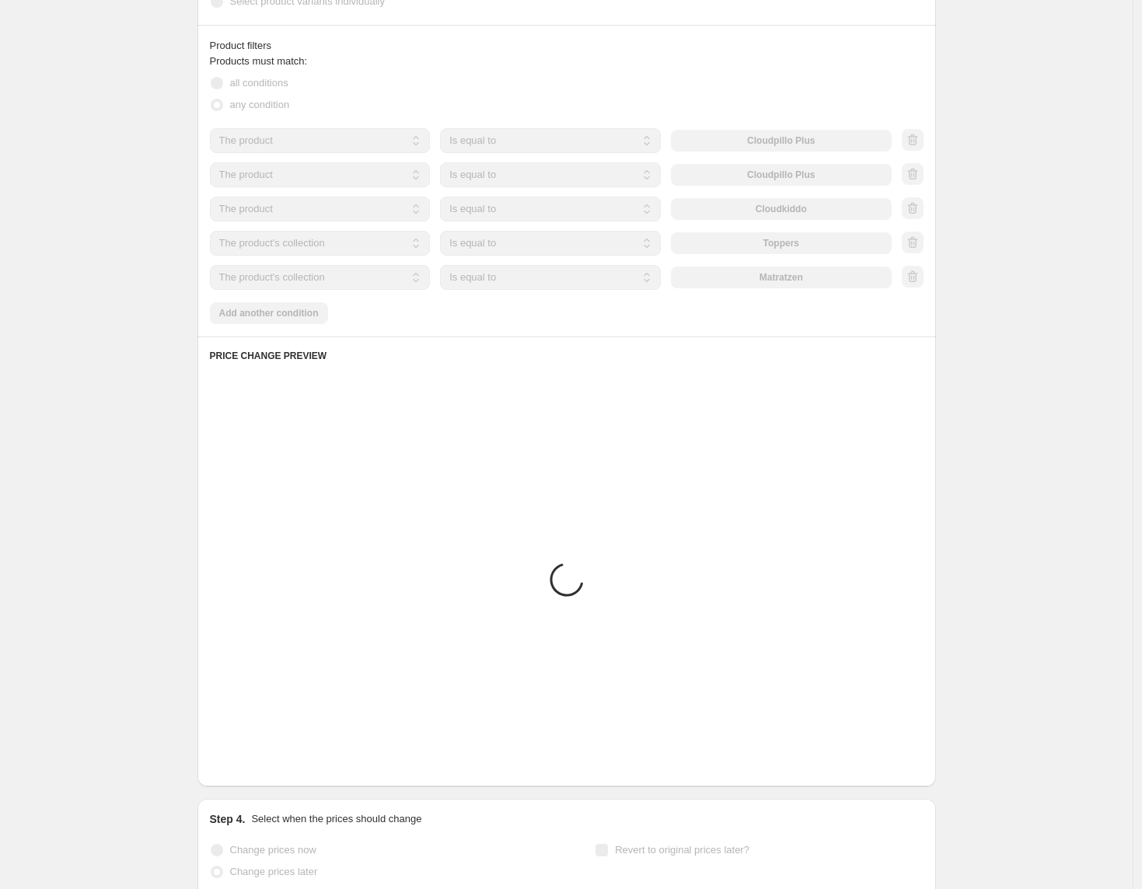
click at [920, 146] on icon "button" at bounding box center [913, 140] width 16 height 16
select select "collection"
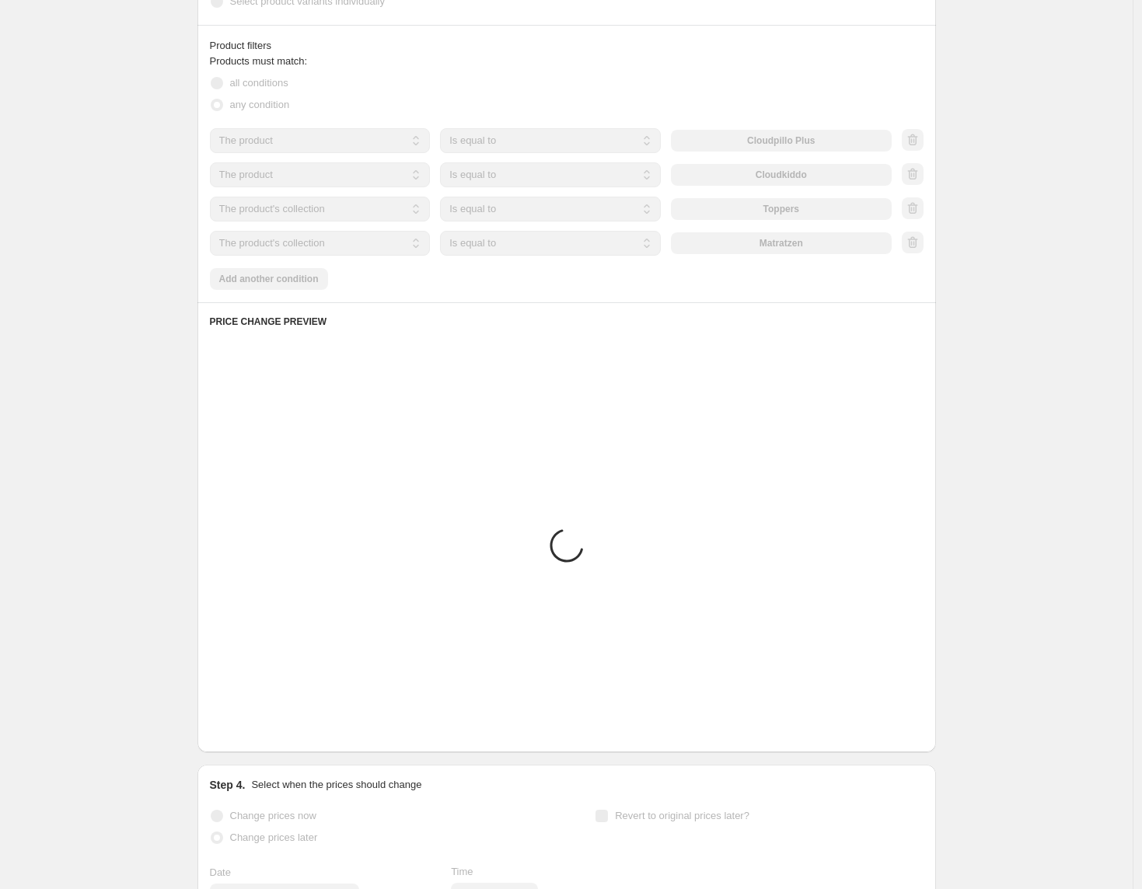
click at [922, 146] on div at bounding box center [913, 140] width 22 height 23
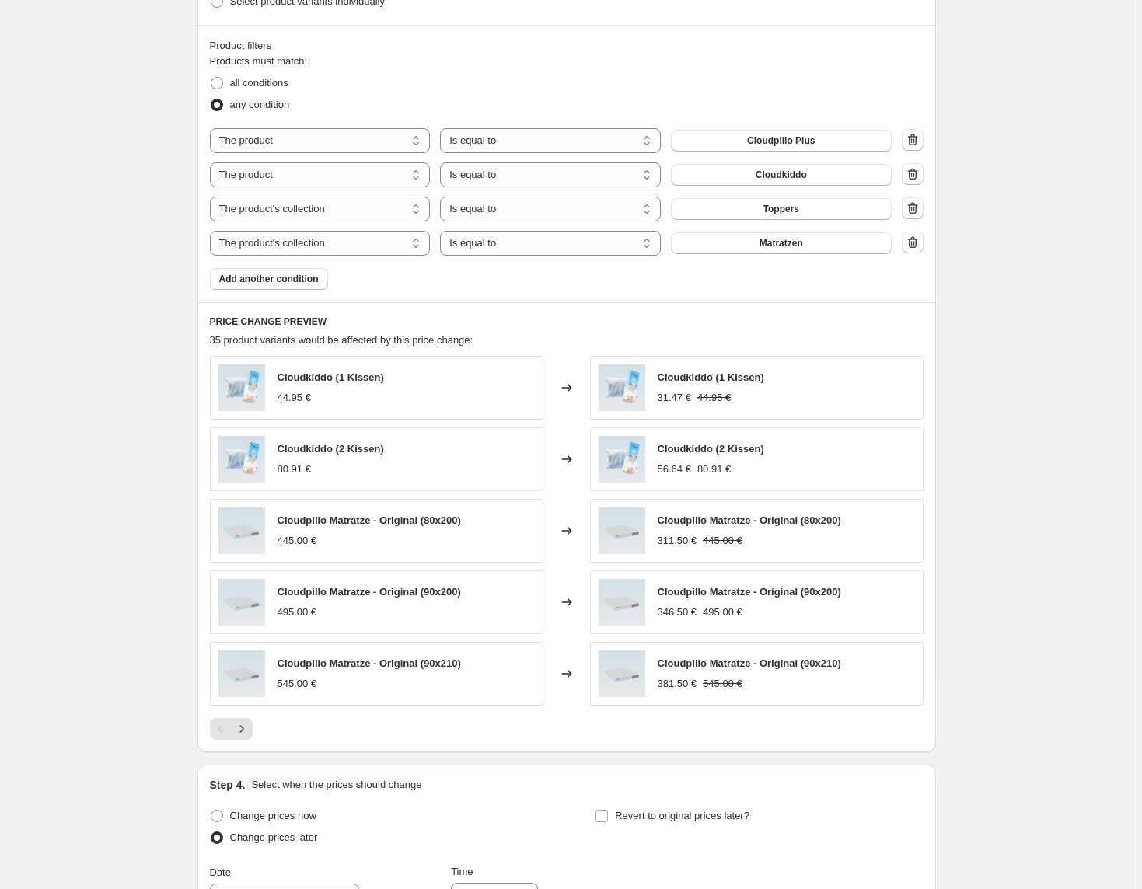
click at [920, 146] on icon "button" at bounding box center [913, 140] width 16 height 16
select select "collection"
click at [922, 146] on div at bounding box center [913, 140] width 22 height 23
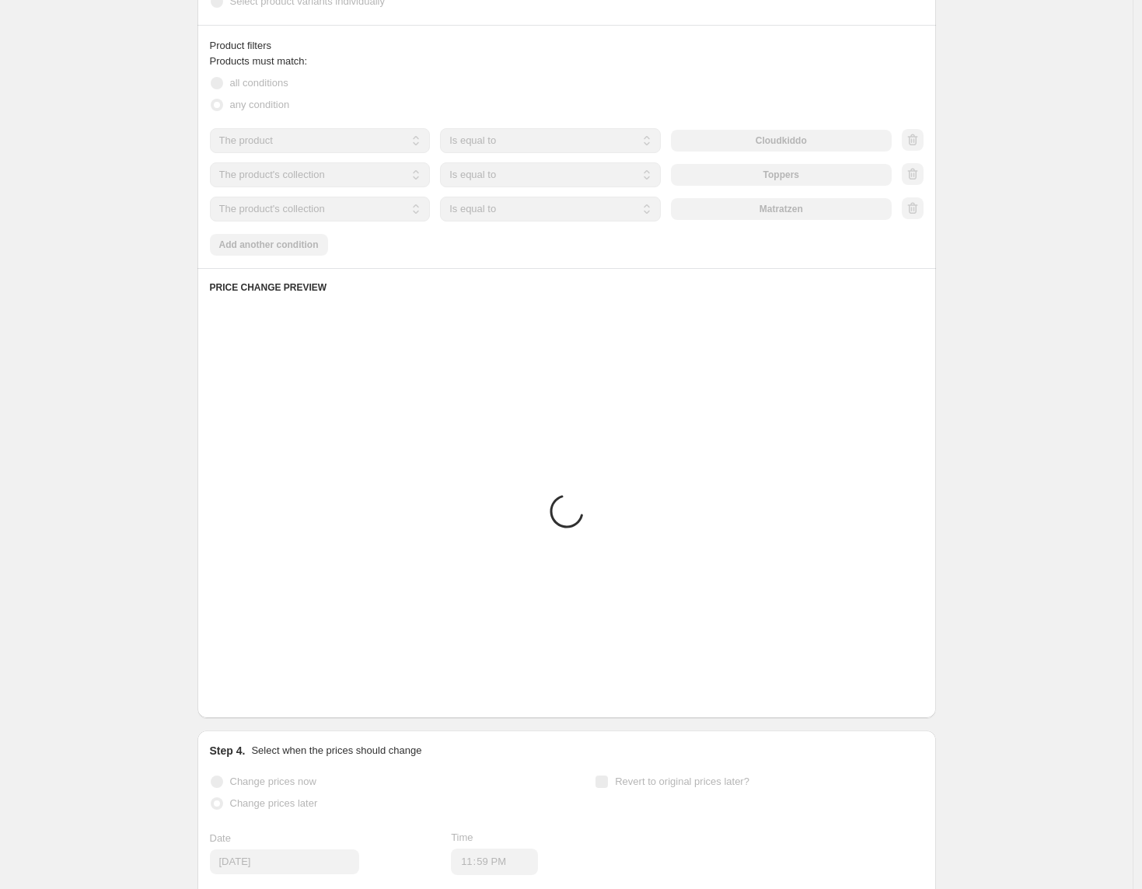
click at [922, 146] on div at bounding box center [913, 140] width 22 height 23
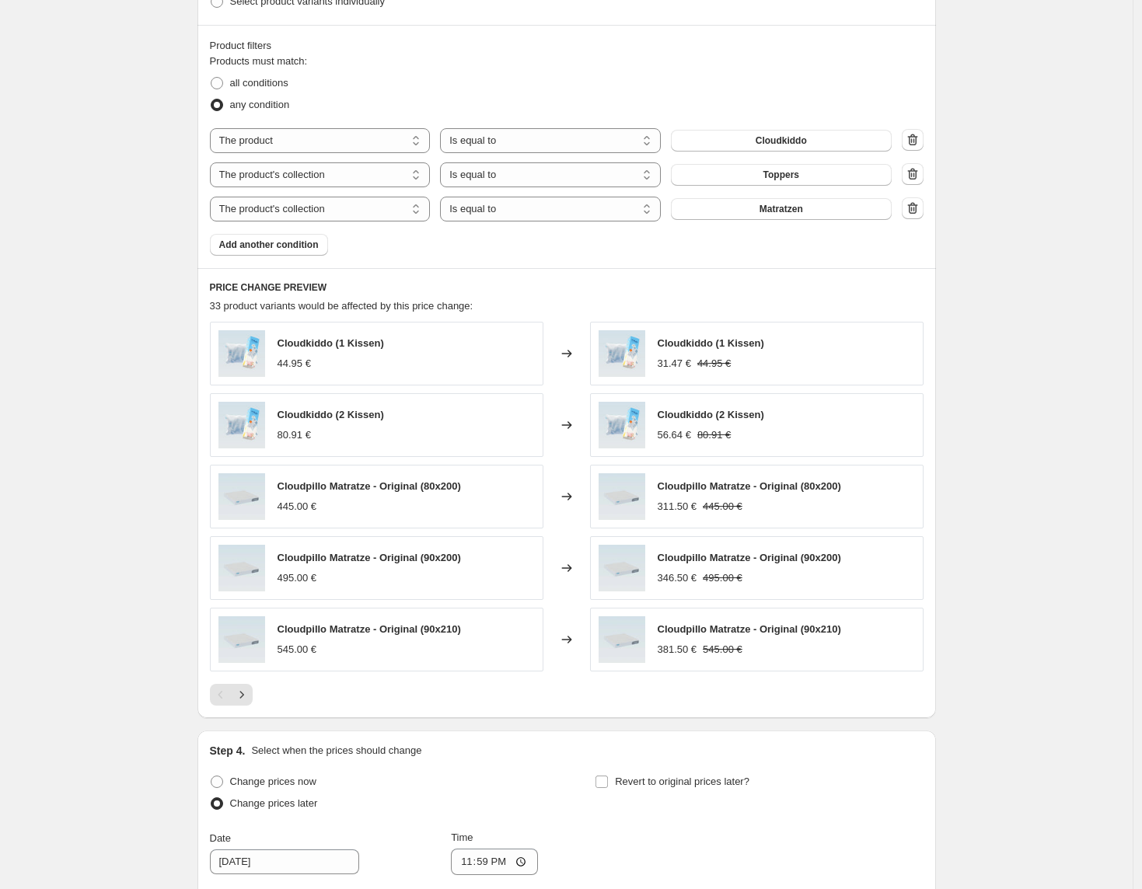
click at [920, 146] on icon "button" at bounding box center [913, 140] width 16 height 16
select select "collection"
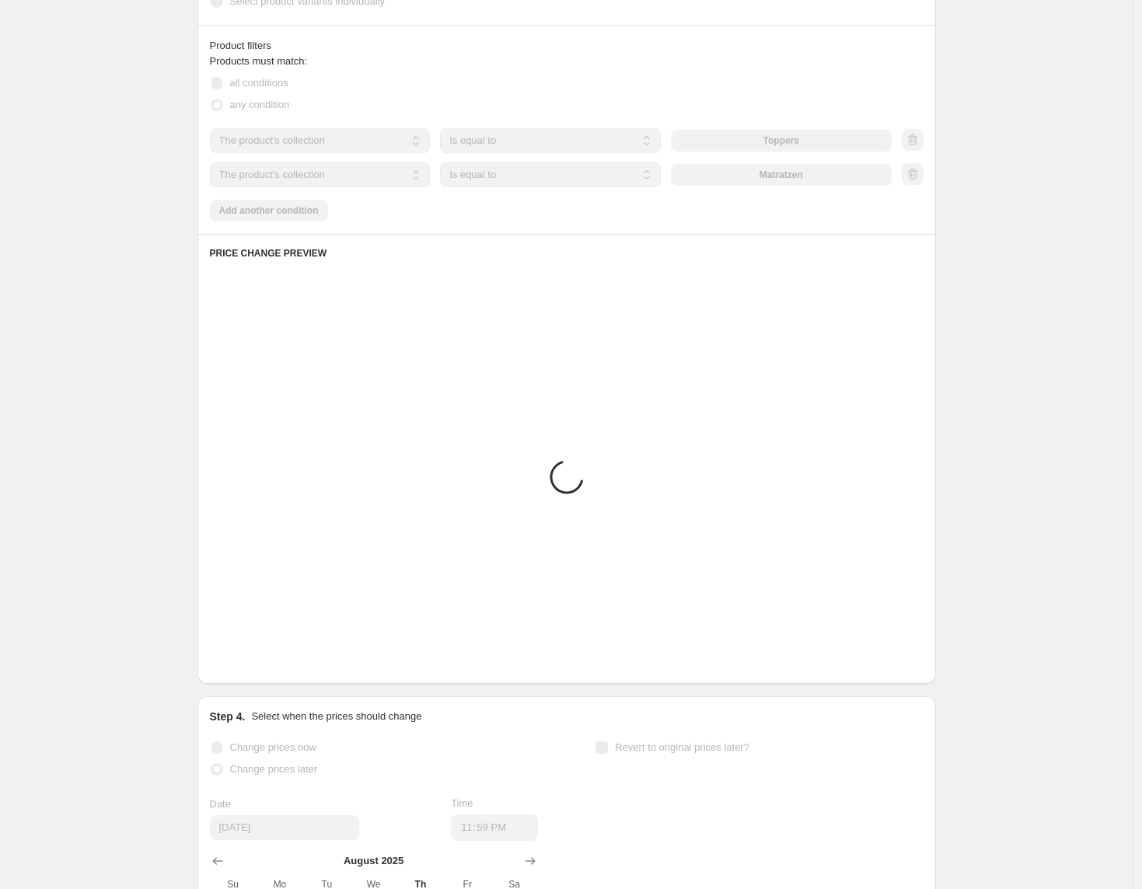
click at [922, 146] on div at bounding box center [913, 140] width 22 height 23
click at [920, 146] on icon "button" at bounding box center [913, 140] width 16 height 16
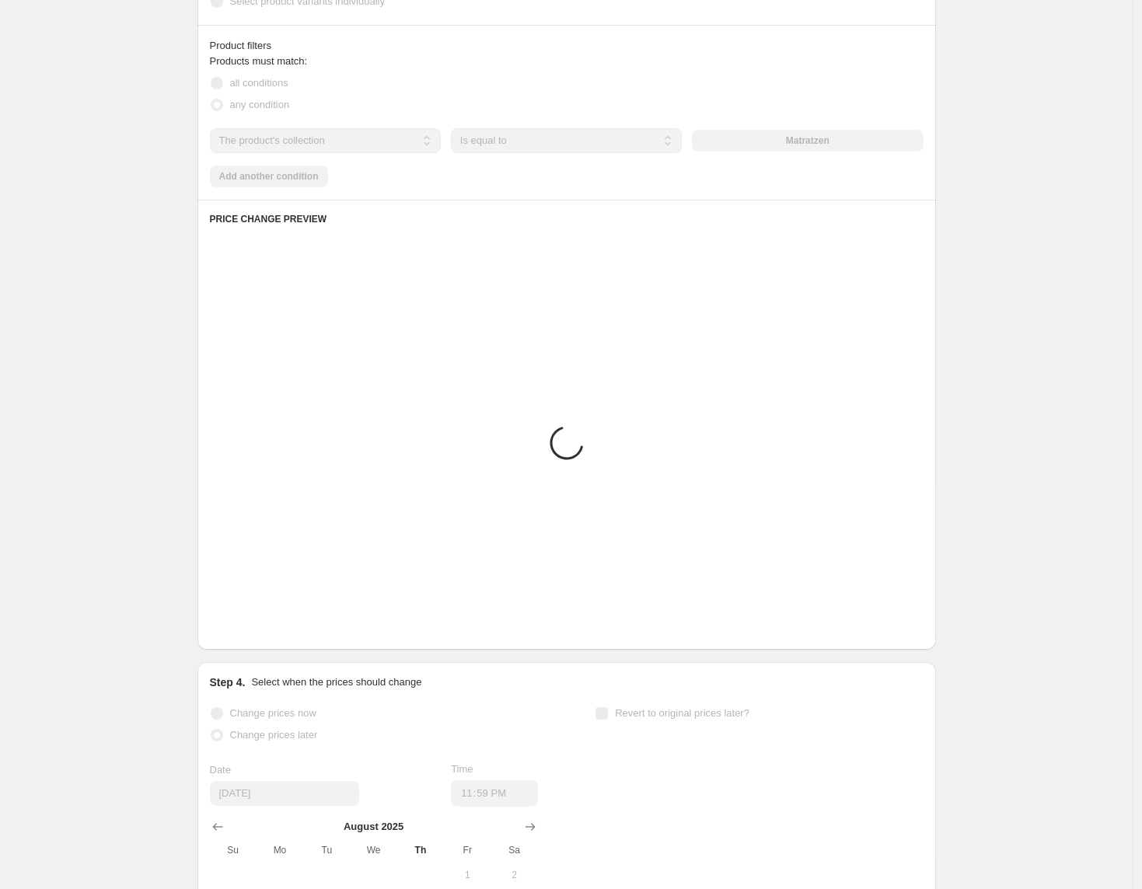
click at [922, 146] on div "The product The product's collection The product's tag The product's vendor The…" at bounding box center [566, 140] width 713 height 25
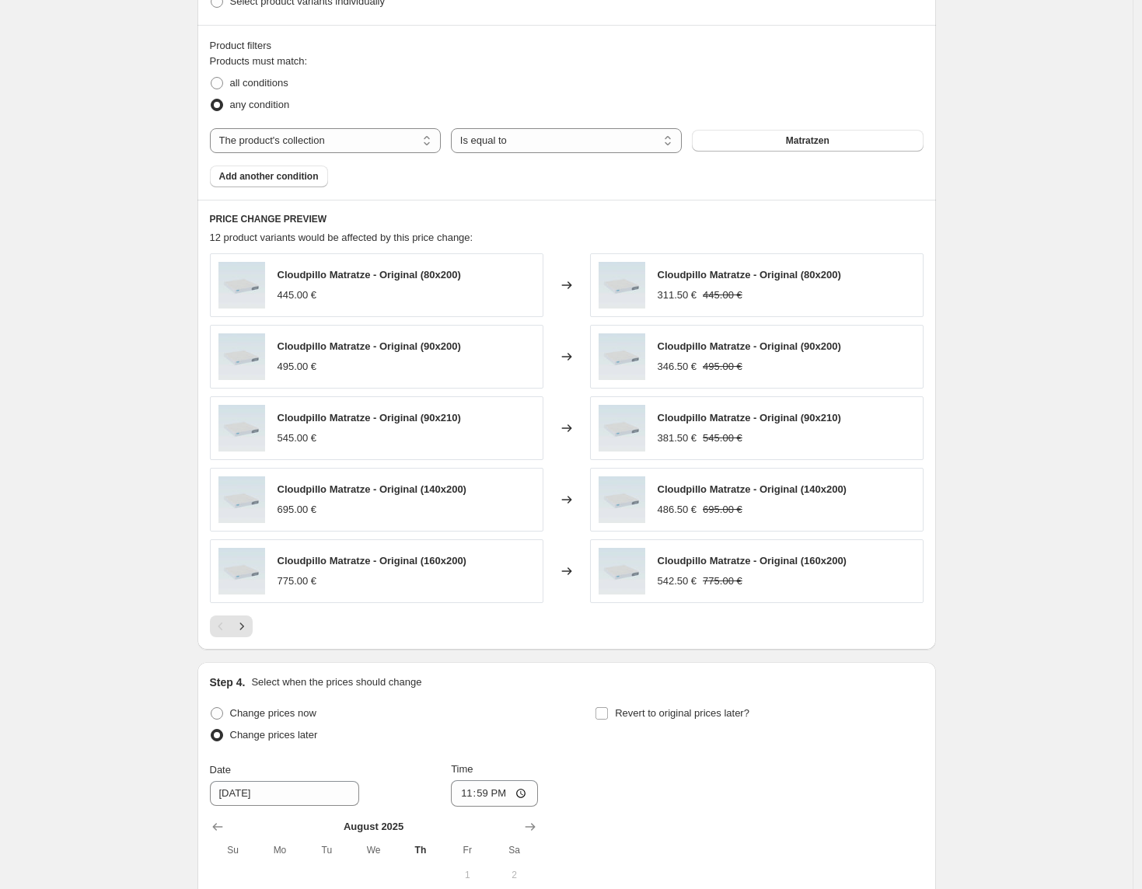
click at [810, 139] on span "Matratzen" at bounding box center [808, 140] width 44 height 12
click at [244, 623] on icon "Next" at bounding box center [242, 627] width 16 height 16
click at [246, 624] on icon "Next" at bounding box center [242, 627] width 16 height 16
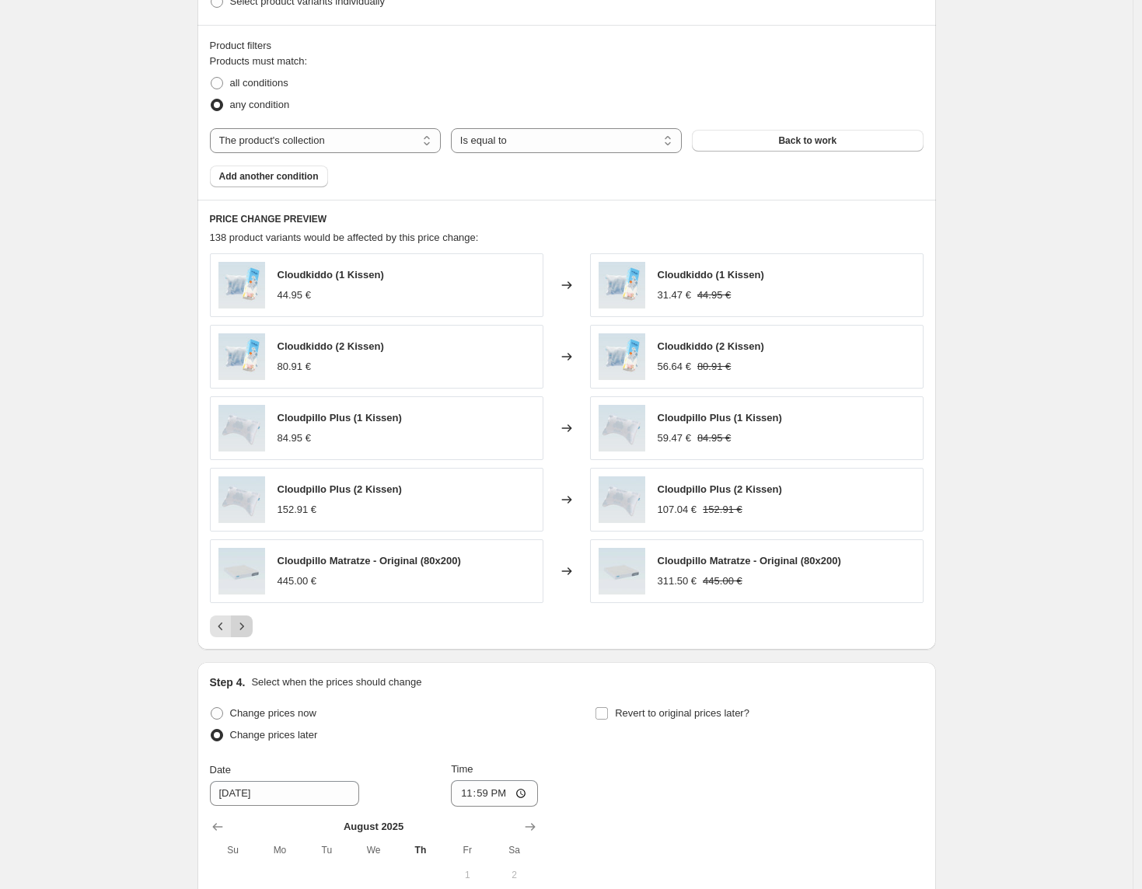
click at [249, 624] on icon "Next" at bounding box center [242, 627] width 16 height 16
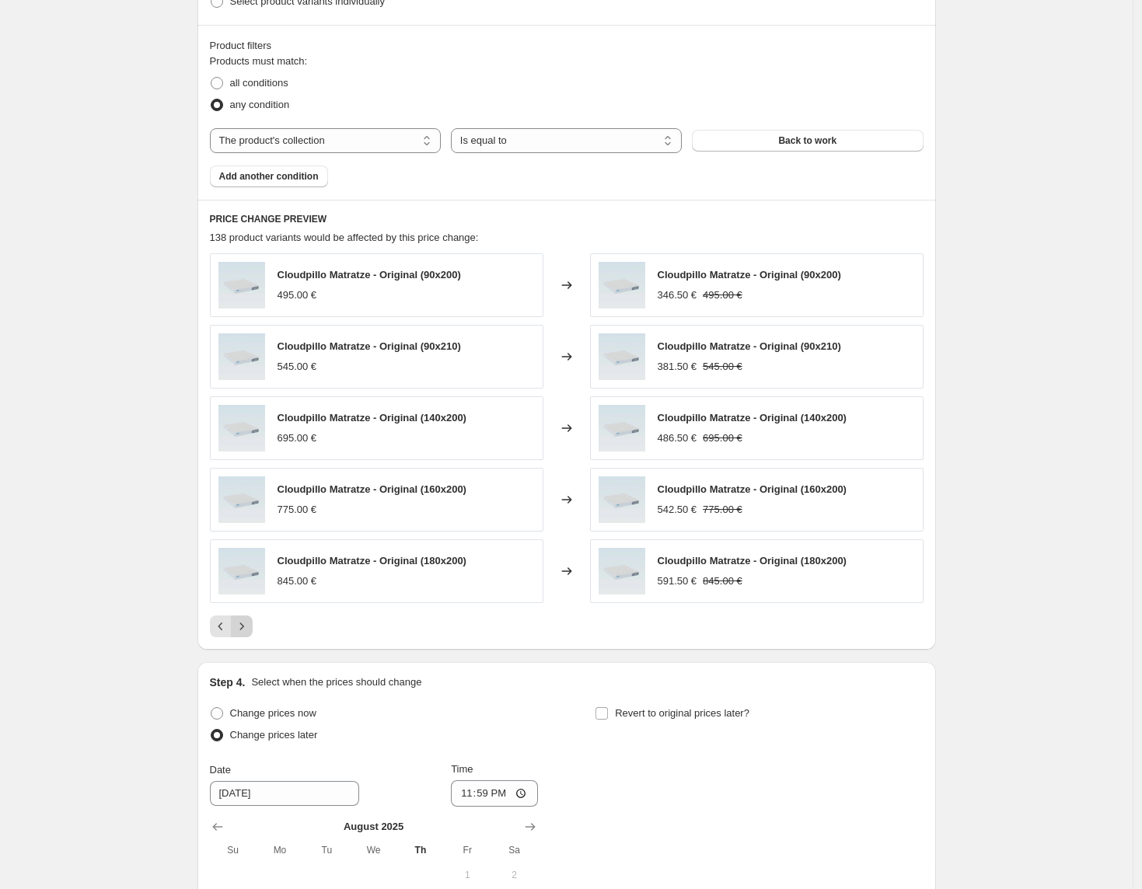
click at [249, 624] on icon "Next" at bounding box center [242, 627] width 16 height 16
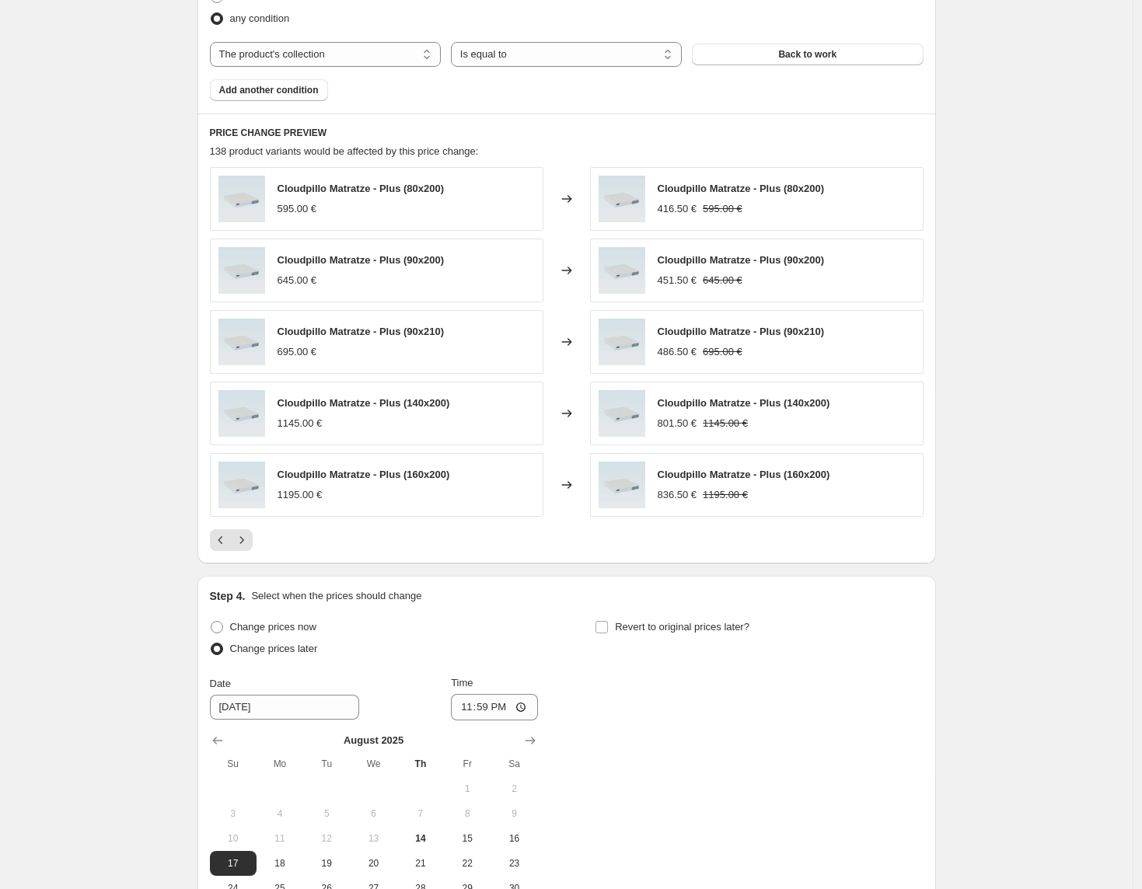
scroll to position [1225, 0]
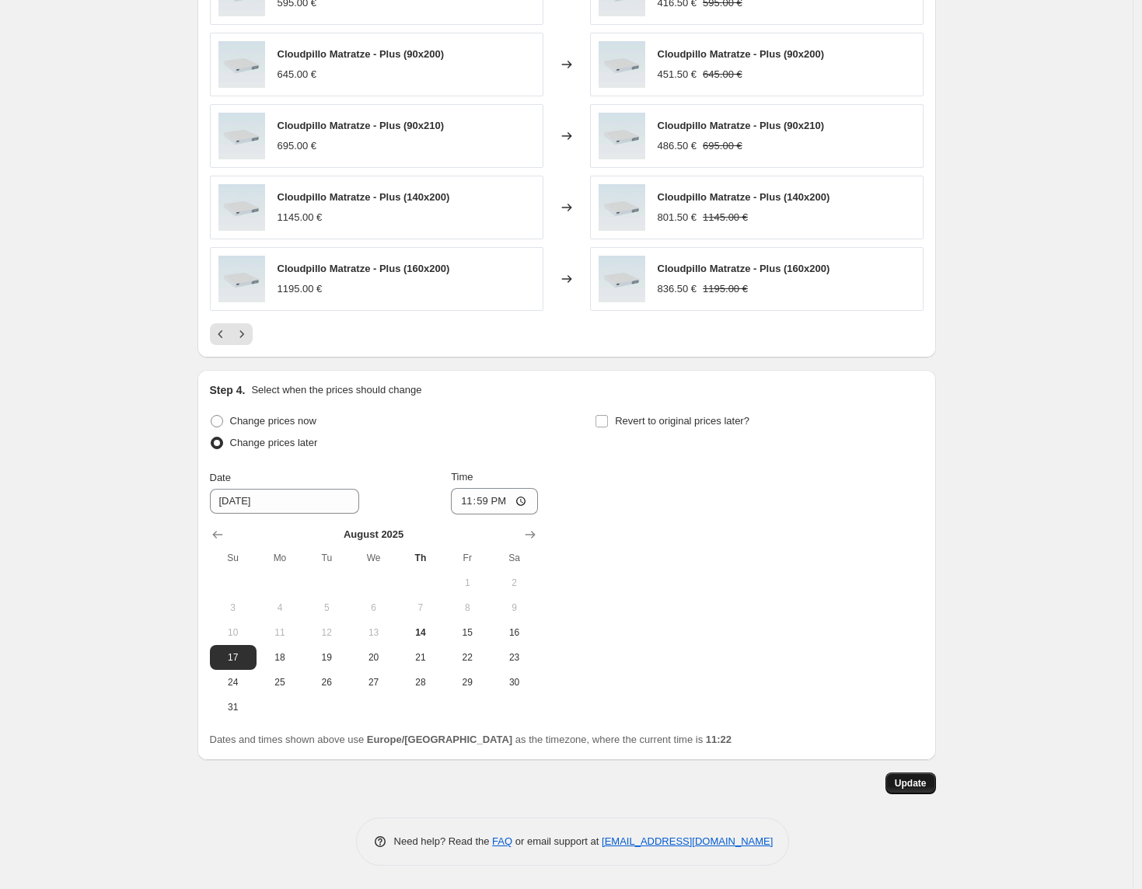
click at [898, 779] on span "Update" at bounding box center [911, 783] width 32 height 12
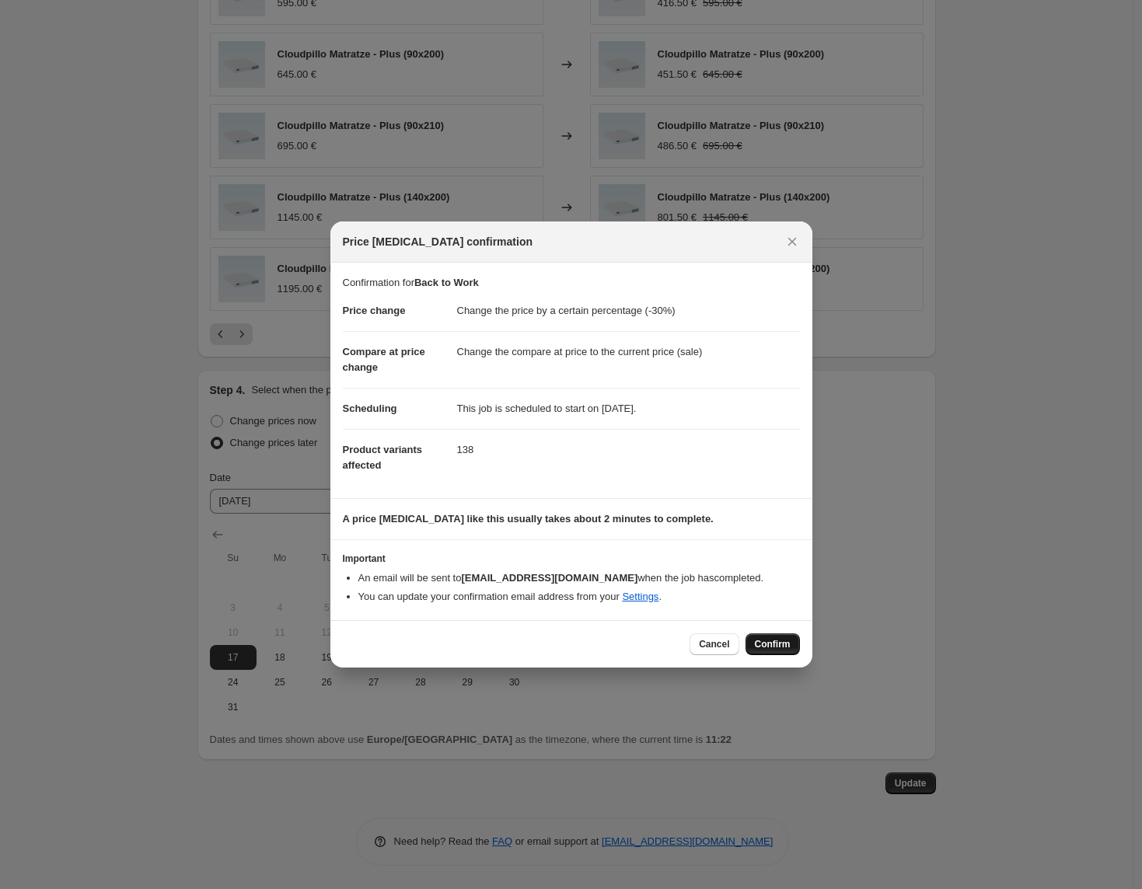
click at [772, 647] on span "Confirm" at bounding box center [773, 644] width 36 height 12
